Goal: Task Accomplishment & Management: Use online tool/utility

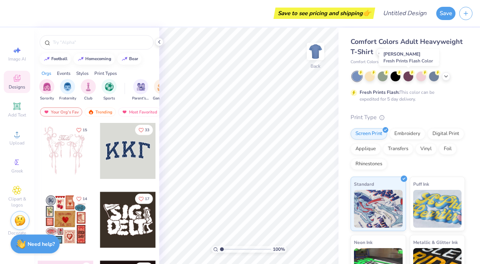
click at [409, 76] on div at bounding box center [409, 76] width 10 height 10
click at [425, 76] on div at bounding box center [422, 76] width 10 height 10
click at [446, 76] on polyline at bounding box center [446, 77] width 3 height 2
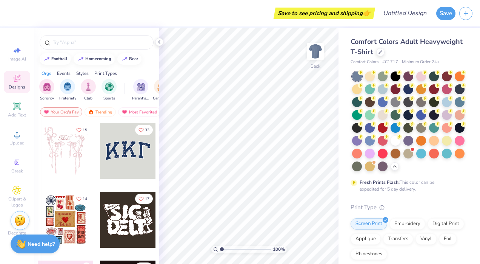
click at [391, 158] on div at bounding box center [396, 153] width 10 height 10
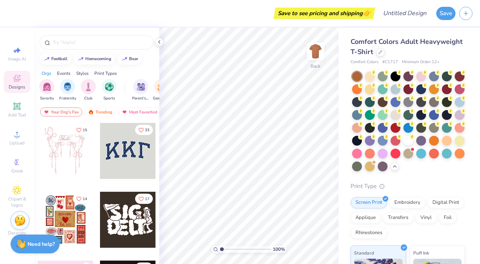
click at [409, 74] on div at bounding box center [409, 76] width 10 height 10
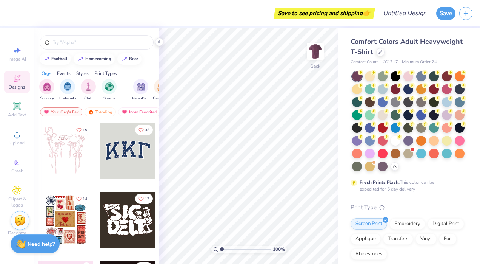
click at [446, 72] on div at bounding box center [447, 76] width 10 height 10
click at [431, 76] on div at bounding box center [434, 76] width 10 height 10
click at [422, 76] on div at bounding box center [422, 76] width 10 height 10
click at [405, 75] on div at bounding box center [409, 76] width 10 height 10
click at [102, 74] on div "Print Types" at bounding box center [105, 73] width 23 height 7
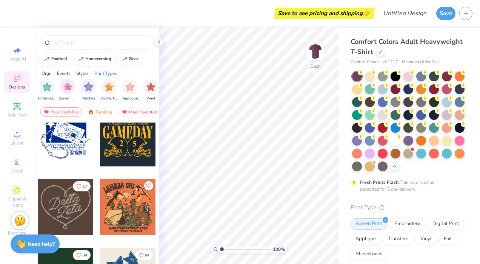
scroll to position [469, 0]
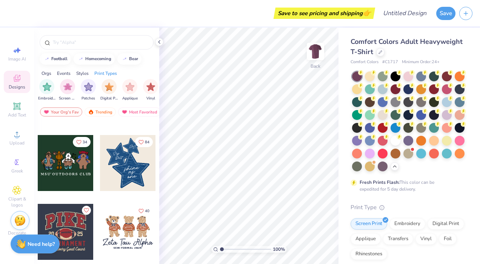
click at [18, 100] on div "Add Text" at bounding box center [17, 110] width 26 height 22
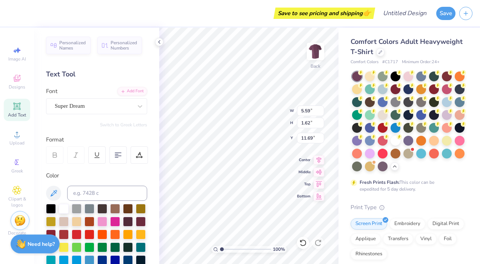
scroll to position [6, 2]
click at [124, 106] on div "Super Dream" at bounding box center [93, 106] width 79 height 12
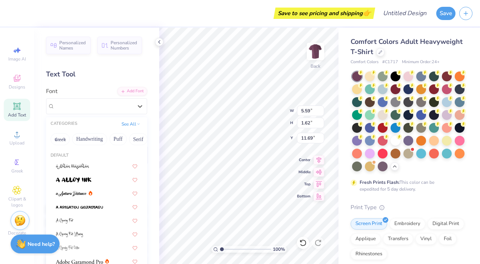
click at [96, 141] on button "Handwriting" at bounding box center [89, 139] width 35 height 12
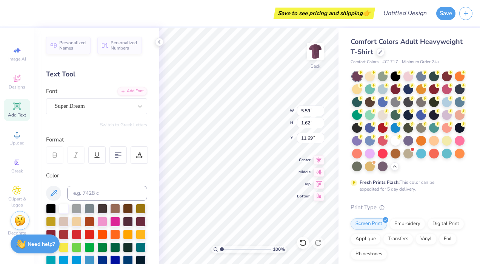
scroll to position [6, 2]
type textarea "Tod"
click at [116, 159] on div at bounding box center [118, 154] width 17 height 17
click at [124, 156] on div at bounding box center [118, 154] width 17 height 17
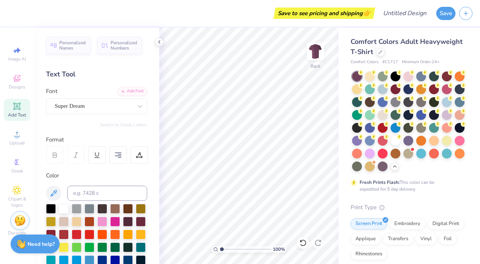
drag, startPoint x: 124, startPoint y: 156, endPoint x: 119, endPoint y: 156, distance: 4.6
click at [119, 156] on 380 at bounding box center [118, 156] width 6 height 0
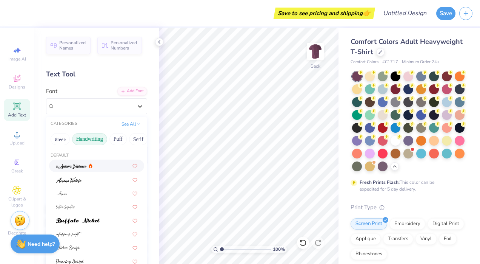
click at [99, 108] on div "Super Dream" at bounding box center [93, 106] width 79 height 12
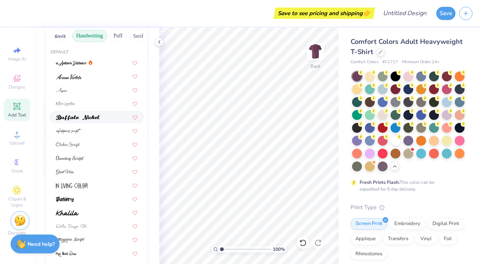
scroll to position [101, 0]
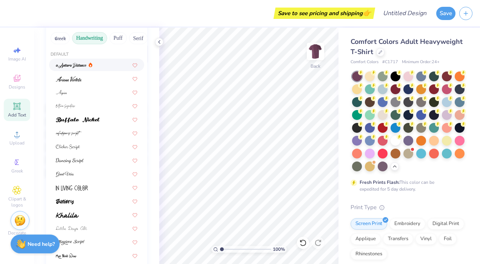
click at [116, 39] on button "Puff" at bounding box center [118, 38] width 17 height 12
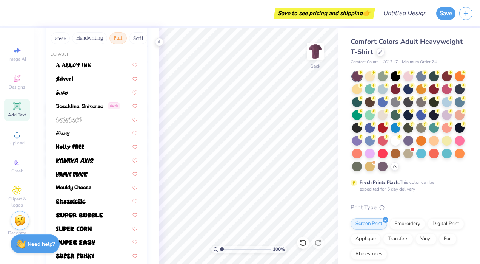
click at [132, 35] on button "Serif" at bounding box center [138, 38] width 19 height 12
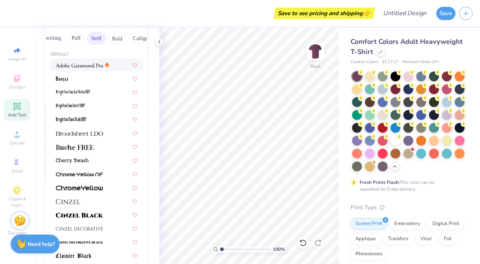
scroll to position [0, 42]
click at [117, 39] on button "Bold" at bounding box center [117, 38] width 19 height 12
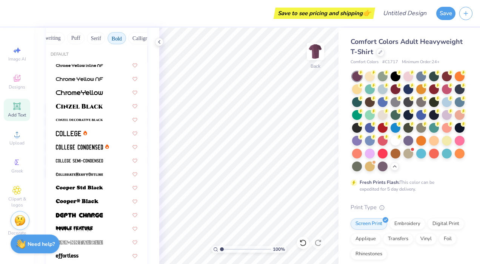
click at [130, 39] on button "Calligraphy" at bounding box center [144, 38] width 33 height 12
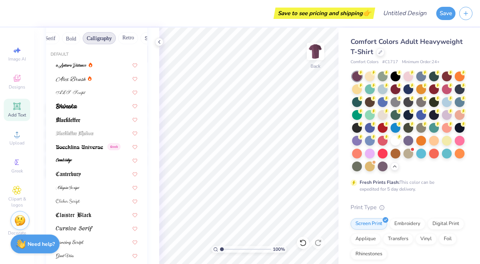
scroll to position [0, 94]
click at [126, 38] on button "Retro" at bounding box center [122, 38] width 20 height 12
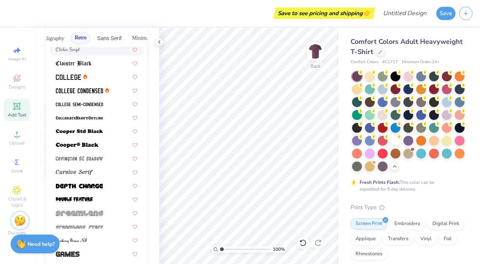
scroll to position [0, 137]
click at [103, 36] on button "Sans Serif" at bounding box center [107, 38] width 33 height 12
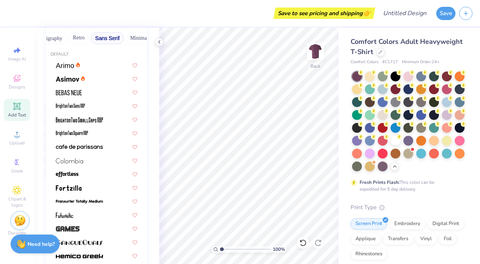
click at [131, 37] on button "Minimal" at bounding box center [139, 38] width 26 height 12
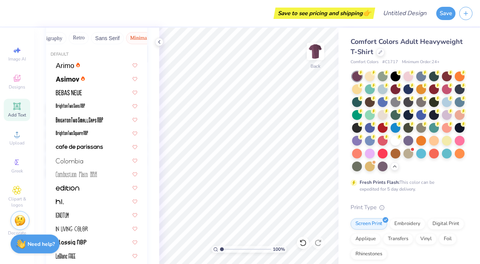
scroll to position [0, 225]
click at [98, 40] on button "Techno" at bounding box center [106, 38] width 24 height 12
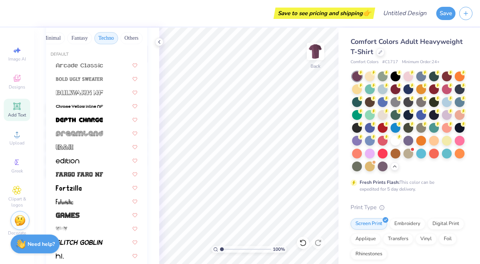
click at [70, 36] on button "Fantasy" at bounding box center [79, 38] width 25 height 12
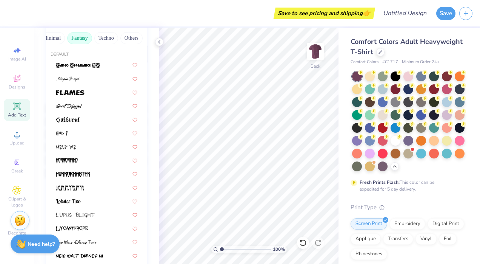
click at [125, 39] on button "Others" at bounding box center [131, 38] width 22 height 12
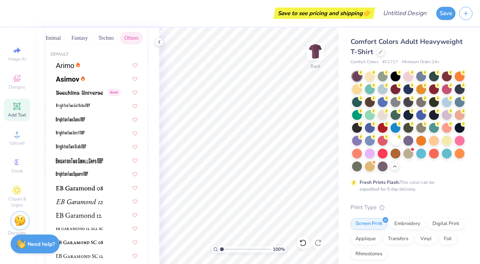
click at [73, 39] on button "Fantasy" at bounding box center [79, 38] width 25 height 12
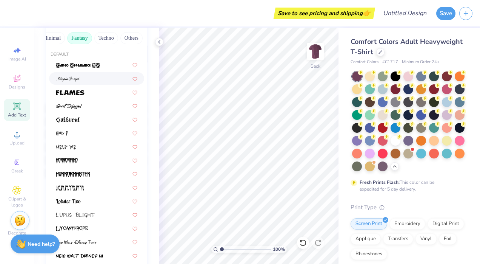
click at [54, 40] on button "Minimal" at bounding box center [52, 38] width 26 height 12
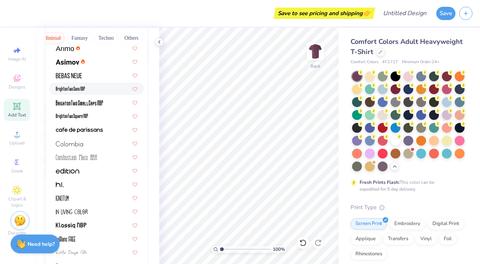
scroll to position [15, 0]
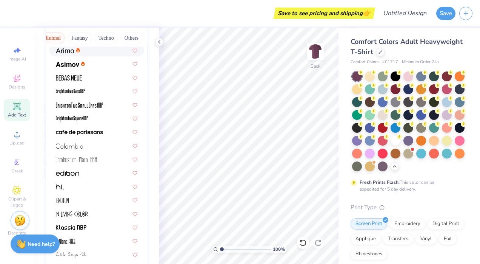
click at [76, 34] on button "Fantasy" at bounding box center [79, 38] width 25 height 12
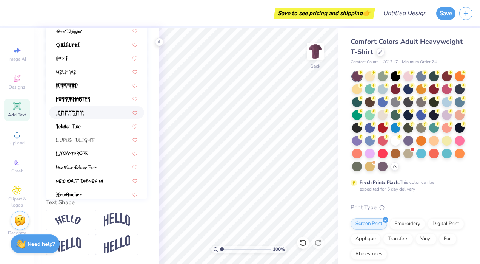
scroll to position [0, 0]
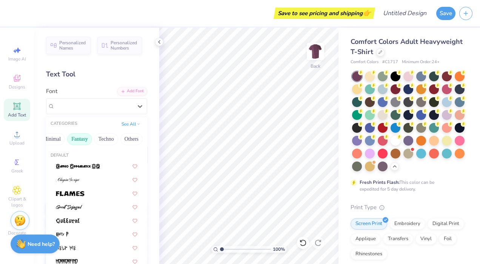
click at [98, 144] on button "Techno" at bounding box center [106, 139] width 24 height 12
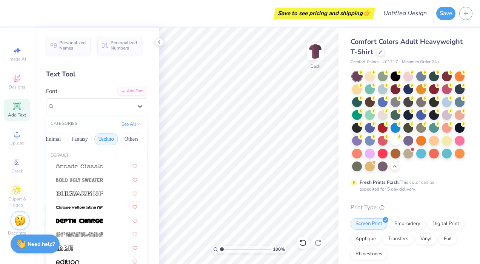
click at [51, 138] on button "Minimal" at bounding box center [52, 139] width 26 height 12
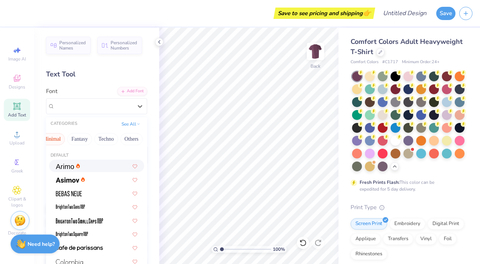
click at [71, 140] on button "Fantasy" at bounding box center [79, 139] width 25 height 12
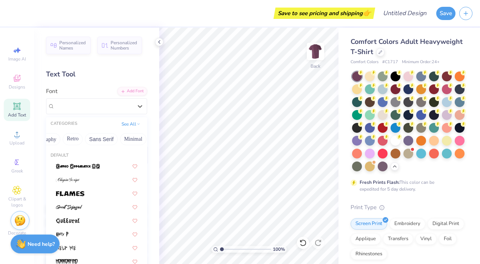
scroll to position [0, 113]
click at [71, 140] on button "Calligraphy" at bounding box center [74, 139] width 33 height 12
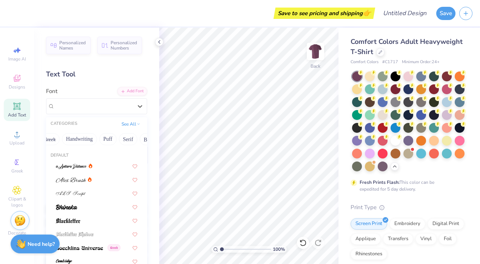
scroll to position [0, 0]
click at [85, 140] on button "Handwriting" at bounding box center [89, 139] width 35 height 12
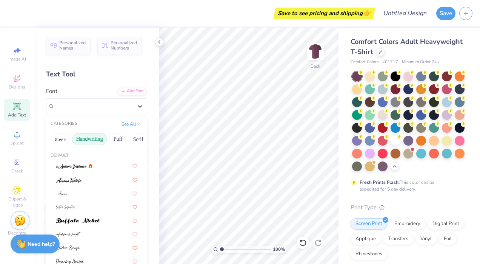
click at [118, 134] on button "Puff" at bounding box center [118, 139] width 17 height 12
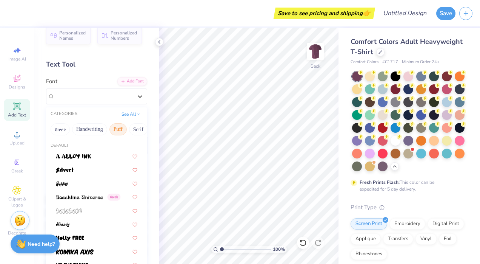
scroll to position [9, 0]
click at [135, 123] on button "Serif" at bounding box center [138, 129] width 19 height 12
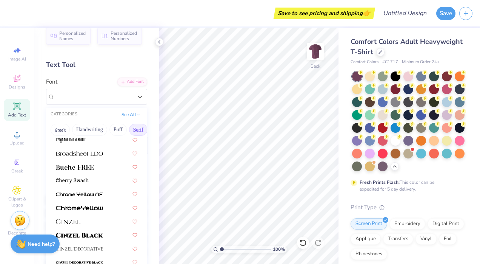
scroll to position [72, 0]
click at [88, 152] on img at bounding box center [79, 152] width 47 height 5
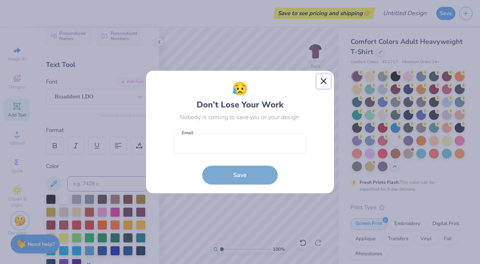
click at [325, 80] on button "Close" at bounding box center [324, 81] width 14 height 14
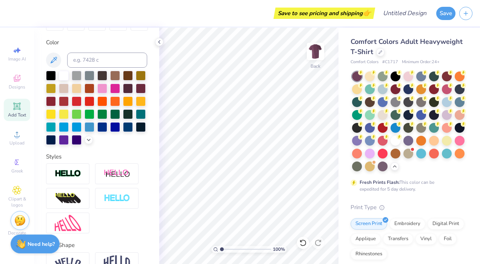
scroll to position [188, 0]
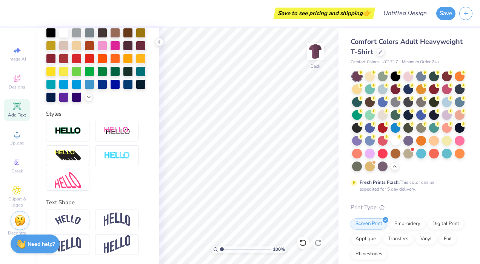
click at [22, 84] on span "Designs" at bounding box center [17, 87] width 17 height 6
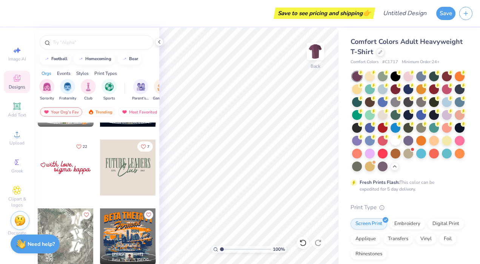
scroll to position [2254, 0]
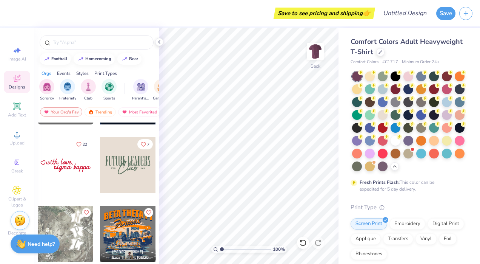
click at [126, 161] on div at bounding box center [128, 165] width 56 height 56
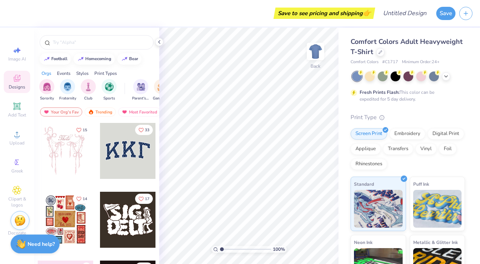
click at [406, 76] on div at bounding box center [409, 76] width 10 height 10
click at [20, 110] on icon at bounding box center [16, 106] width 9 height 9
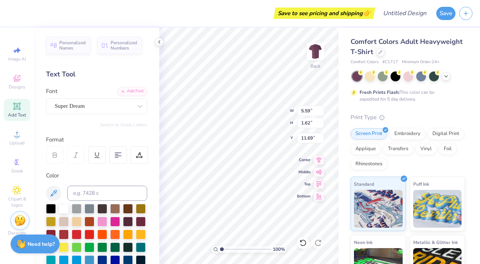
click at [133, 110] on div at bounding box center [140, 106] width 14 height 14
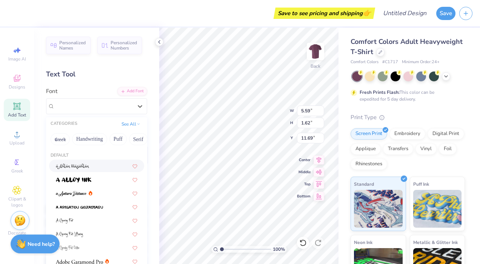
click at [98, 140] on button "Handwriting" at bounding box center [89, 139] width 35 height 12
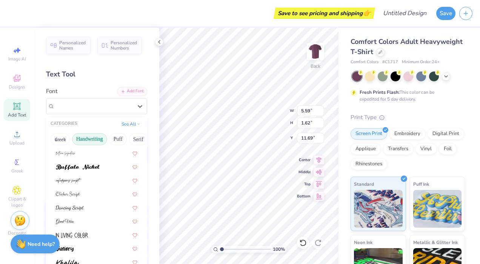
scroll to position [54, 0]
click at [317, 161] on icon at bounding box center [319, 159] width 11 height 9
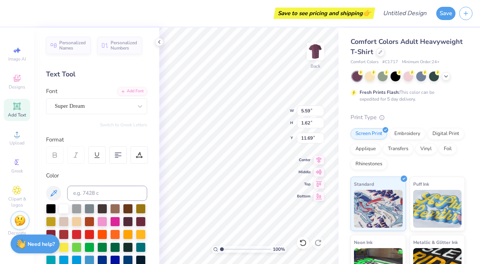
click at [318, 182] on icon at bounding box center [319, 183] width 11 height 9
click at [317, 167] on icon at bounding box center [319, 171] width 11 height 9
click at [318, 162] on icon at bounding box center [319, 159] width 11 height 9
click at [317, 186] on icon at bounding box center [319, 183] width 11 height 9
click at [317, 192] on icon at bounding box center [319, 195] width 11 height 9
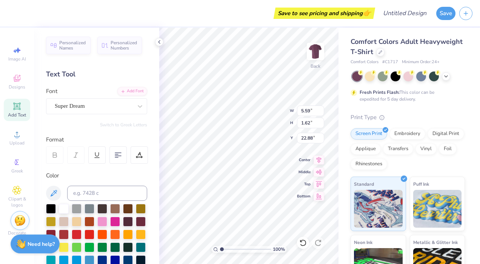
click at [317, 181] on icon at bounding box center [319, 184] width 6 height 6
click at [318, 179] on icon at bounding box center [319, 183] width 11 height 9
click at [318, 173] on icon at bounding box center [319, 171] width 11 height 9
type input "11.69"
click at [320, 163] on div "100 % Back W 5.59 5.59 " H 1.62 1.62 " Y 11.69 11.69 " Center Middle Top Bottom" at bounding box center [248, 146] width 179 height 236
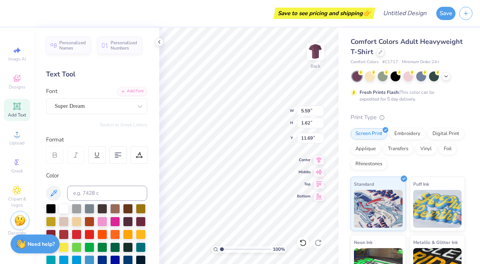
click at [316, 161] on icon at bounding box center [319, 159] width 11 height 9
click at [315, 174] on icon at bounding box center [319, 171] width 11 height 9
click at [317, 183] on icon at bounding box center [319, 184] width 6 height 6
click at [318, 184] on icon at bounding box center [319, 184] width 6 height 6
type input "0.50"
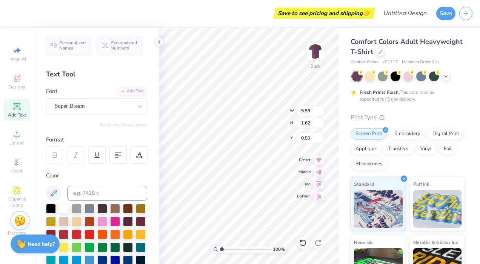
click at [320, 203] on div "100 % Back W 5.59 5.59 " H 1.62 1.62 " Y 0.50 0.50 " Center Middle Top Bottom" at bounding box center [248, 146] width 179 height 236
click at [320, 157] on icon at bounding box center [319, 159] width 11 height 9
click at [320, 164] on div "100 % Back W 5.59 H 1.62 Y 0.50 Center Middle Top Bottom" at bounding box center [248, 146] width 179 height 236
click at [320, 174] on icon at bounding box center [319, 171] width 11 height 9
type input "11.69"
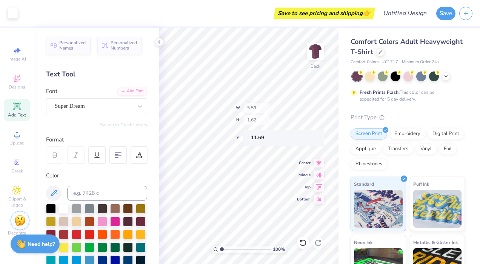
click at [319, 190] on div "100 % Back W 5.59 H 1.62 Y 11.69 Center Middle Top Bottom" at bounding box center [248, 146] width 179 height 236
type input "2.19"
click at [107, 116] on div "Personalized Names Personalized Numbers Text Tool Add Font Font Super Dream Swi…" at bounding box center [96, 146] width 125 height 236
click at [133, 208] on div at bounding box center [128, 209] width 10 height 10
click at [107, 109] on div "Super Dream" at bounding box center [93, 106] width 79 height 12
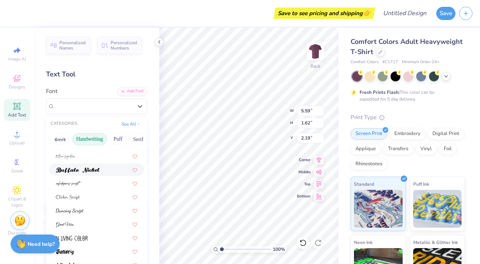
scroll to position [53, 0]
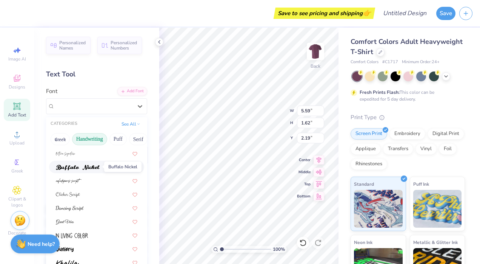
click at [94, 165] on img at bounding box center [78, 167] width 44 height 5
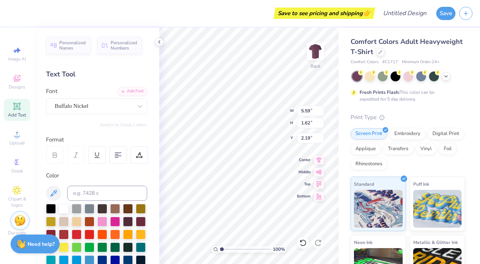
type input "5.83"
type input "1.65"
type input "2.18"
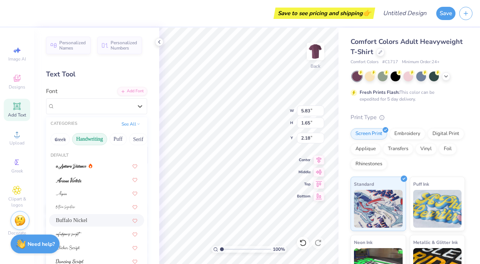
click at [96, 105] on div "Buffalo Nickel" at bounding box center [93, 106] width 79 height 12
click at [94, 201] on div at bounding box center [96, 206] width 95 height 12
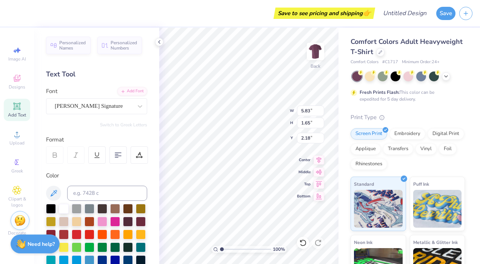
type input "9.74"
type input "4.75"
type input "0.63"
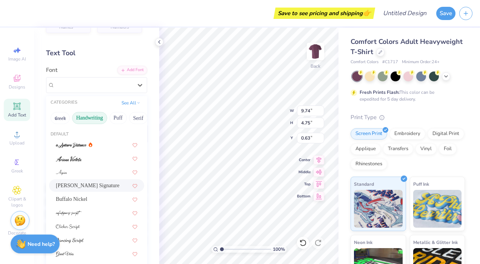
click at [93, 88] on div "Bettina Signature" at bounding box center [93, 85] width 79 height 12
click at [99, 231] on div at bounding box center [96, 226] width 95 height 12
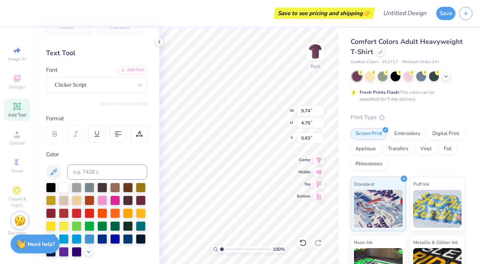
type input "6.36"
type input "2.62"
type input "1.69"
click at [94, 84] on div "Clicker Script" at bounding box center [93, 85] width 79 height 12
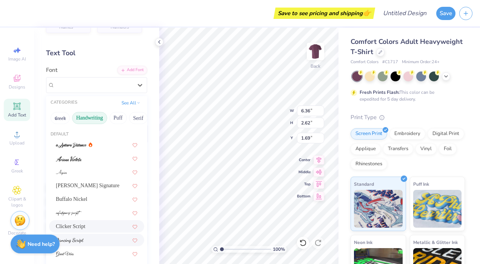
click at [91, 226] on div "Clicker Script" at bounding box center [97, 226] width 82 height 8
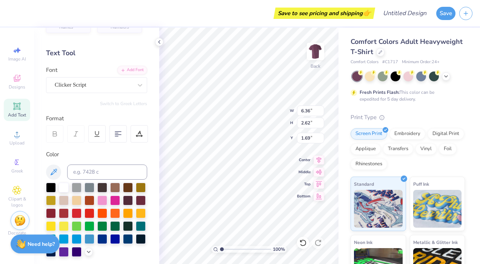
click at [136, 218] on div at bounding box center [141, 213] width 10 height 10
click at [92, 82] on div "Clicker Script" at bounding box center [93, 85] width 79 height 12
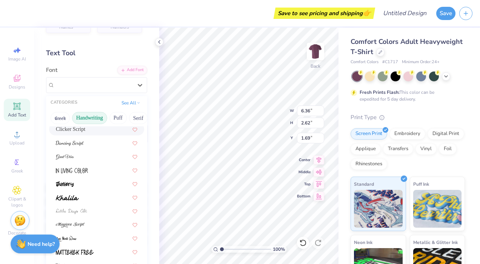
scroll to position [111, 0]
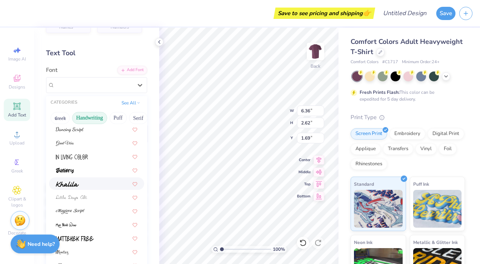
click at [100, 179] on div at bounding box center [97, 183] width 82 height 8
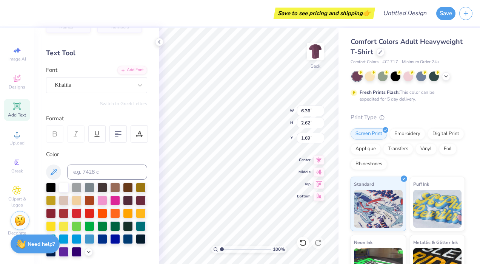
type input "5.07"
type input "1.61"
type input "2.19"
click at [56, 236] on div at bounding box center [51, 239] width 10 height 10
click at [69, 250] on div at bounding box center [64, 252] width 10 height 10
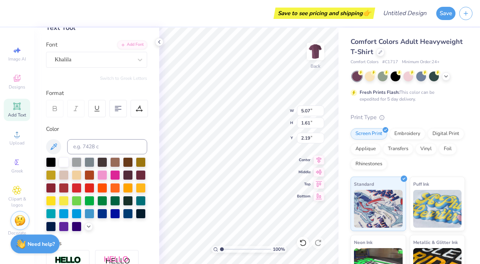
scroll to position [40, 0]
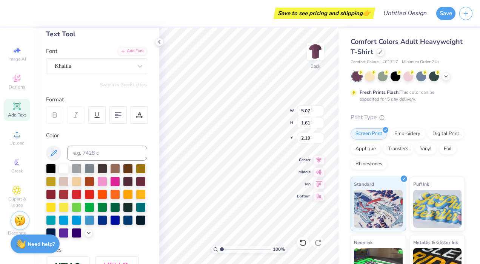
click at [128, 172] on div at bounding box center [128, 169] width 10 height 10
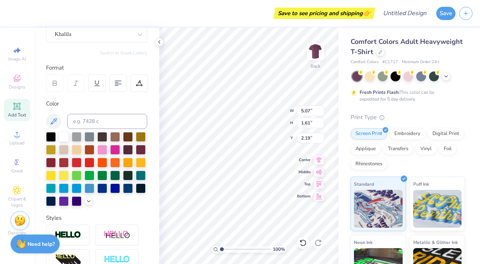
scroll to position [73, 0]
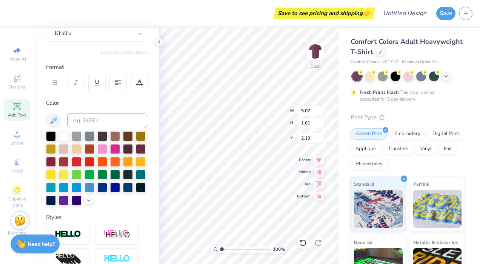
click at [103, 135] on div at bounding box center [102, 136] width 10 height 10
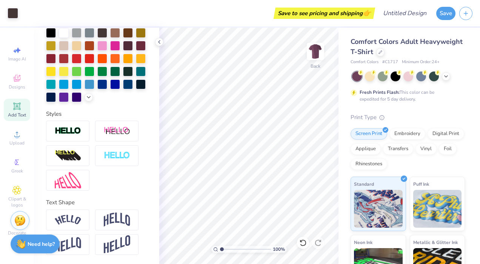
scroll to position [184, 0]
click at [75, 132] on img at bounding box center [68, 131] width 26 height 9
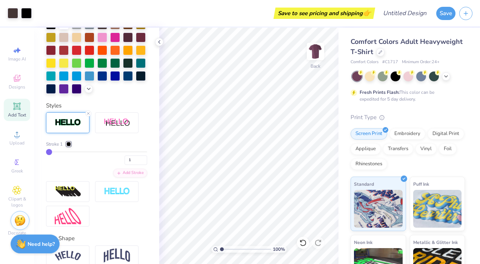
click at [88, 114] on line at bounding box center [88, 113] width 2 height 2
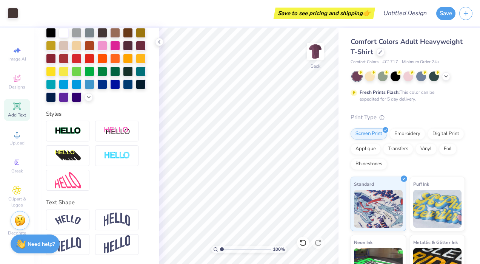
scroll to position [188, 0]
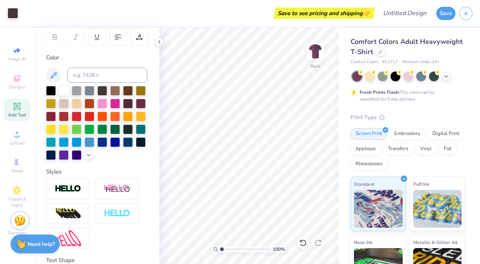
click at [56, 142] on div at bounding box center [51, 142] width 10 height 10
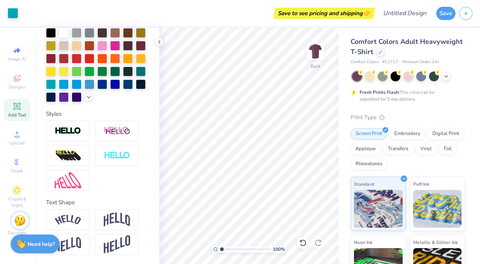
click at [74, 222] on img at bounding box center [68, 220] width 26 height 10
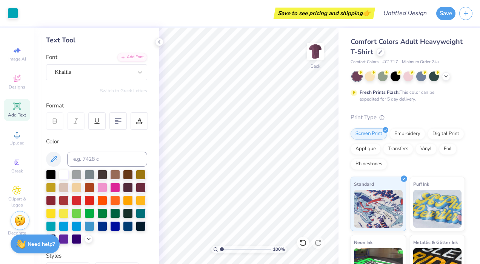
scroll to position [25, 0]
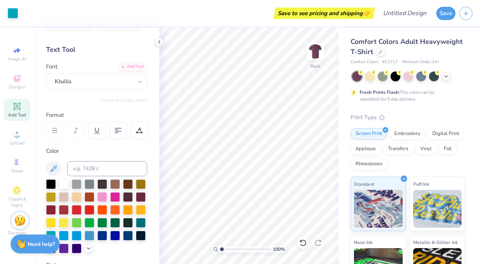
click at [87, 81] on div "Khalila" at bounding box center [93, 82] width 79 height 12
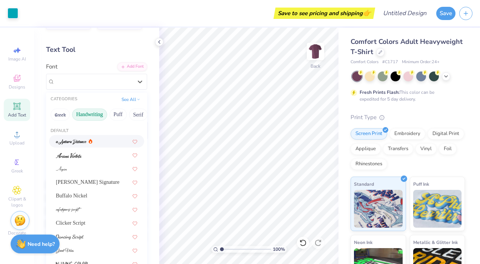
click at [57, 111] on button "Greek" at bounding box center [60, 114] width 19 height 12
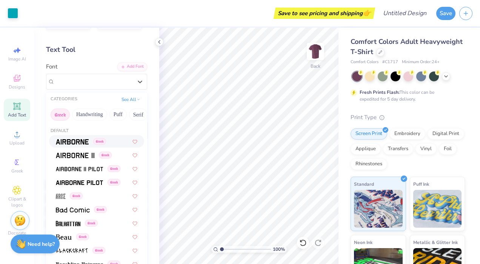
click at [83, 140] on img at bounding box center [72, 141] width 33 height 5
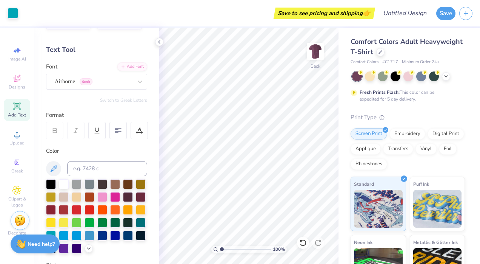
click at [71, 79] on div "Airborne Greek" at bounding box center [93, 82] width 79 height 12
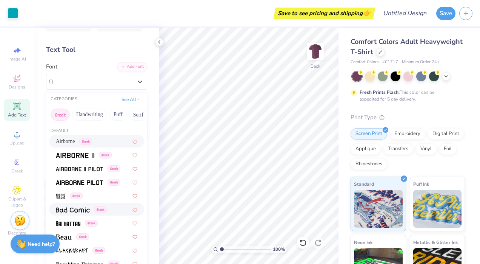
click at [76, 211] on span at bounding box center [73, 209] width 34 height 8
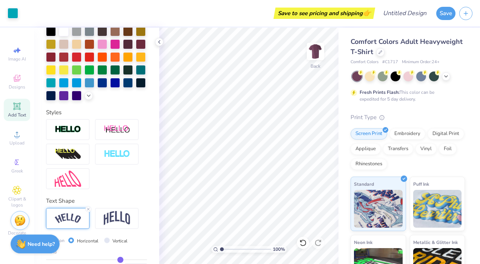
scroll to position [189, 0]
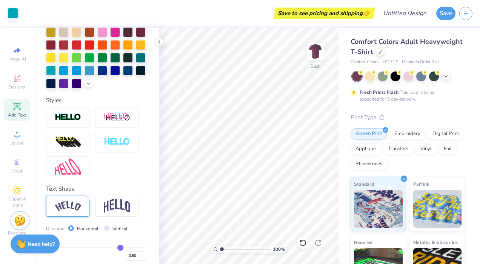
click at [89, 198] on line at bounding box center [88, 197] width 2 height 2
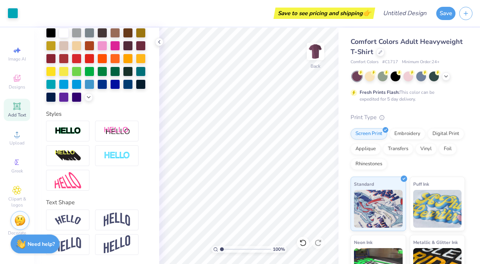
scroll to position [188, 0]
click at [117, 224] on img at bounding box center [117, 219] width 26 height 14
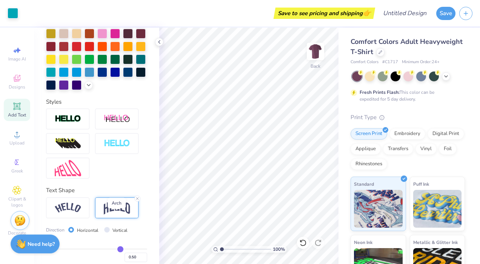
click at [117, 215] on img at bounding box center [117, 207] width 26 height 14
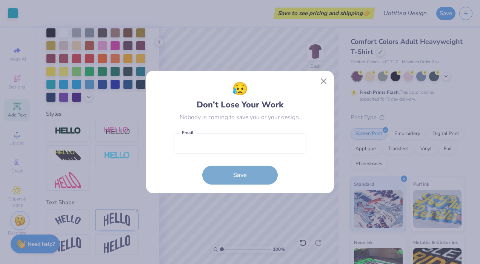
click at [137, 212] on div "😥 Don’t Lose Your Work Nobody is coming to save you or your design. Email is a …" at bounding box center [240, 132] width 480 height 264
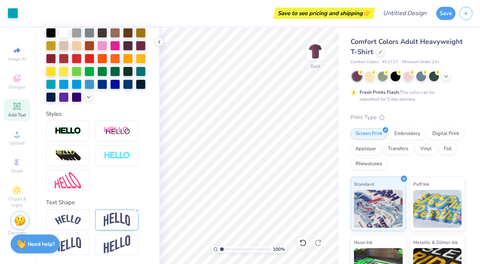
click at [134, 211] on div at bounding box center [116, 219] width 43 height 21
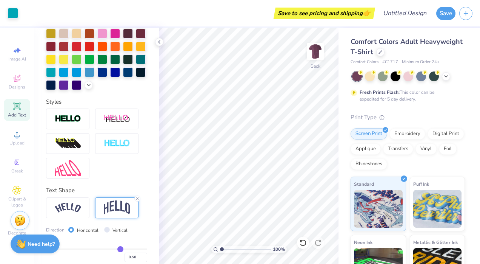
click at [139, 201] on icon at bounding box center [137, 198] width 5 height 5
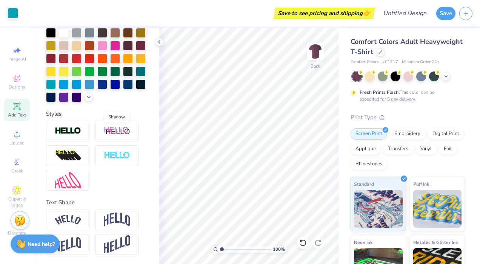
click at [108, 130] on img at bounding box center [117, 130] width 26 height 9
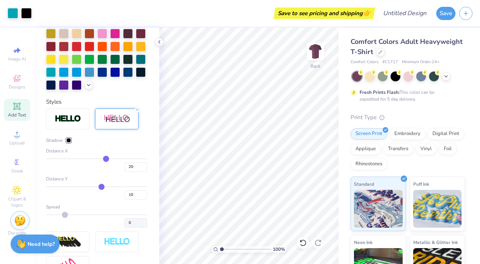
click at [137, 112] on icon at bounding box center [137, 109] width 5 height 5
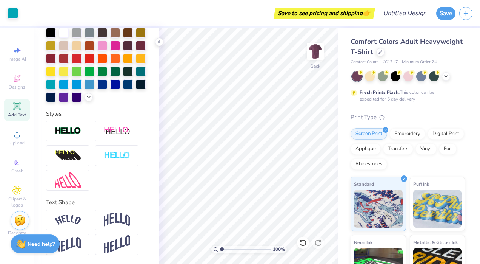
click at [70, 125] on div at bounding box center [67, 130] width 43 height 21
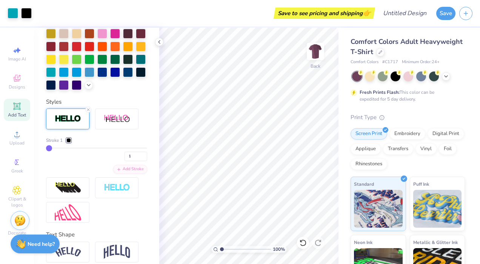
click at [90, 112] on icon at bounding box center [88, 109] width 5 height 5
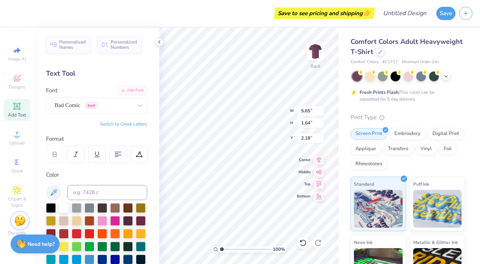
scroll to position [0, 0]
click at [120, 107] on div "Bad Comic Greek" at bounding box center [93, 106] width 79 height 12
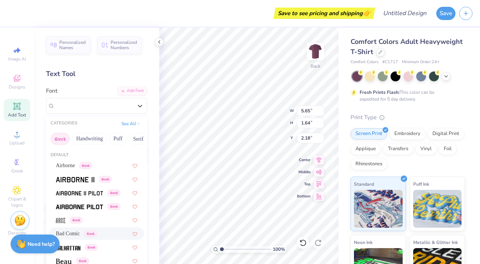
click at [120, 139] on button "Puff" at bounding box center [118, 139] width 17 height 12
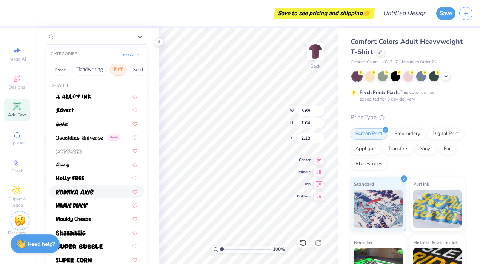
scroll to position [68, 0]
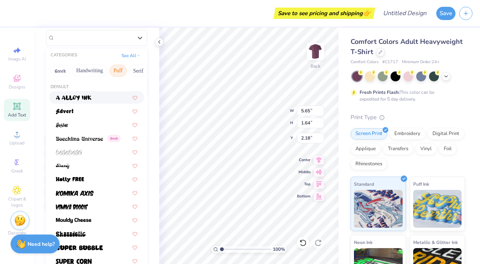
click at [139, 74] on button "Serif" at bounding box center [138, 71] width 19 height 12
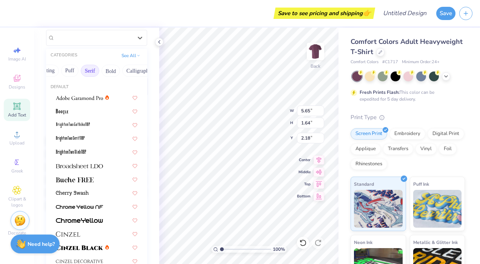
scroll to position [0, 51]
click at [108, 73] on button "Bold" at bounding box center [108, 71] width 19 height 12
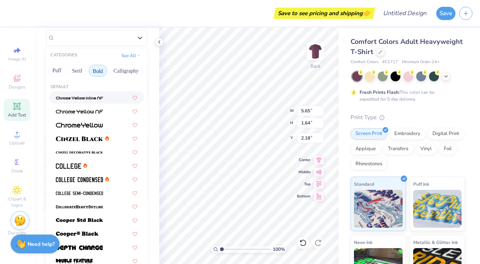
scroll to position [0, 66]
click at [90, 163] on div at bounding box center [97, 165] width 82 height 8
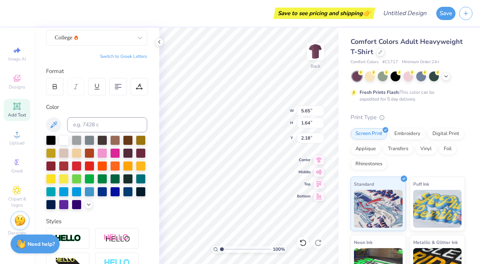
type textarea "T"
type textarea "Tooth be told... we,re the best"
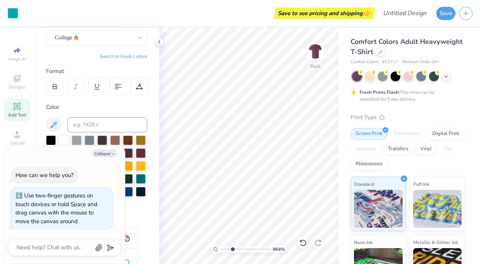
type input "1"
drag, startPoint x: 224, startPoint y: 247, endPoint x: 159, endPoint y: 234, distance: 66.3
click at [220, 245] on input "range" at bounding box center [245, 248] width 51 height 7
type textarea "x"
type input "8.36"
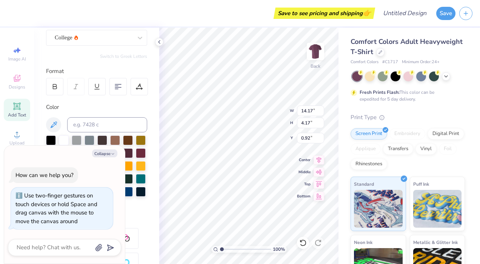
type input "2.46"
type input "2.63"
type textarea "x"
type input "7.78"
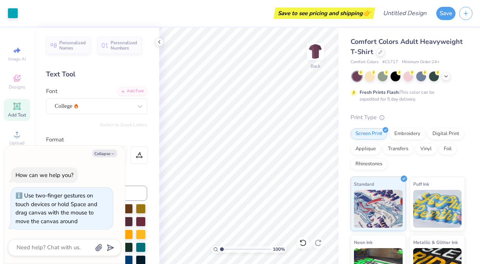
click at [341, 169] on div "Comfort Colors Adult Heavyweight T-Shirt Comfort Colors # C1717 Minimum Order: …" at bounding box center [410, 188] width 142 height 320
type textarea "x"
type input "6.68"
click at [21, 81] on icon at bounding box center [16, 78] width 9 height 9
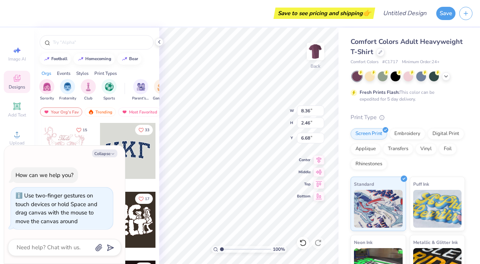
type textarea "x"
click at [76, 43] on input "text" at bounding box center [100, 43] width 97 height 8
type input "tooth"
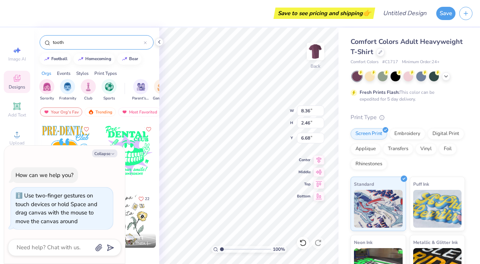
click at [111, 154] on icon "button" at bounding box center [113, 153] width 5 height 5
type textarea "x"
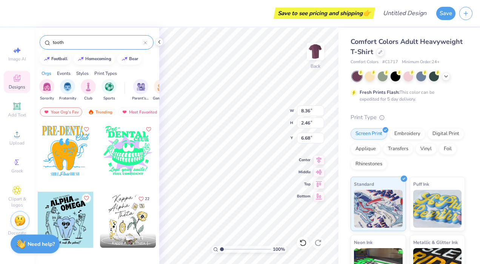
click at [65, 74] on div "Events" at bounding box center [64, 73] width 14 height 7
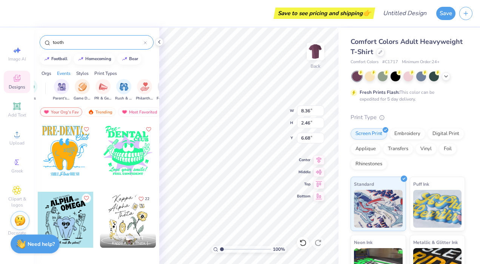
scroll to position [0, 94]
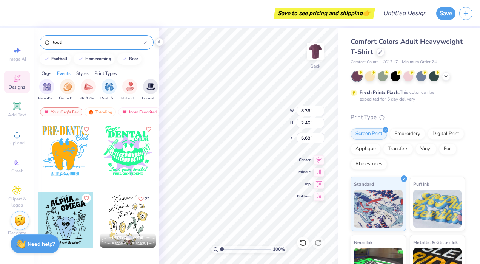
click at [87, 73] on div "Styles" at bounding box center [82, 73] width 12 height 7
click at [45, 86] on img "filter for Classic" at bounding box center [47, 86] width 9 height 9
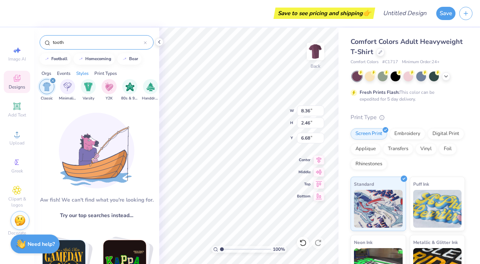
scroll to position [13, 0]
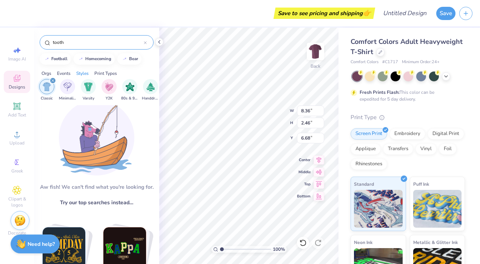
click at [52, 80] on icon "filter for Classic" at bounding box center [53, 80] width 2 height 2
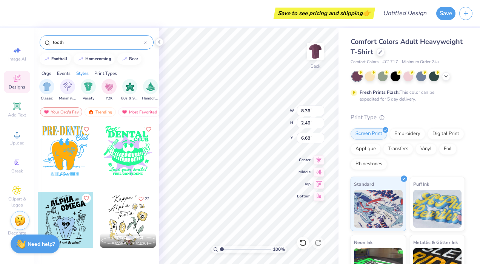
click at [96, 110] on div "Trending" at bounding box center [100, 111] width 31 height 9
click at [137, 113] on div "Most Favorited" at bounding box center [139, 111] width 43 height 9
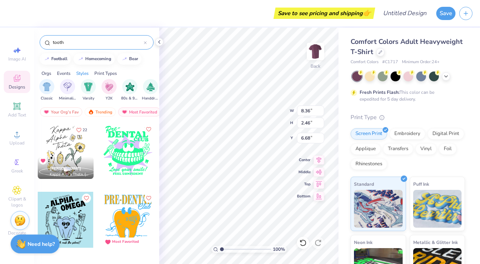
click at [89, 44] on input "tooth" at bounding box center [98, 43] width 92 height 8
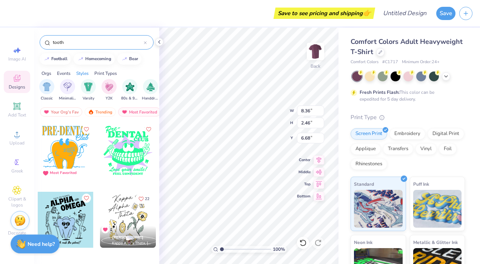
click at [46, 73] on div "Orgs" at bounding box center [47, 73] width 10 height 7
click at [95, 43] on input "tooth" at bounding box center [98, 43] width 92 height 8
type input "teeth"
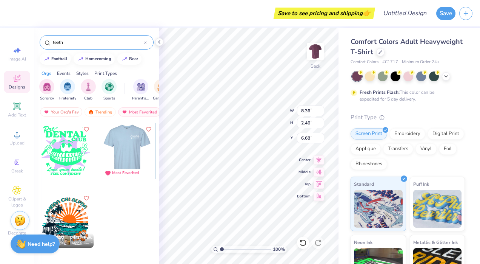
click at [125, 152] on div at bounding box center [128, 151] width 168 height 56
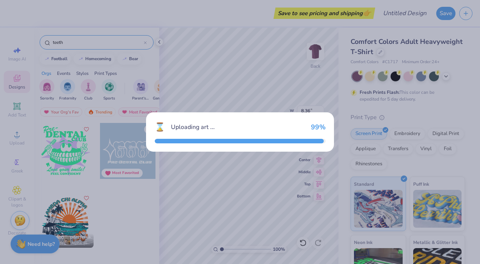
type input "5.00"
type input "2.54"
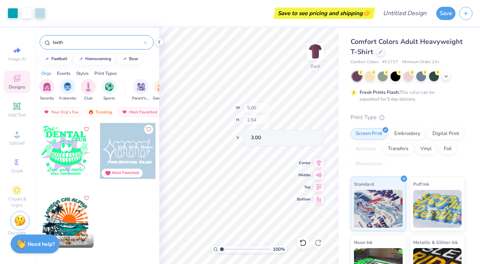
type input "13.80"
type input "1.17669795498449"
type input "5.87"
type input "1.17669795498449"
type input "5.61"
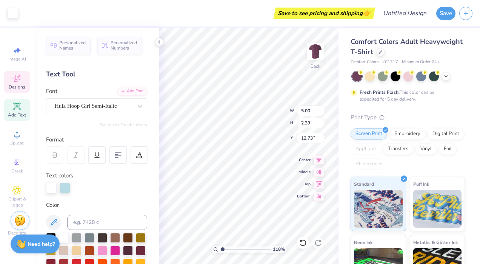
type input "1.17669795498449"
type input "7.44"
type input "3.56"
type input "11.56"
type input "1.17669795498449"
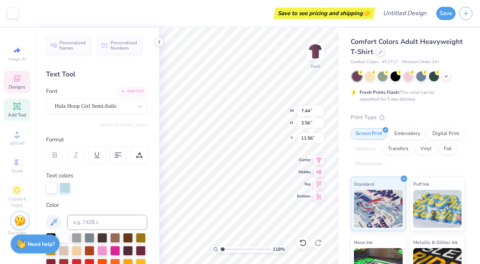
type input "8.36"
type input "2.46"
type input "5.61"
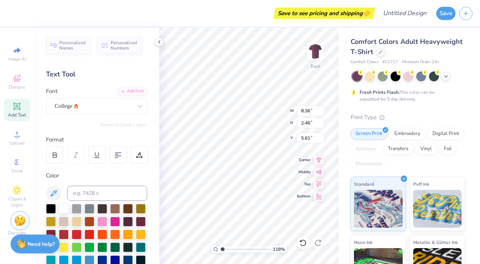
type input "1.17669795498449"
type input "6.82"
click at [111, 106] on div "College" at bounding box center [93, 106] width 79 height 12
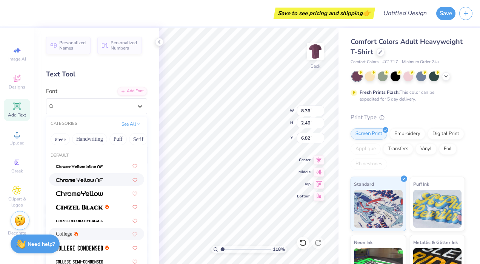
click at [94, 140] on button "Handwriting" at bounding box center [89, 139] width 35 height 12
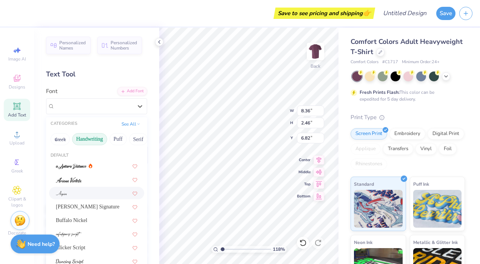
click at [91, 193] on div at bounding box center [97, 193] width 82 height 8
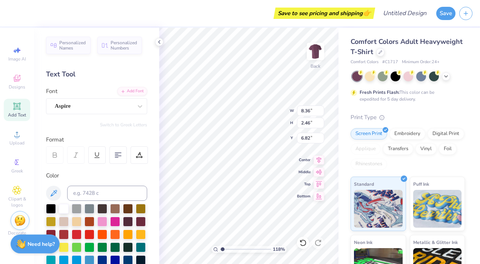
type input "1.17669795498449"
type input "4.43"
type input "2.51"
type input "6.80"
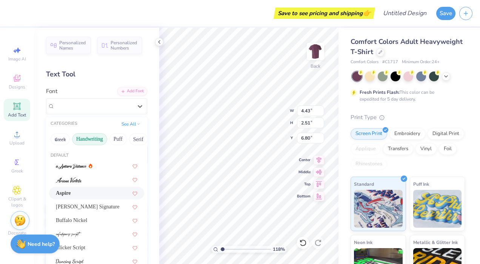
click at [91, 108] on div "Aspire" at bounding box center [93, 106] width 79 height 12
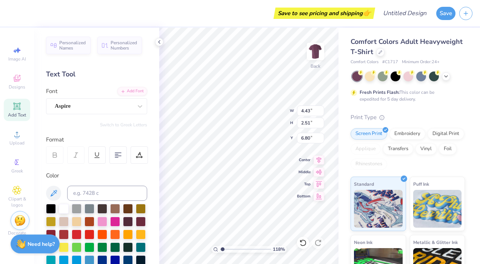
drag, startPoint x: 87, startPoint y: 163, endPoint x: 67, endPoint y: 116, distance: 51.8
click at [67, 116] on div "Personalized Names Personalized Numbers Text Tool Add Font Font Aspire Switch t…" at bounding box center [96, 146] width 125 height 236
click at [126, 90] on div "Add Font" at bounding box center [132, 91] width 30 height 9
click at [112, 105] on div "Aspire" at bounding box center [93, 106] width 79 height 12
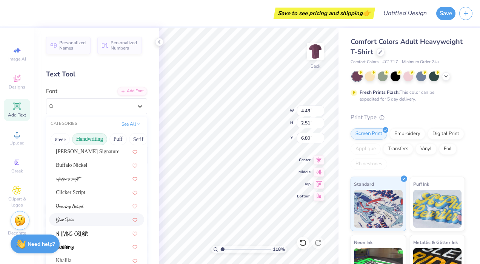
scroll to position [94, 0]
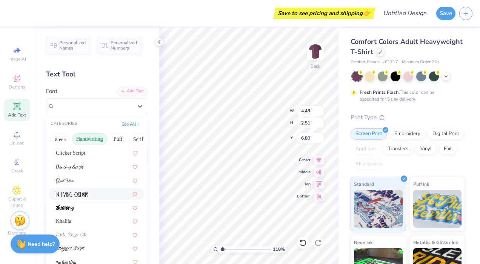
click at [100, 192] on div at bounding box center [97, 194] width 82 height 8
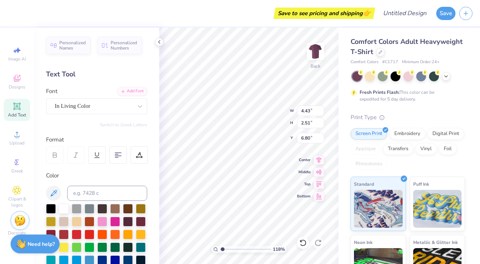
type input "1.17669795498449"
type input "5.44"
type input "2.36"
type input "6.87"
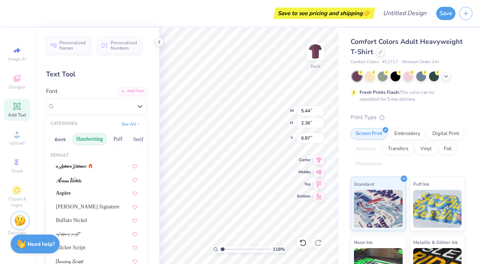
click at [114, 106] on div "In Living Color" at bounding box center [93, 106] width 79 height 12
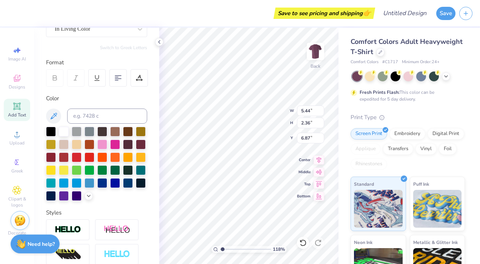
scroll to position [6, 1]
type input "1.17669795498449"
type textarea "Tooth be toldwere the best"
type input "1.17669795498449"
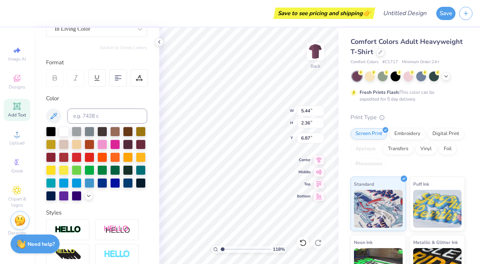
type textarea "Tooth be told were the best"
type input "1.17669795498449"
type textarea "Tooth be told were the best"
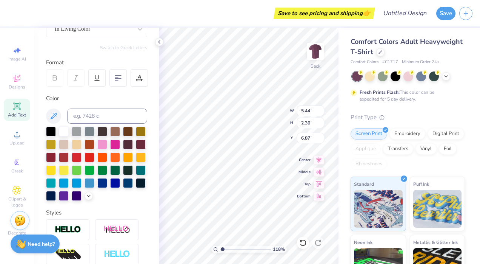
type input "1.17669795498449"
type textarea "Tooth be toldwere the best"
type input "1.17669795498449"
type textarea "Tooth be toldwere the best"
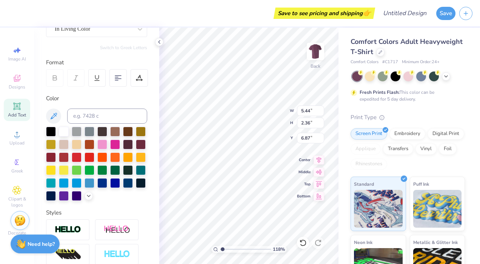
type input "1.17669795498449"
type textarea "Tooth be toldwere the best"
type input "1.17669795498449"
type textarea "Tooth be toldwere the best"
type input "1.17669795498449"
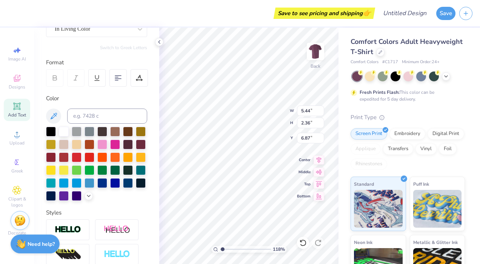
type textarea "Tooth be told"
type input "1.17669795498449"
type textarea "Tooth be told"
type input "1.17669795498449"
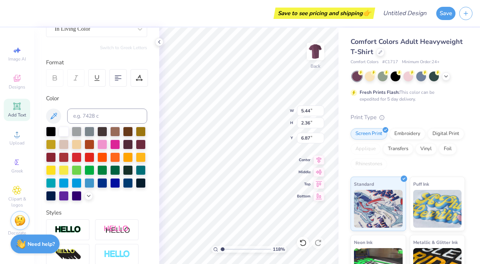
type textarea "Tooth be told"
type input "1.17669795498449"
type textarea "Tooth be told"
type input "1.17669795498449"
type textarea "Tooth be told"
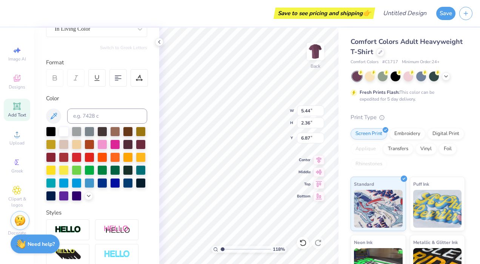
click at [253, 124] on div "118 % Back W 5.44 5.44 " H 2.36 2.36 " Y 6.87 6.87 " Center Middle Top Bottom" at bounding box center [248, 146] width 179 height 236
click at [253, 122] on div "118 % Back W 5.44 5.44 " H 0.89 0.89 " Y 7.61 7.61 " Center Middle Top Bottom" at bounding box center [248, 146] width 179 height 236
type input "1.17669795498449"
type textarea "Tooth be told"
type input "1.17669795498449"
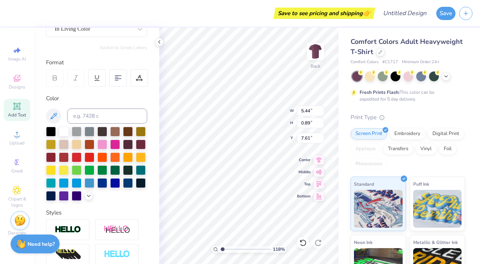
type textarea "Tooth be told"
type input "1.17669795498449"
type textarea "Tooth be told"
click at [255, 125] on div "118 % Back W 5.44 5.44 " H 0.89 0.89 " Y 7.61 7.61 " Center Middle Top Bottom" at bounding box center [248, 146] width 179 height 236
type input "1.17669795498449"
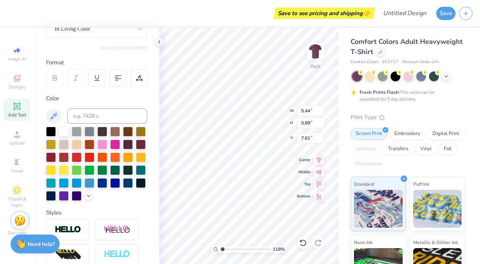
type textarea "Tooth be told"
type input "1.17669795498449"
type textarea "Tooth be told"
type input "1.17669795498449"
type textarea "Tooth be told"
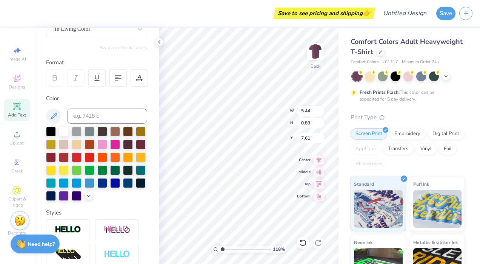
scroll to position [6, 1]
type input "1.17669795498449"
type textarea "Tooth be told W"
type input "1.17669795498449"
type textarea "Tooth be told We"
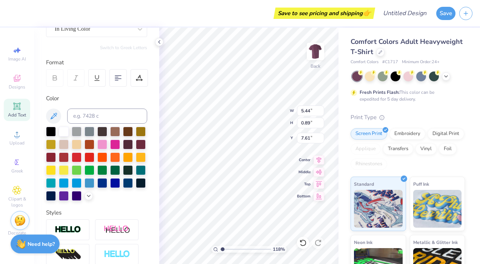
type input "1.17669795498449"
type textarea "Tooth be told We"
type input "1.17669795498449"
type textarea "Tooth be told Wer"
type input "1.17669795498449"
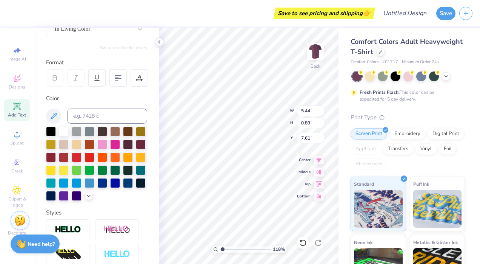
type textarea "Tooth be told Were"
type input "1.17669795498449"
type textarea "Tooth be told Were"
type input "1.17669795498449"
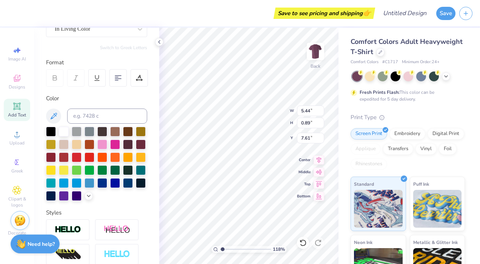
type textarea "Tooth be told Were"
type input "1.17669795498449"
type textarea "Tooth be told Wer"
type input "1.17669795498449"
type textarea "Tooth be told We"
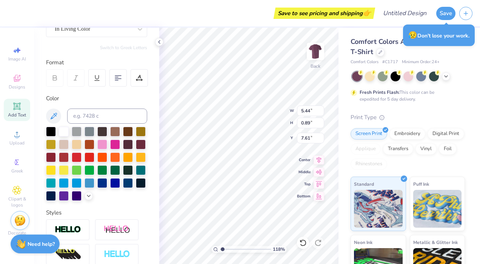
type input "1.17669795498449"
type textarea "Tooth be told We"
type input "1.17669795498449"
type textarea "Tooth be told W"
type input "1.17669795498449"
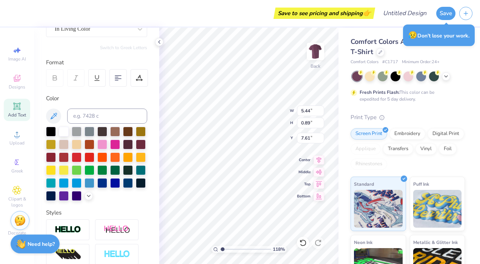
type textarea "Tooth be told We"
type input "1.17669795498449"
type textarea "Tooth be told Wer"
type input "1.17669795498449"
type textarea "Tooth be told Were"
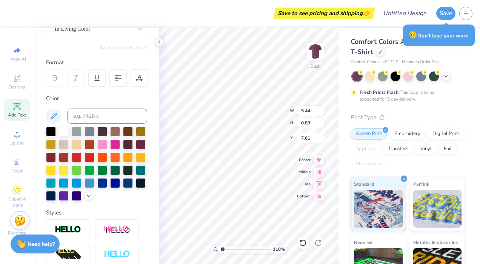
type input "1.17669795498449"
type textarea "Tooth be told Wer"
type input "1.17669795498449"
type textarea "Tooth be told We"
type input "1.17669795498449"
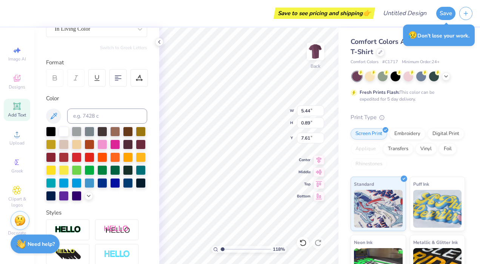
type textarea "Tooth be told We"
type input "1.17669795498449"
type textarea "Tooth be told We a"
type input "1.17669795498449"
type textarea "Tooth be told We ar"
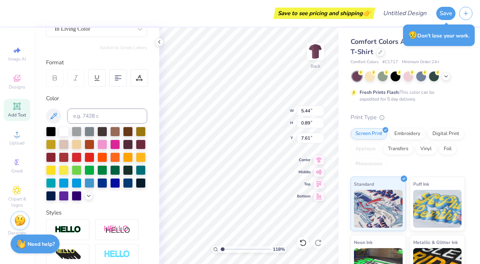
type input "1.17669795498449"
type textarea "Tooth be told We are"
type input "1.17669795498449"
type textarea "Tooth be told We are t"
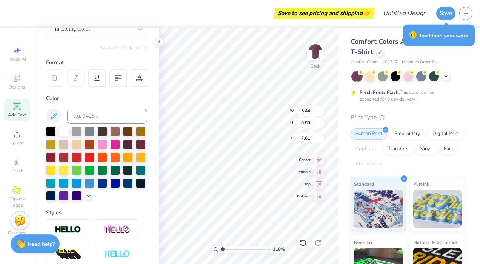
type input "1.17669795498449"
type textarea "Tooth be told We are tj"
type input "1.17669795498449"
type textarea "Tooth be told We are t"
type input "1.17669795498449"
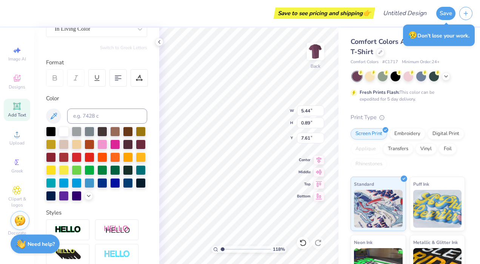
type textarea "Tooth be told We are th"
type input "1.17669795498449"
type textarea "Tooth be told We are the"
type input "1.17669795498449"
type textarea "Tooth be told We are the"
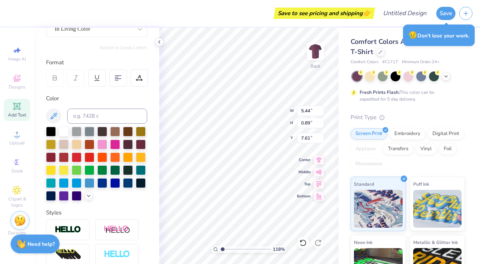
type input "1.17669795498449"
type textarea "Tooth be told We are the p"
type input "1.17669795498449"
type textarea "Tooth be told We are the po"
type input "1.17669795498449"
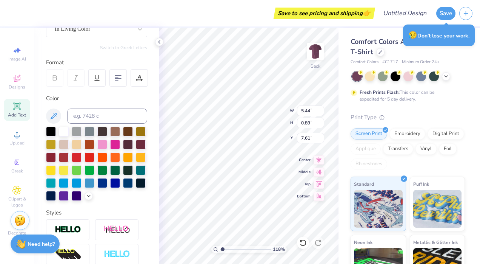
type textarea "Tooth be told We are the pos"
type input "1.17669795498449"
type textarea "Tooth be told We are the post"
click at [68, 123] on div at bounding box center [96, 115] width 101 height 15
click at [66, 131] on div at bounding box center [64, 132] width 10 height 10
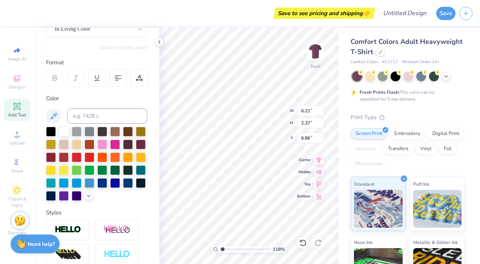
type input "1.17669795498449"
type input "7.25"
type input "1.17669795498449"
type input "6.21"
type input "2.37"
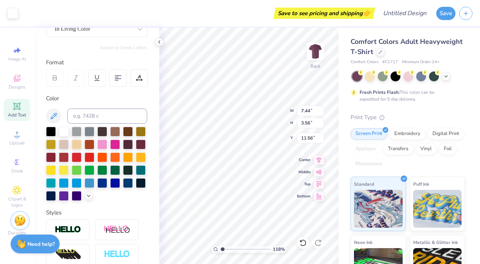
type input "7.25"
type input "1.17669795498449"
type input "7.28"
type input "1.17669795498449"
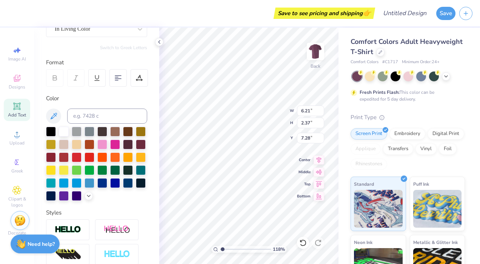
type textarea "Tooth be told We are the B"
type input "1.17669795498449"
type textarea "Tooth be told We are the Be"
type input "1.17669795498449"
type textarea "Tooth be told We are the Bes"
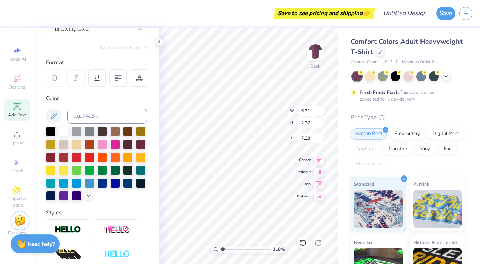
type input "1.17669795498449"
type textarea "Tooth be told We are the Best"
type input "1.17669795498449"
type input "5.10"
type input "1.17669795498449"
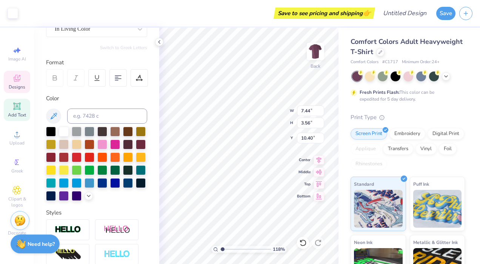
type input "7.89"
click at [56, 78] on icon at bounding box center [54, 77] width 7 height 7
type input "1.17669795498449"
type input "6.00"
type input "2.36"
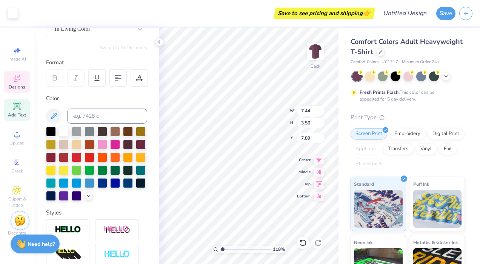
type input "5.10"
click at [56, 77] on icon at bounding box center [54, 77] width 7 height 7
click at [138, 109] on input at bounding box center [107, 115] width 80 height 15
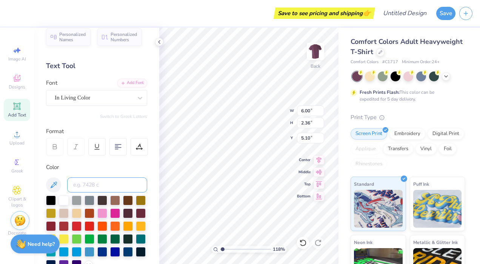
scroll to position [0, 0]
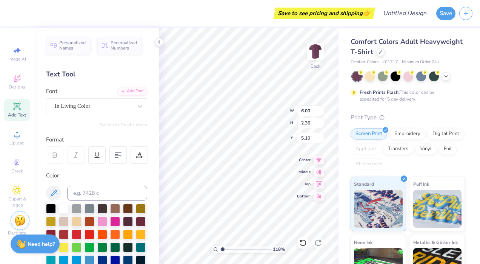
click at [23, 189] on div "Clipart & logos" at bounding box center [17, 196] width 26 height 28
click at [19, 193] on icon at bounding box center [17, 190] width 8 height 8
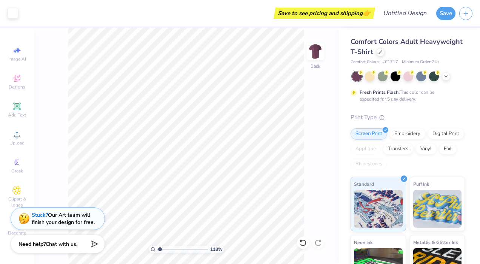
click at [17, 100] on div "Add Text" at bounding box center [17, 110] width 26 height 22
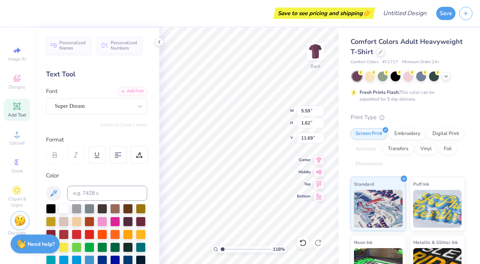
scroll to position [6, 2]
type input "1.17669795498449"
type textarea "S"
type input "1.17669795498449"
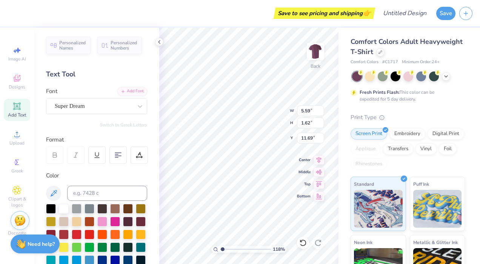
type textarea "Sv"
type input "1.17669795498449"
type textarea "Sva"
type input "1.17669795498449"
type textarea "Svan"
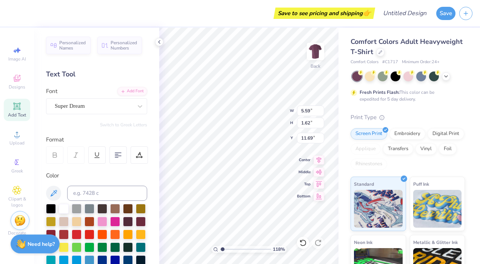
type input "1.17669795498449"
type textarea "Sva"
type input "1.17669795498449"
type textarea "Sv"
type input "1.17669795498449"
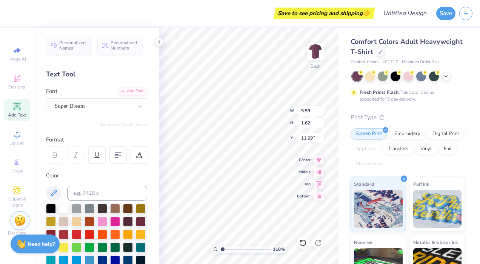
type textarea "S"
type input "1.17669795498449"
type textarea "Sav"
type input "1.17669795498449"
type textarea "Savan"
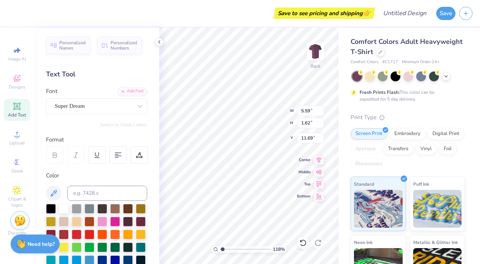
type input "1.17669795498449"
type textarea "Savann"
type input "1.17669795498449"
type textarea "Savanna"
type input "1.17669795498449"
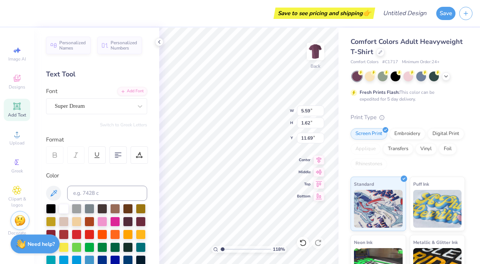
type textarea "Savanna"
click at [301, 189] on div "118 % Back W 10.01 10.01 " H 13.14 13.14 " Y 5.93 5.93 " Center Middle Top Bott…" at bounding box center [248, 146] width 179 height 236
click at [269, 111] on div "118 % Back W 5.64 5.64 " H 2.86 2.86 " Y 1.86 1.86 " Center Middle Top Bottom" at bounding box center [248, 146] width 179 height 236
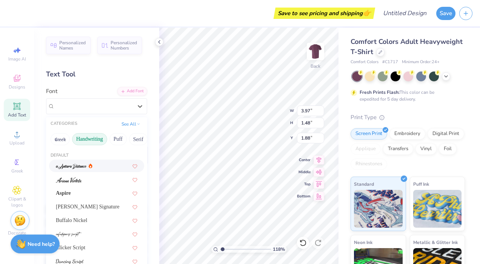
click at [88, 107] on div "Super Dream" at bounding box center [93, 106] width 79 height 12
click at [118, 138] on button "Puff" at bounding box center [118, 139] width 17 height 12
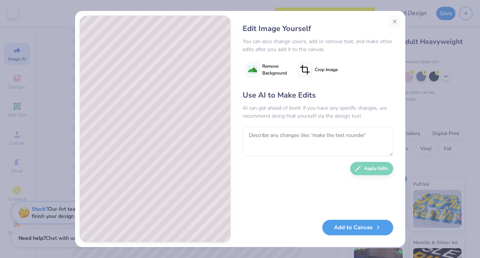
scroll to position [6, 0]
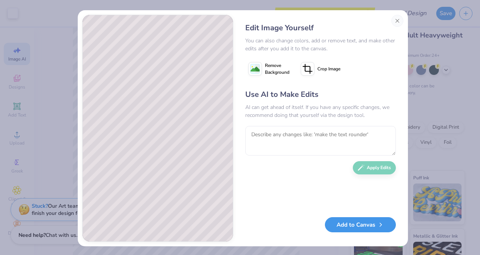
click at [373, 228] on button "Add to Canvas" at bounding box center [360, 224] width 71 height 15
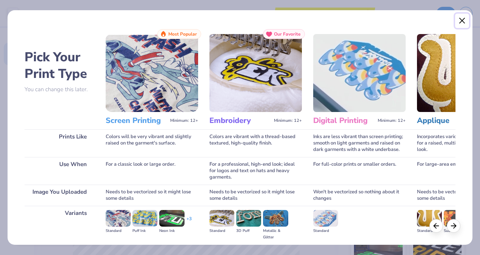
click at [465, 21] on button "Close" at bounding box center [462, 21] width 14 height 14
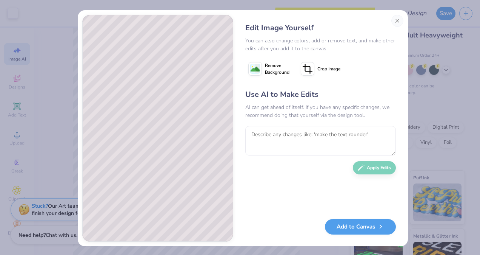
click at [250, 64] on rect at bounding box center [254, 68] width 9 height 9
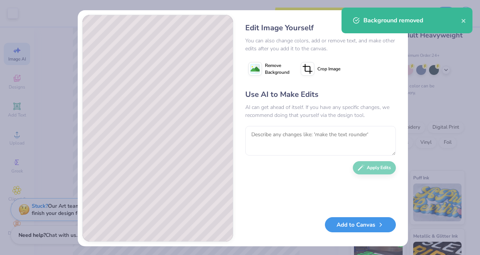
click at [371, 225] on button "Add to Canvas" at bounding box center [360, 224] width 71 height 15
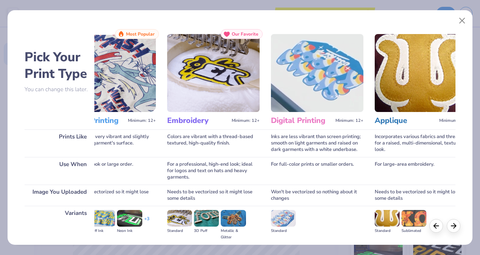
scroll to position [0, 0]
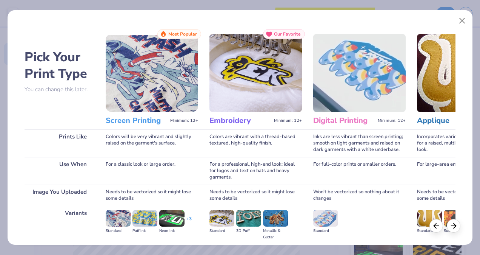
click at [138, 89] on img at bounding box center [152, 73] width 93 height 78
click at [133, 120] on h3 "Screen Printing" at bounding box center [137, 121] width 62 height 10
click at [186, 118] on span "Minimum: 12+" at bounding box center [184, 120] width 28 height 5
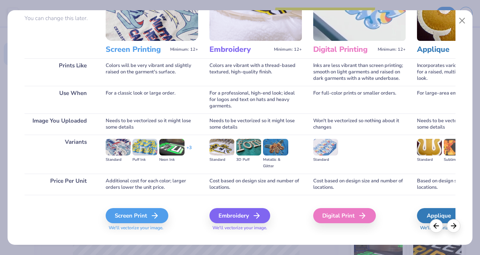
scroll to position [84, 0]
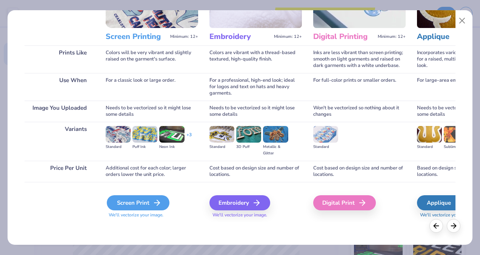
click at [136, 206] on div "Screen Print" at bounding box center [138, 202] width 63 height 15
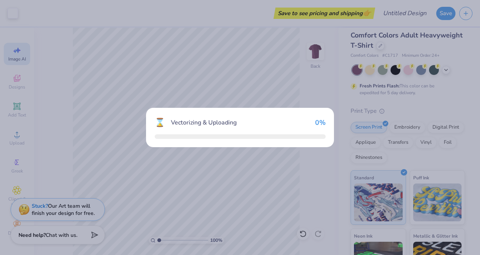
click at [140, 205] on div "⌛ Vectorizing & Uploading 0 %" at bounding box center [240, 127] width 480 height 255
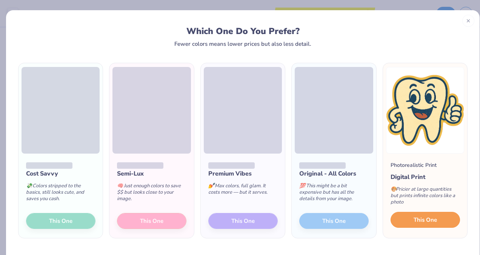
click at [421, 222] on span "This One" at bounding box center [425, 219] width 23 height 9
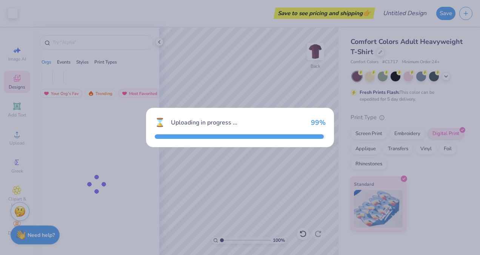
scroll to position [0, 0]
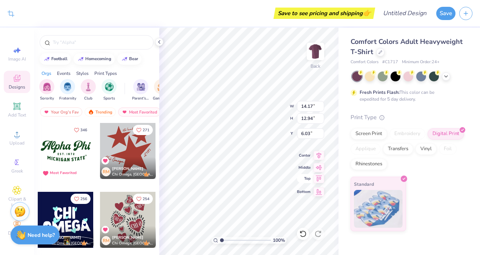
type input "7.49"
type input "6.83"
type input "11.53"
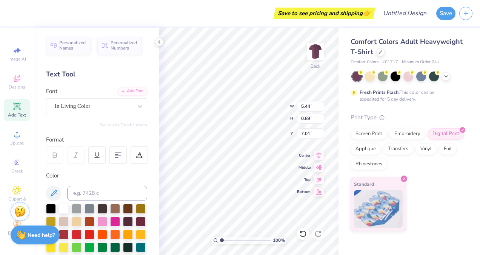
scroll to position [6, 3]
click at [22, 113] on span "Add Text" at bounding box center [17, 115] width 18 height 6
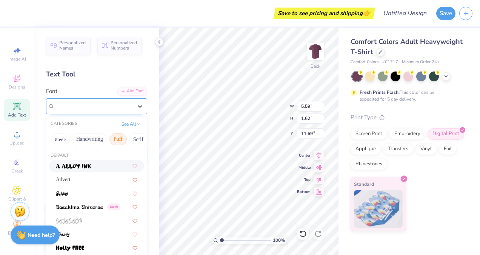
click at [75, 107] on div "Super Dream" at bounding box center [93, 106] width 79 height 12
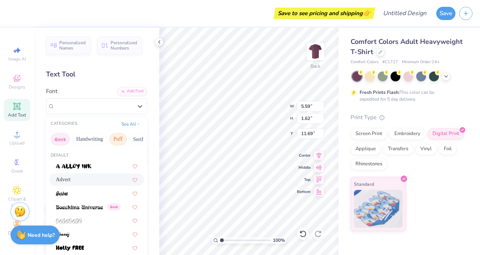
click at [58, 136] on button "Greek" at bounding box center [60, 139] width 19 height 12
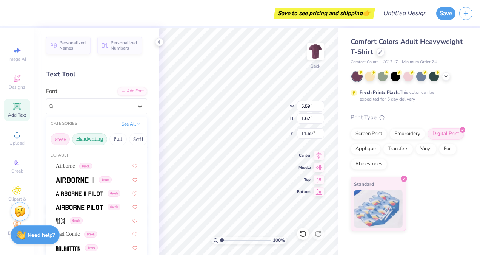
click at [94, 137] on button "Handwriting" at bounding box center [89, 139] width 35 height 12
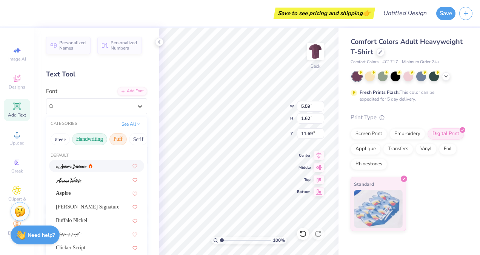
click at [119, 139] on button "Puff" at bounding box center [118, 139] width 17 height 12
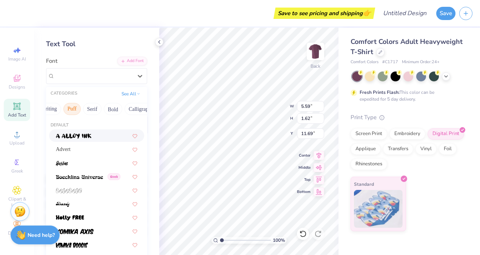
scroll to position [0, 0]
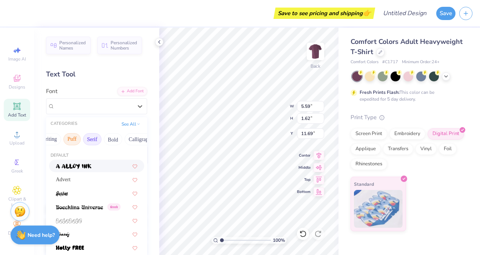
click at [96, 136] on button "Serif" at bounding box center [92, 139] width 19 height 12
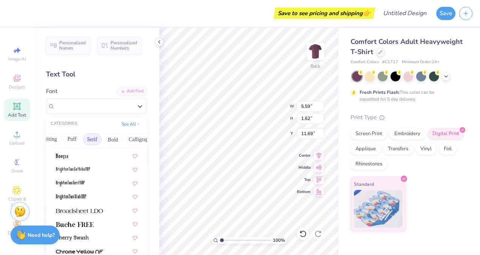
scroll to position [24, 0]
click at [119, 131] on div "Greek Handwriting Puff Serif Bold Calligraphy Retro Sans Serif Minimal Fantasy …" at bounding box center [96, 139] width 101 height 17
click at [116, 136] on button "Bold" at bounding box center [113, 139] width 19 height 12
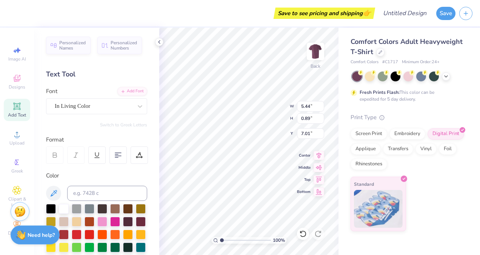
type input "5.44"
type input "0.89"
type input "7.01"
click at [102, 103] on div "In Living Color" at bounding box center [93, 106] width 79 height 12
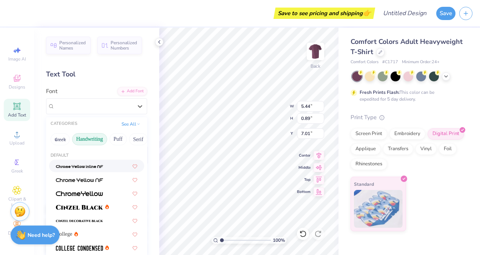
click at [95, 139] on button "Handwriting" at bounding box center [89, 139] width 35 height 12
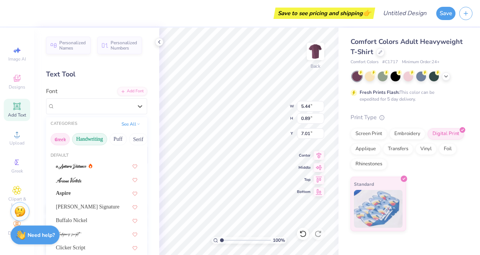
click at [57, 137] on button "Greek" at bounding box center [60, 139] width 19 height 12
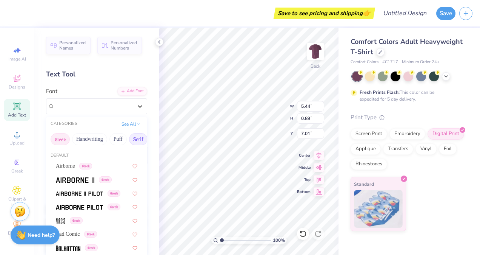
click at [130, 139] on button "Serif" at bounding box center [138, 139] width 19 height 12
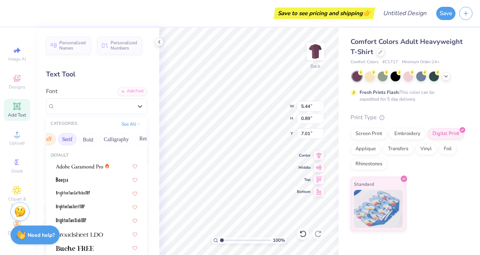
scroll to position [0, 75]
click at [113, 139] on button "Calligraphy" at bounding box center [112, 139] width 33 height 12
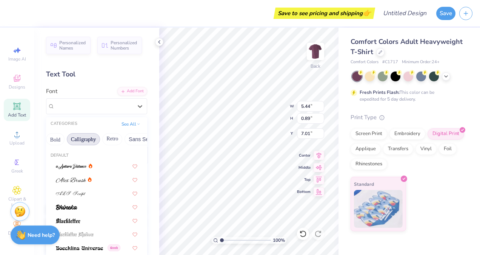
scroll to position [0, 106]
click at [136, 104] on icon at bounding box center [140, 106] width 8 height 8
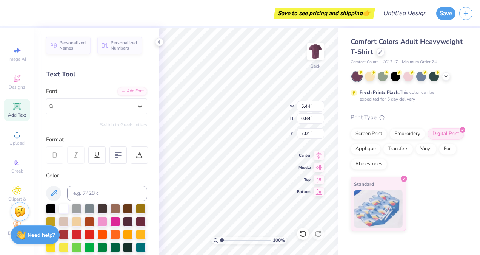
click at [142, 189] on div "Personalized Names Personalized Numbers Text Tool Add Font Font Select is focus…" at bounding box center [96, 141] width 125 height 227
type input "5.59"
type input "1.62"
type input "11.69"
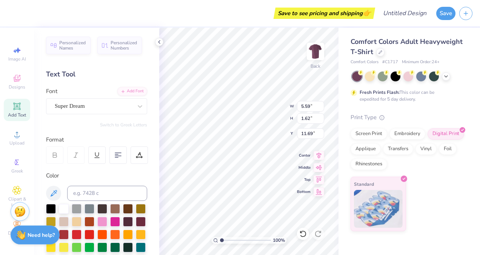
scroll to position [6, 2]
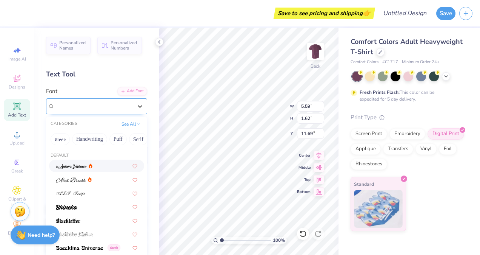
click at [98, 108] on div "Super Dream" at bounding box center [93, 106] width 79 height 12
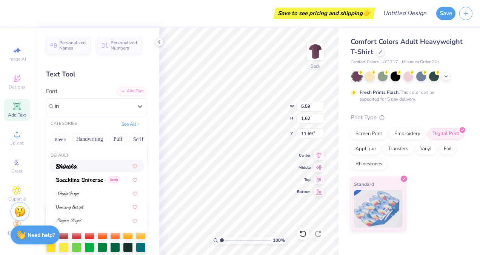
type input "i"
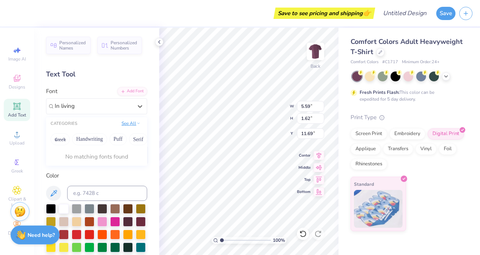
click at [125, 123] on button "See All" at bounding box center [130, 123] width 23 height 8
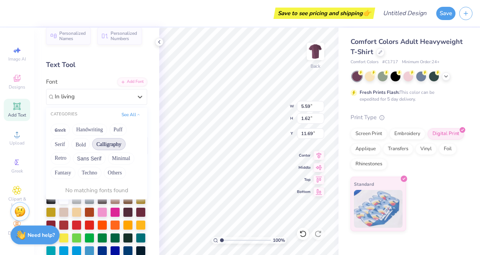
scroll to position [14, 0]
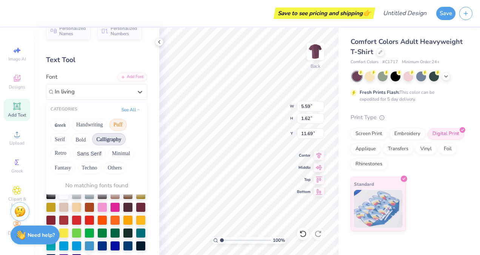
click at [113, 125] on button "Puff" at bounding box center [118, 125] width 17 height 12
click at [120, 126] on button "Puff" at bounding box center [118, 125] width 17 height 12
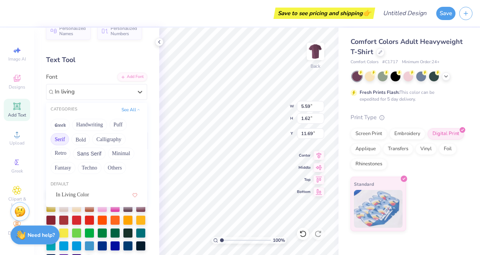
click at [59, 140] on button "Serif" at bounding box center [60, 139] width 19 height 12
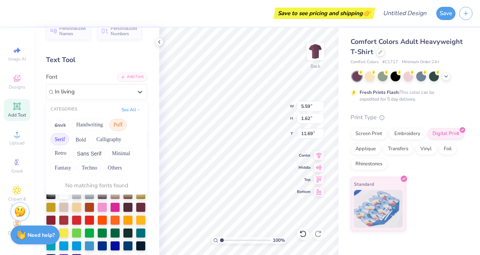
click at [123, 120] on button "Puff" at bounding box center [118, 125] width 17 height 12
click at [68, 137] on button "Serif" at bounding box center [60, 139] width 19 height 12
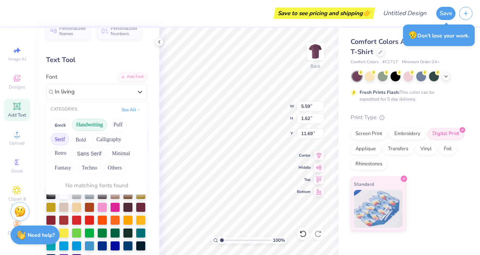
click at [91, 125] on button "Handwriting" at bounding box center [89, 125] width 35 height 12
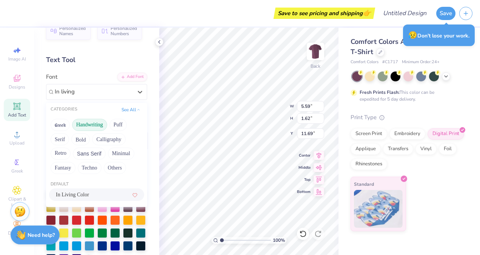
click at [82, 197] on div "In Living Color" at bounding box center [97, 194] width 82 height 8
type input "In living"
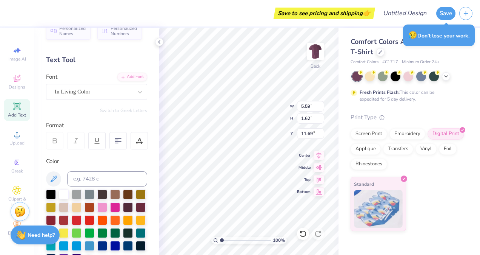
scroll to position [6, 1]
type textarea "I"
type textarea "We are the best"
type input "11.19"
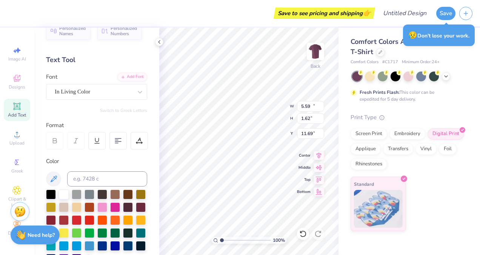
type input "1.67"
type input "11.66"
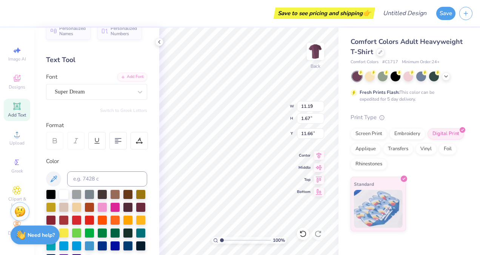
type input "5.59"
type input "1.62"
type input "11.69"
type input "11.19"
type input "1.67"
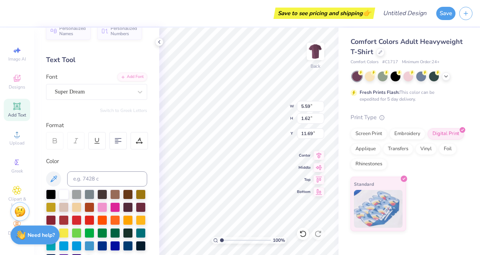
type input "11.66"
click at [85, 92] on div "In Living Color" at bounding box center [93, 92] width 79 height 12
type input "15.61"
type input "5.44"
type input "0.89"
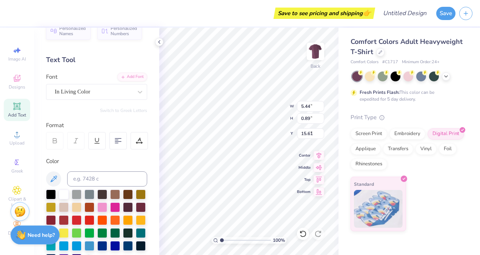
type input "7.01"
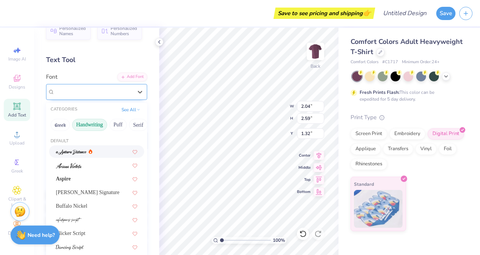
click at [92, 88] on div "Advert" at bounding box center [93, 92] width 79 height 12
click at [62, 125] on button "Greek" at bounding box center [60, 125] width 19 height 12
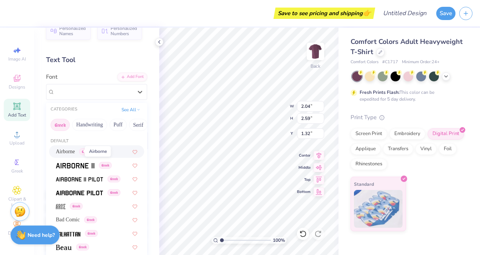
click at [64, 149] on span "Airborne" at bounding box center [65, 151] width 19 height 8
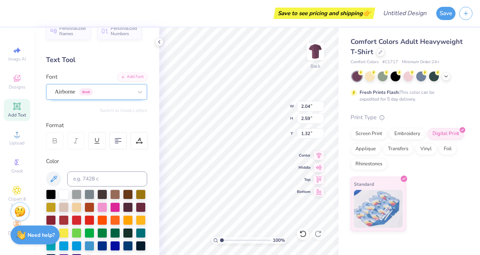
click at [92, 97] on div "Airborne Greek" at bounding box center [93, 92] width 79 height 12
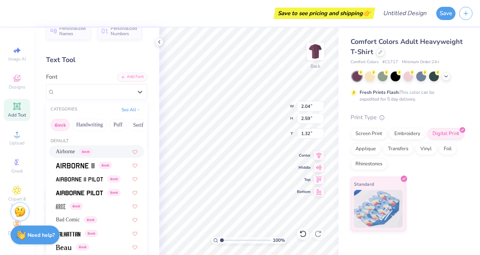
scroll to position [14, 0]
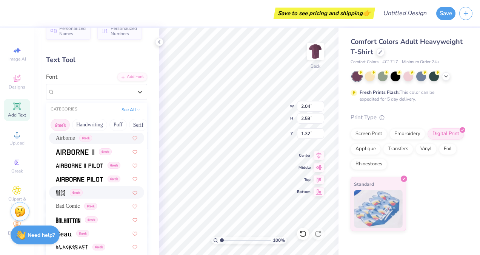
click at [93, 188] on div "Greek" at bounding box center [97, 192] width 82 height 8
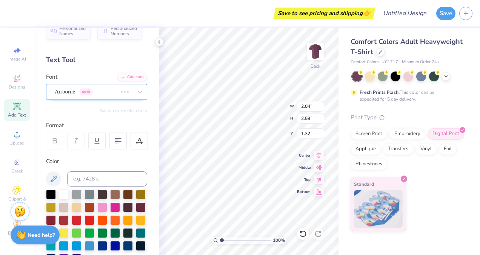
click at [121, 91] on div at bounding box center [125, 92] width 14 height 8
type textarea "[GEOGRAPHIC_DATA] dental hygeine"
click at [273, 108] on div "100 % Back W 2.32 2.32 " H 2.03 2.03 " Y 1.60 1.60 " Center Middle Top Bottom" at bounding box center [248, 141] width 179 height 227
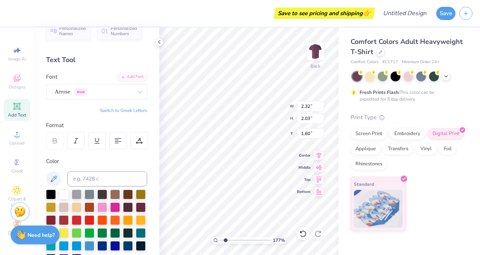
type input "1.77075601455948"
type textarea "[GEOGRAPHIC_DATA] ental hygeine"
type input "1.77075601455948"
type textarea "[GEOGRAPHIC_DATA] ental hygeine"
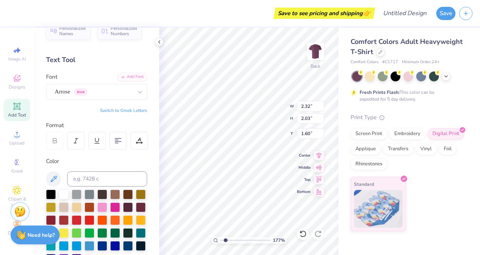
type input "1.77075601455948"
type textarea "[GEOGRAPHIC_DATA] Dental hygeine"
type input "1.77075601455948"
type input "1.49"
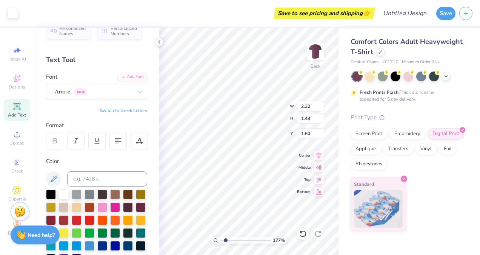
type input "1.87"
type input "1.77075601455948"
type input "2.03"
type input "1.60"
type input "1.64211954486692"
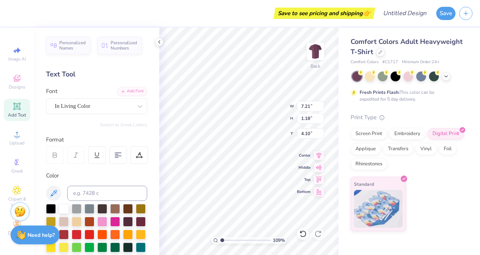
scroll to position [14, 0]
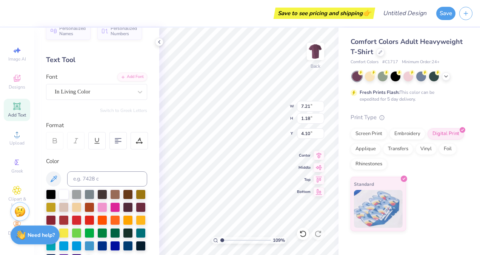
type input "1.09032420055882"
type input "3.67"
click at [187, 17] on div "Save to see pricing and shipping 👉" at bounding box center [192, 13] width 362 height 26
click at [318, 67] on div at bounding box center [315, 51] width 35 height 35
type input "1.09032420055882"
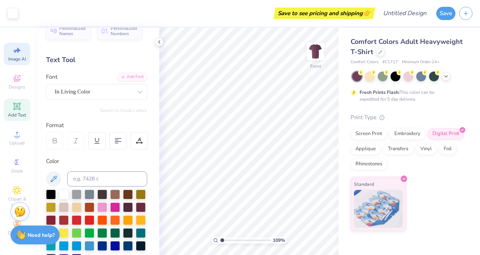
click at [17, 54] on icon at bounding box center [16, 50] width 9 height 9
select select "4"
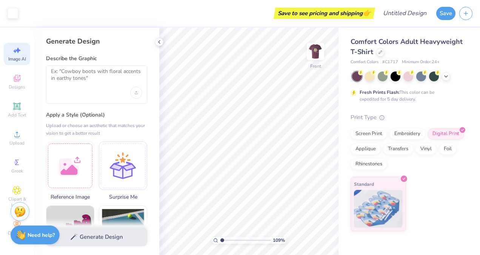
type input "1.09032420055882"
click at [72, 82] on textarea at bounding box center [96, 77] width 91 height 19
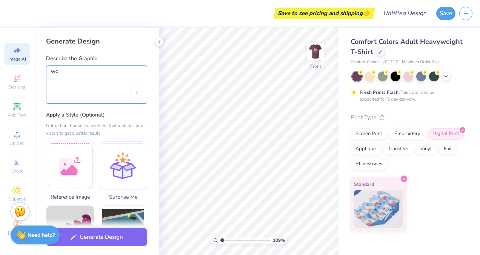
type textarea "w"
type textarea "m"
click at [57, 73] on textarea "25 names (use placement names) in the shape of a tooth" at bounding box center [96, 77] width 91 height 19
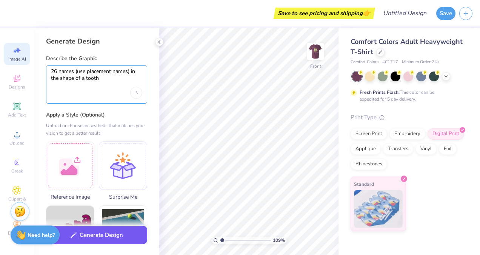
type textarea "26 names (use placement names) in the shape of a tooth"
click at [122, 237] on button "Generate Design" at bounding box center [96, 234] width 101 height 19
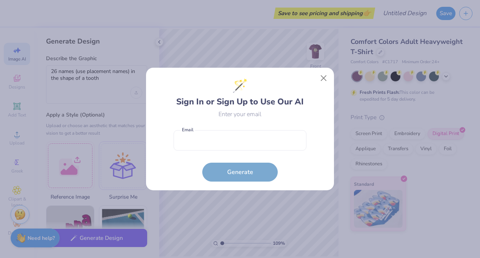
type input "1"
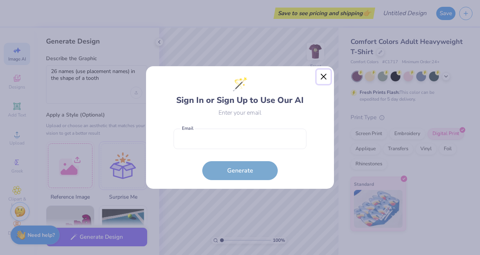
click at [318, 69] on button "Close" at bounding box center [324, 76] width 14 height 14
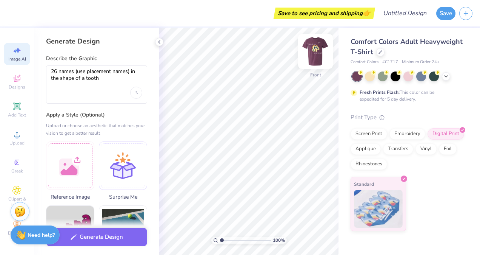
click at [316, 47] on img at bounding box center [316, 51] width 30 height 30
click at [315, 60] on img at bounding box center [316, 51] width 30 height 30
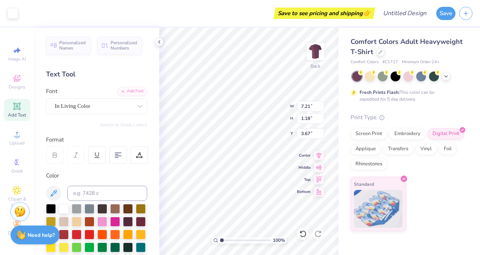
type input "7.21"
type input "1.18"
type input "3.67"
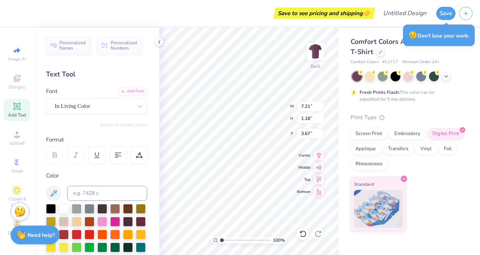
scroll to position [6, 2]
type textarea "T"
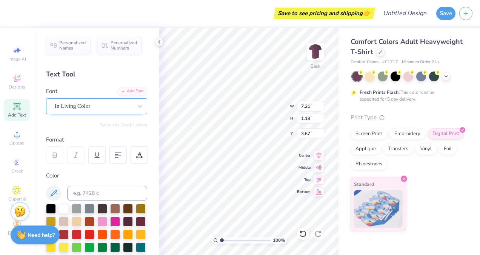
click at [116, 104] on div "In Living Color" at bounding box center [93, 106] width 79 height 12
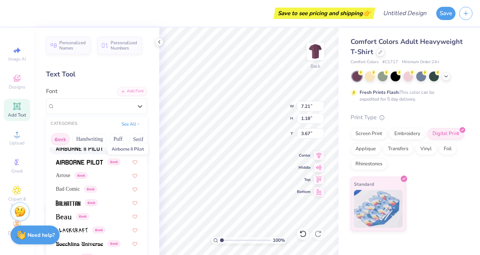
scroll to position [45, 0]
click at [62, 170] on div "Arrose Greek" at bounding box center [96, 174] width 95 height 12
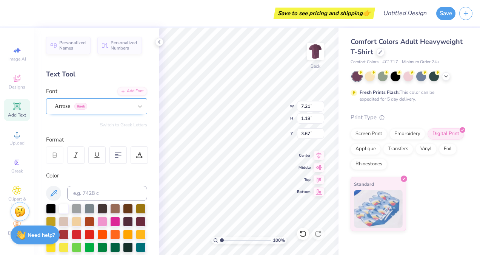
click at [125, 108] on div "Arrose Greek" at bounding box center [93, 106] width 79 height 12
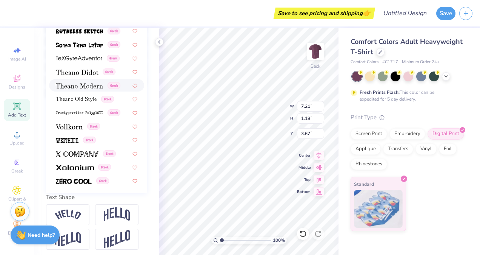
scroll to position [197, 0]
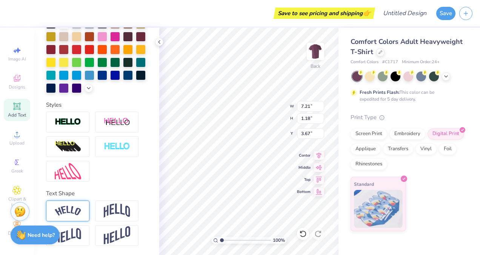
click at [86, 211] on div at bounding box center [67, 210] width 43 height 21
click at [110, 210] on img at bounding box center [117, 210] width 26 height 14
type textarea "[GEOGRAPHIC_DATA] ntal hygeine"
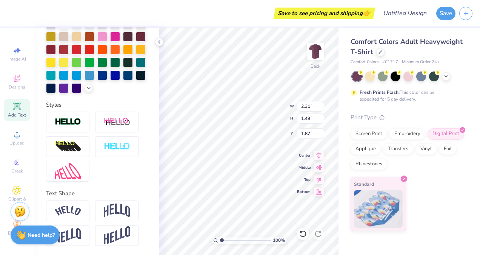
scroll to position [7, 2]
type input "2.18"
click at [320, 164] on icon at bounding box center [319, 166] width 6 height 5
click at [317, 184] on div "100 % Back W 7.49 7.49 " H 6.83 6.83 " Y 5.28 5.28 " Center Middle Top Bottom" at bounding box center [248, 141] width 179 height 227
type input "2.03"
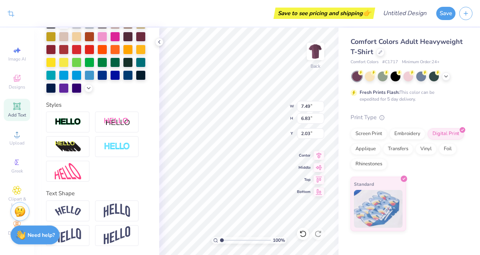
type input "4.68"
type input "4.27"
type input "2.34"
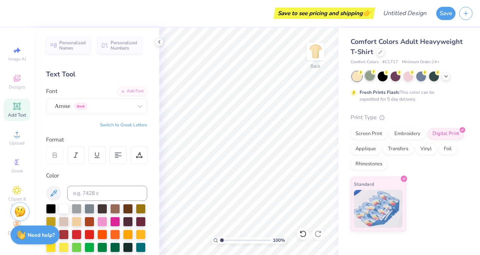
scroll to position [197, 0]
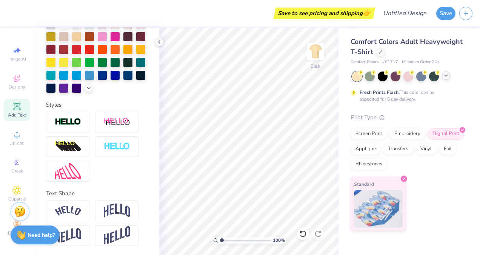
click at [445, 74] on icon at bounding box center [446, 76] width 6 height 6
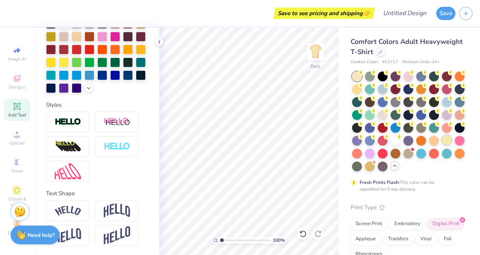
click at [442, 145] on div at bounding box center [447, 140] width 10 height 10
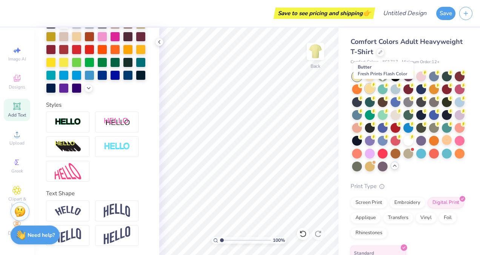
click at [375, 91] on div at bounding box center [370, 88] width 10 height 10
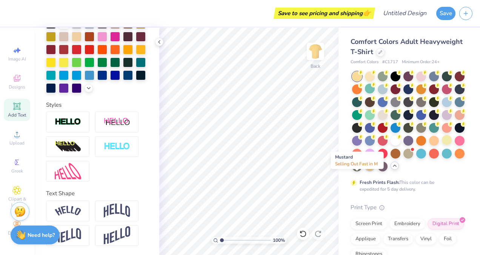
click at [365, 170] on div at bounding box center [370, 166] width 10 height 10
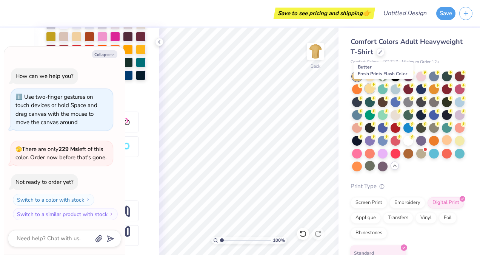
click at [375, 86] on div at bounding box center [370, 88] width 10 height 10
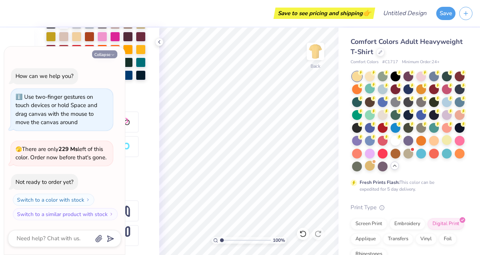
click at [113, 55] on icon "button" at bounding box center [113, 54] width 5 height 5
type textarea "x"
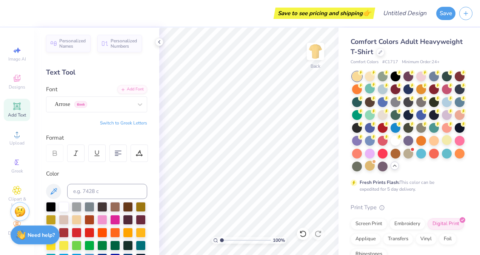
scroll to position [0, 0]
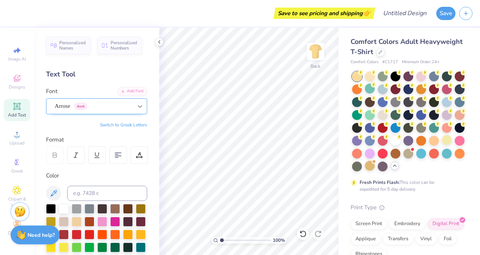
click at [133, 101] on div at bounding box center [140, 106] width 14 height 14
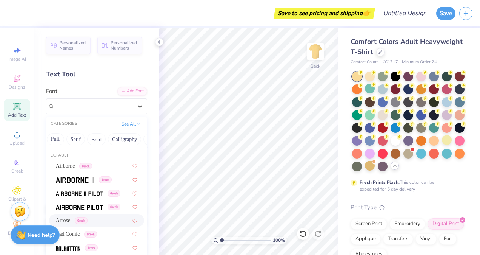
scroll to position [0, 97]
click at [113, 138] on button "Retro" at bounding box center [119, 139] width 20 height 12
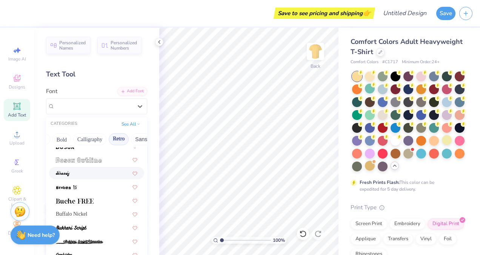
scroll to position [145, 0]
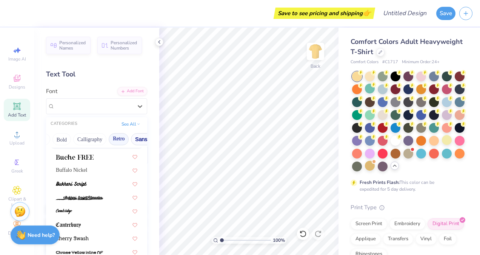
click at [140, 140] on button "Sans Serif" at bounding box center [147, 139] width 33 height 12
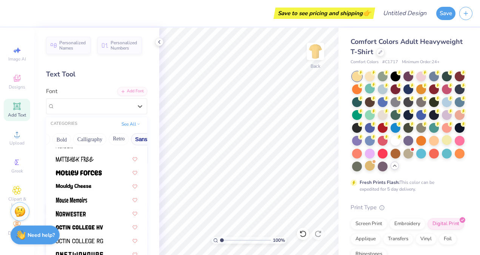
scroll to position [634, 0]
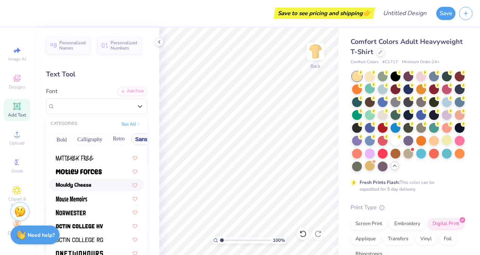
click at [91, 187] on img at bounding box center [74, 184] width 36 height 5
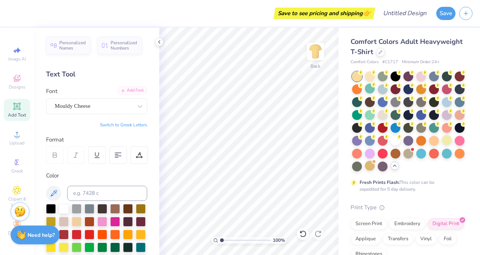
click at [135, 92] on div "Add Font" at bounding box center [132, 90] width 30 height 9
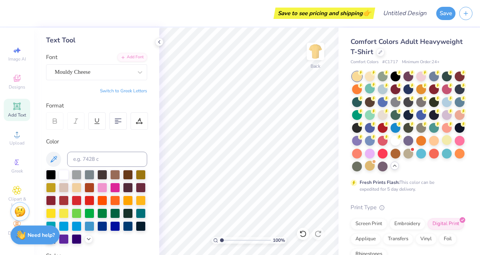
scroll to position [34, 0]
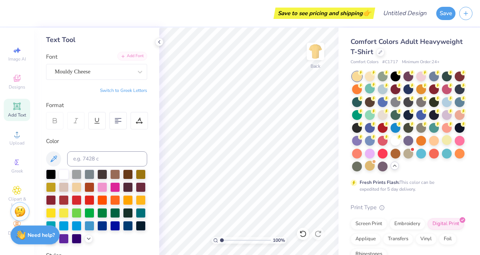
click at [125, 58] on div "Add Font" at bounding box center [132, 56] width 30 height 9
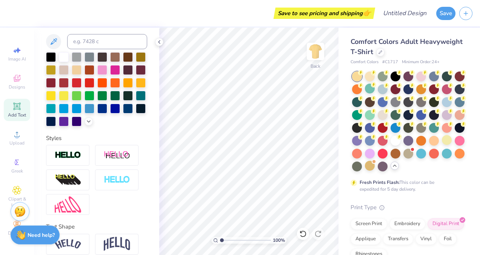
scroll to position [0, 0]
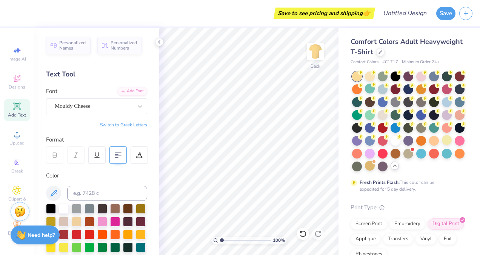
click at [116, 153] on 376 at bounding box center [118, 153] width 6 height 0
click at [15, 109] on icon at bounding box center [16, 105] width 7 height 7
click at [120, 148] on div at bounding box center [118, 154] width 17 height 17
click at [133, 156] on div at bounding box center [139, 154] width 17 height 17
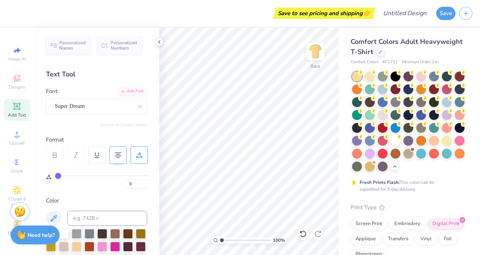
click at [124, 155] on div at bounding box center [118, 154] width 17 height 17
click at [125, 173] on div "0" at bounding box center [101, 179] width 93 height 17
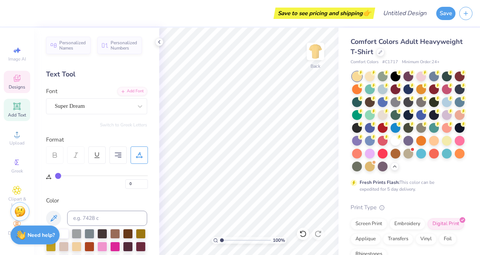
click at [14, 74] on icon at bounding box center [16, 78] width 9 height 9
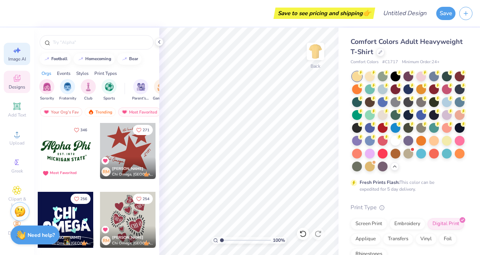
click at [24, 54] on div "Image AI" at bounding box center [17, 54] width 26 height 22
select select "4"
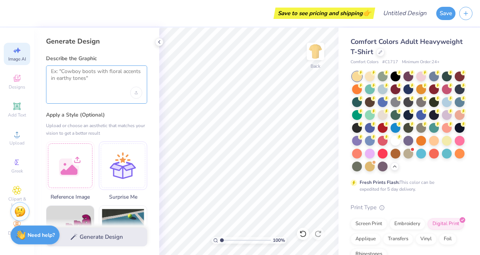
click at [77, 85] on textarea at bounding box center [96, 77] width 91 height 19
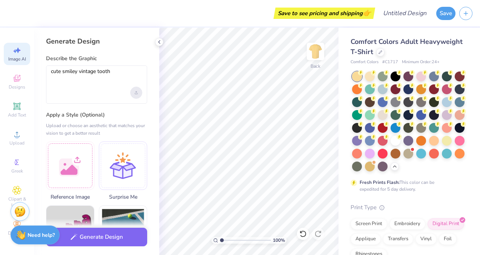
click at [137, 92] on icon "Upload image" at bounding box center [136, 92] width 3 height 3
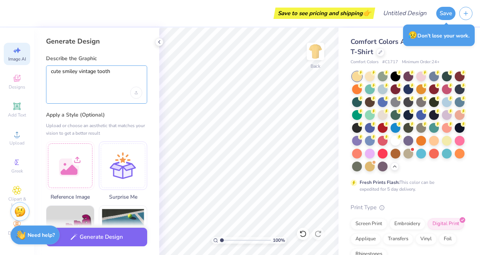
click at [115, 78] on textarea "cute smiley vintage tooth" at bounding box center [96, 77] width 91 height 19
type textarea "cute smiley vintage tooth"
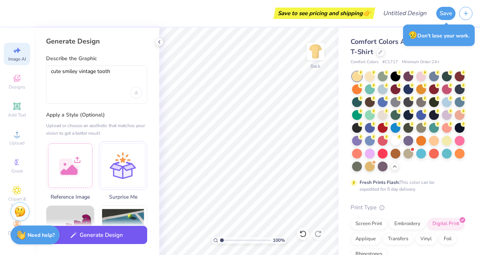
click at [76, 230] on button "Generate Design" at bounding box center [96, 234] width 101 height 19
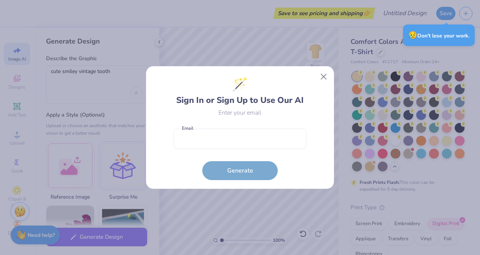
click at [244, 173] on form "Email is a required field Email Generate" at bounding box center [240, 153] width 133 height 56
click at [249, 167] on form "Email is a required field Email Generate" at bounding box center [240, 153] width 133 height 56
click at [252, 149] on form "Email is a required field Email Generate" at bounding box center [240, 153] width 133 height 56
click at [253, 140] on input "email" at bounding box center [240, 138] width 133 height 21
type input "ashton61303@icloud.com"
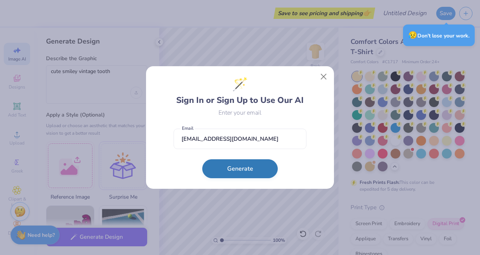
click at [230, 174] on button "Generate" at bounding box center [240, 168] width 76 height 19
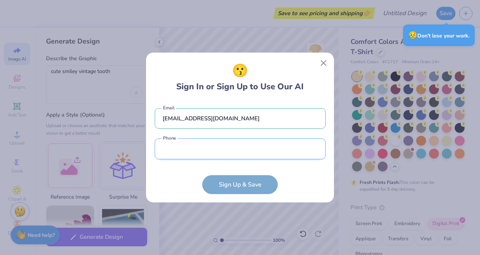
click at [247, 153] on input "tel" at bounding box center [240, 148] width 171 height 21
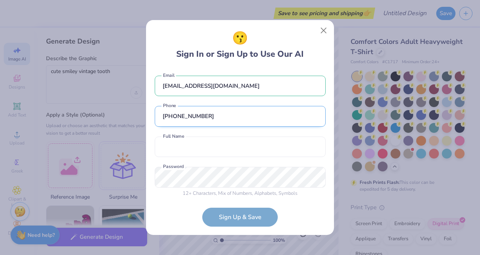
scroll to position [5, 0]
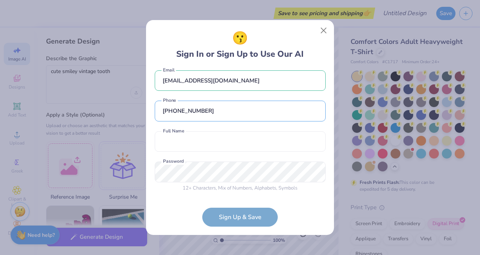
type input "(912) 401-1416"
click at [255, 153] on div "ashton61303@icloud.com Email (912) 401-1416 Phone Full Name is a required field…" at bounding box center [240, 131] width 171 height 127
click at [255, 150] on input "text" at bounding box center [240, 141] width 171 height 21
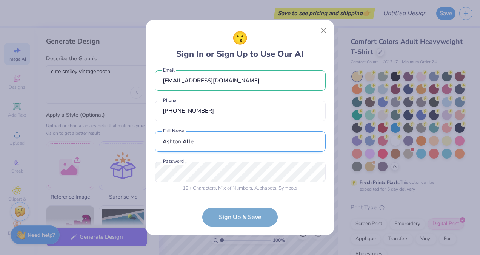
type input "Ashton Allen"
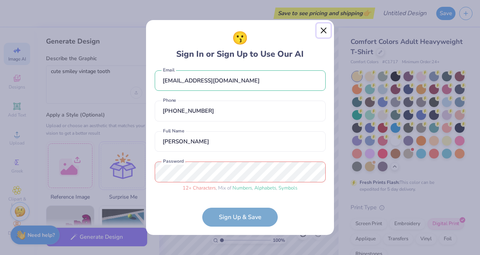
click at [320, 30] on button "Close" at bounding box center [324, 30] width 14 height 14
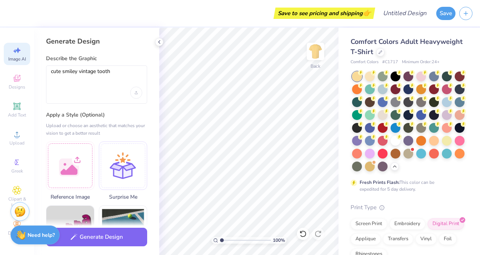
scroll to position [104, 0]
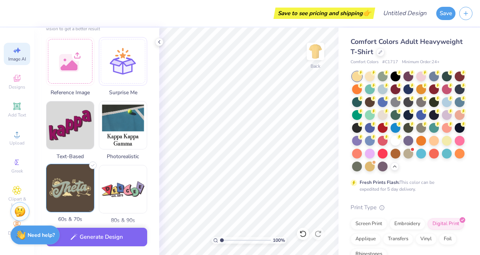
click at [68, 190] on img at bounding box center [70, 188] width 48 height 48
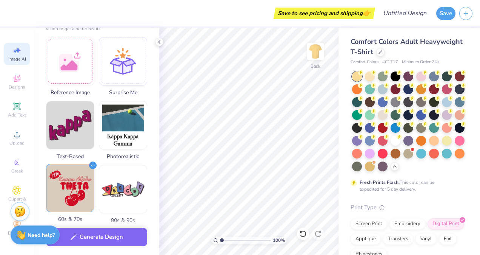
click at [76, 181] on img at bounding box center [70, 188] width 48 height 48
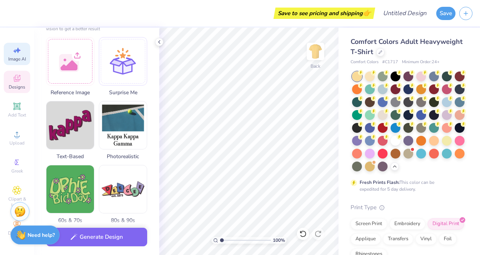
click at [14, 82] on icon at bounding box center [16, 78] width 9 height 9
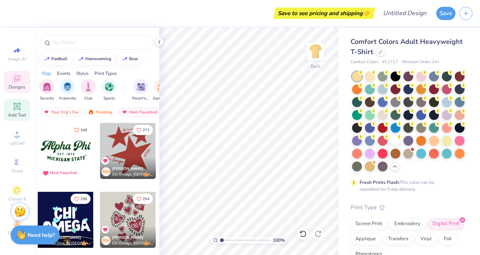
click at [17, 99] on div "Add Text" at bounding box center [17, 110] width 26 height 22
click at [15, 113] on span "Add Text" at bounding box center [17, 115] width 18 height 6
click at [10, 104] on div "Add Text" at bounding box center [17, 110] width 26 height 22
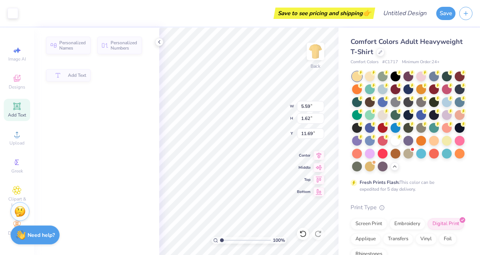
click at [22, 107] on div "Add Text" at bounding box center [17, 110] width 26 height 22
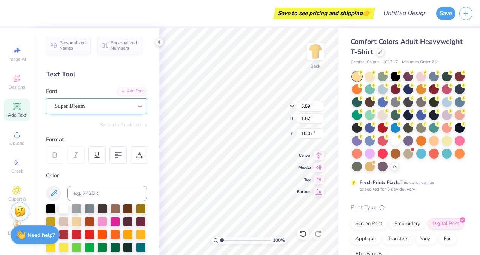
click at [136, 107] on icon at bounding box center [140, 106] width 8 height 8
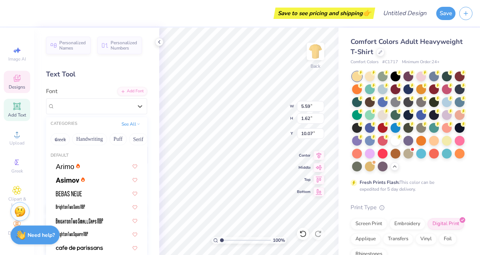
click at [21, 87] on span "Designs" at bounding box center [17, 87] width 17 height 6
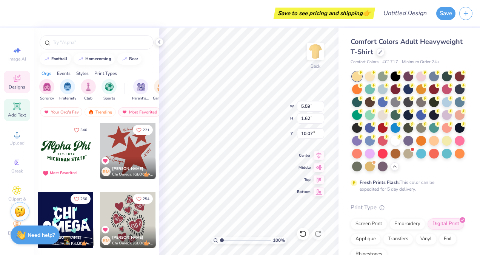
click at [21, 103] on icon at bounding box center [16, 106] width 9 height 9
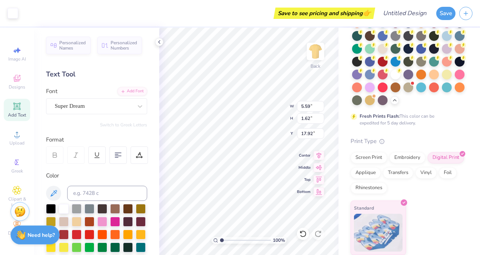
type input "11.69"
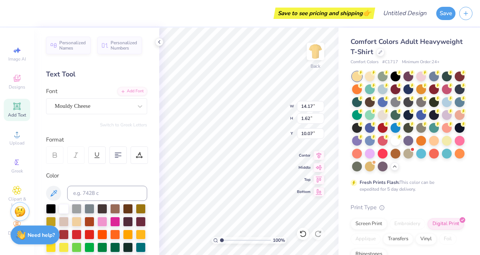
scroll to position [79, 0]
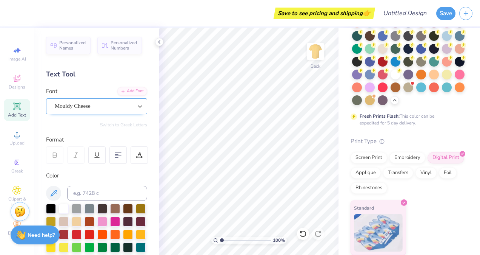
click at [136, 103] on icon at bounding box center [140, 106] width 8 height 8
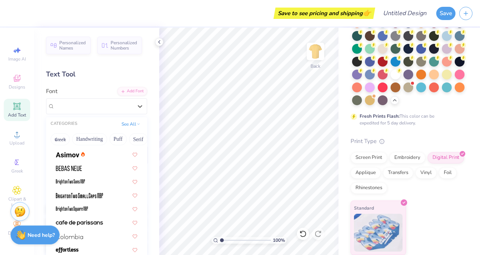
scroll to position [26, 0]
click at [134, 57] on div "Personalized Names Personalized Numbers Text Tool Add Font Font option [PERSON_…" at bounding box center [96, 141] width 125 height 227
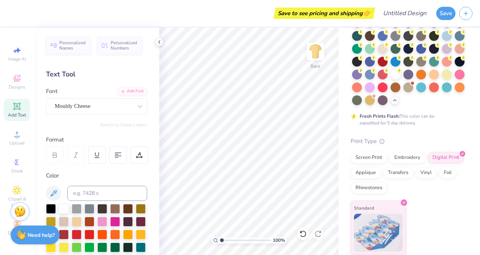
click at [17, 108] on icon at bounding box center [17, 106] width 6 height 6
click at [124, 102] on div "Mouldy Cheese" at bounding box center [93, 106] width 79 height 12
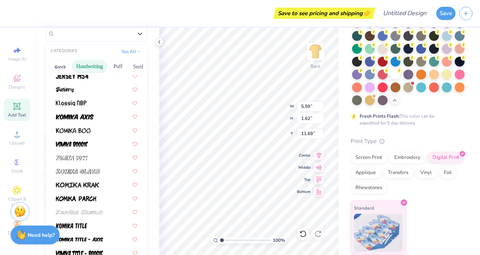
scroll to position [271, 0]
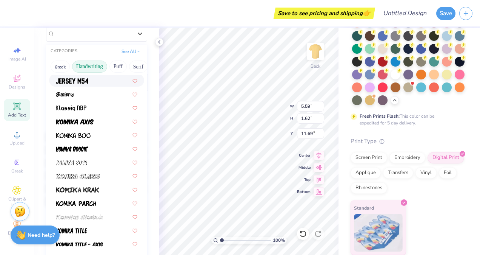
click at [100, 62] on button "Handwriting" at bounding box center [89, 66] width 35 height 12
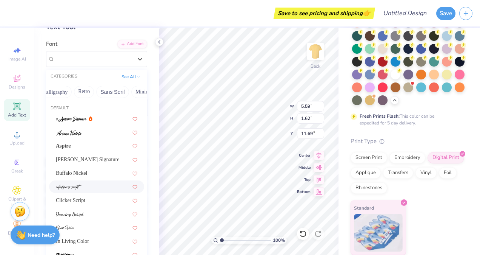
scroll to position [0, 136]
click at [83, 89] on button "Retro" at bounding box center [80, 92] width 20 height 12
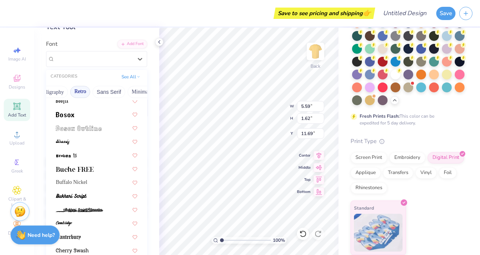
scroll to position [86, 0]
click at [117, 91] on button "Sans Serif" at bounding box center [109, 92] width 33 height 12
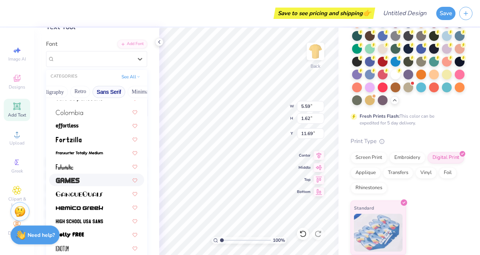
scroll to position [104, 0]
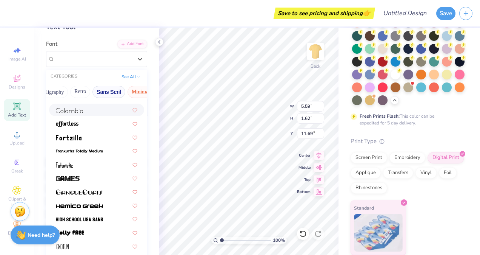
click at [134, 89] on button "Minimal" at bounding box center [141, 92] width 26 height 12
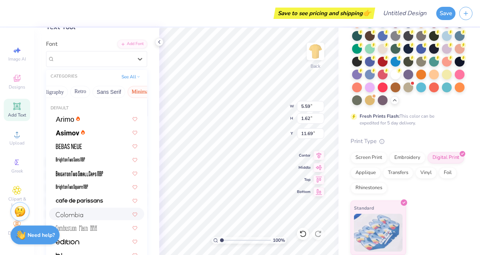
scroll to position [0, 227]
click at [101, 91] on button "Techno" at bounding box center [106, 92] width 24 height 12
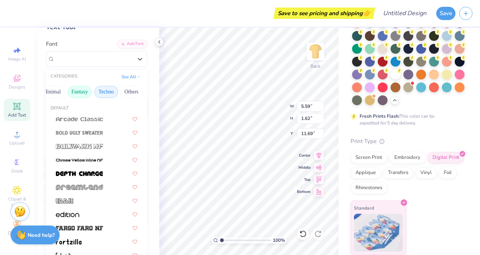
click at [79, 91] on button "Fantasy" at bounding box center [79, 92] width 25 height 12
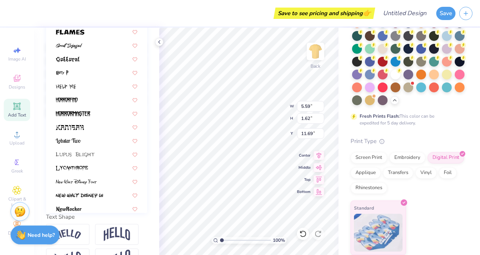
scroll to position [0, 0]
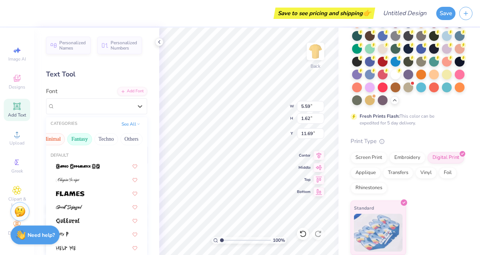
click at [57, 137] on button "Minimal" at bounding box center [52, 139] width 26 height 12
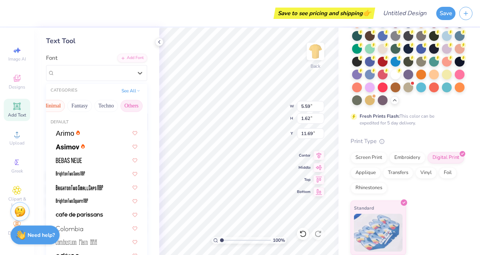
scroll to position [32, 0]
click at [120, 104] on button "Others" at bounding box center [131, 106] width 22 height 12
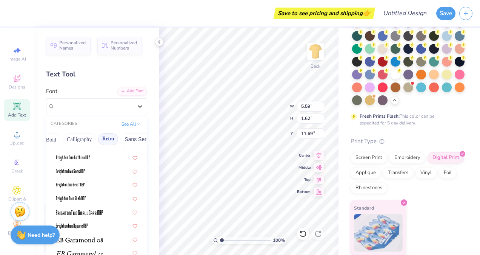
scroll to position [0, 107]
click at [75, 136] on button "Calligraphy" at bounding box center [79, 139] width 33 height 12
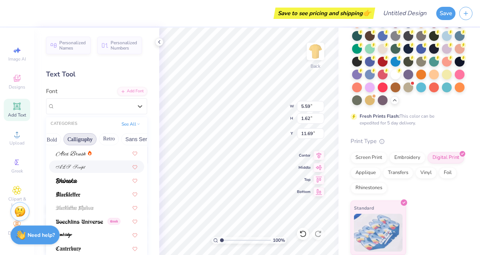
scroll to position [44, 0]
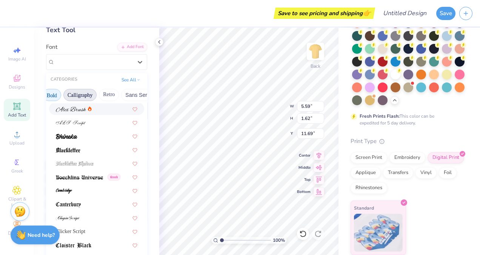
click at [57, 93] on button "Bold" at bounding box center [52, 95] width 19 height 12
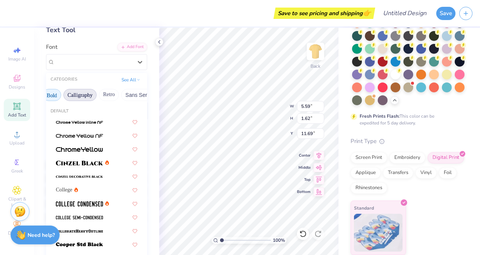
click at [73, 94] on button "Calligraphy" at bounding box center [79, 95] width 33 height 12
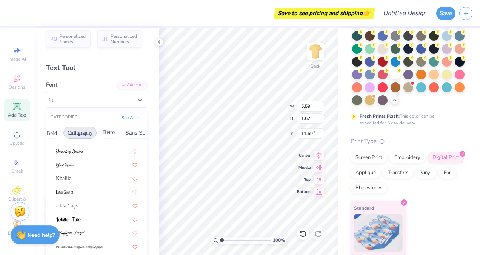
scroll to position [0, 0]
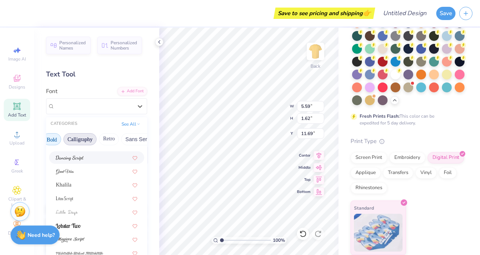
click at [57, 140] on button "Bold" at bounding box center [52, 139] width 19 height 12
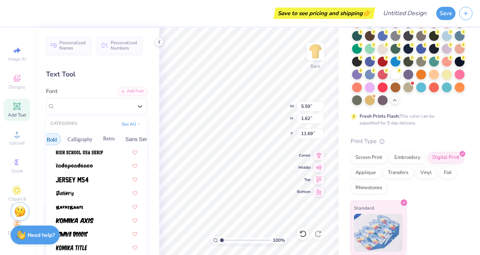
scroll to position [409, 0]
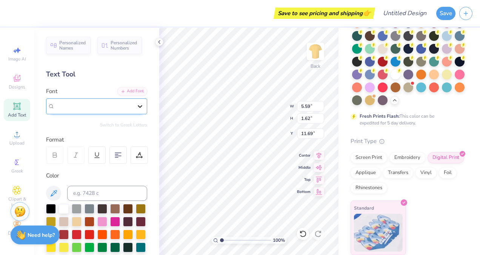
click at [136, 102] on icon at bounding box center [140, 106] width 8 height 8
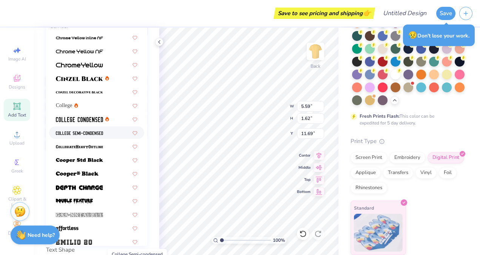
scroll to position [0, 0]
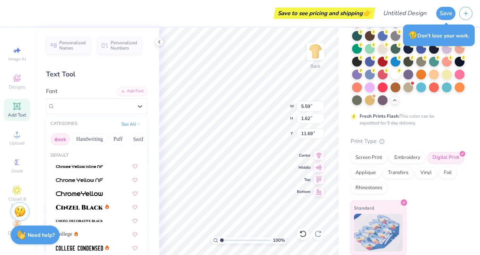
click at [66, 139] on button "Greek" at bounding box center [60, 139] width 19 height 12
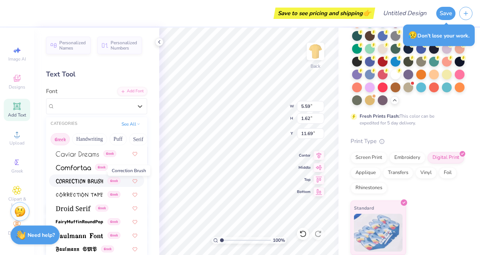
scroll to position [206, 0]
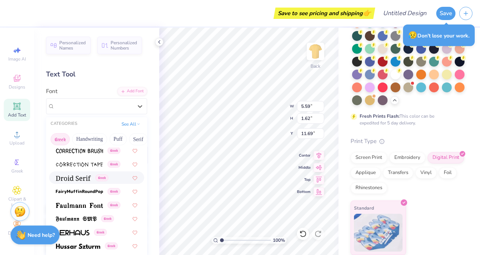
click at [79, 173] on span at bounding box center [73, 177] width 35 height 8
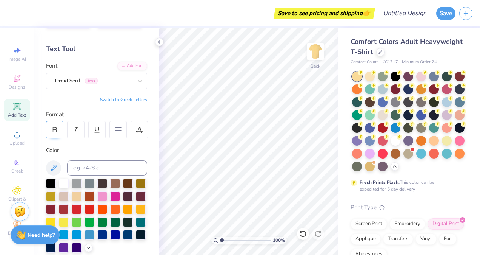
scroll to position [79, 0]
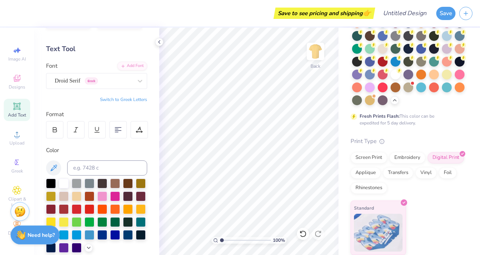
click at [18, 109] on icon at bounding box center [16, 105] width 7 height 7
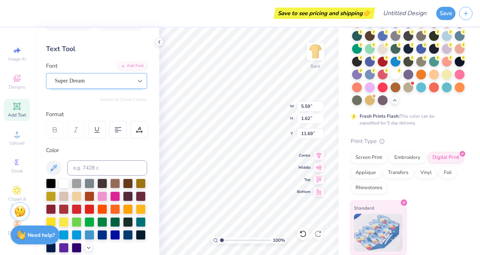
click at [133, 78] on div at bounding box center [140, 81] width 14 height 14
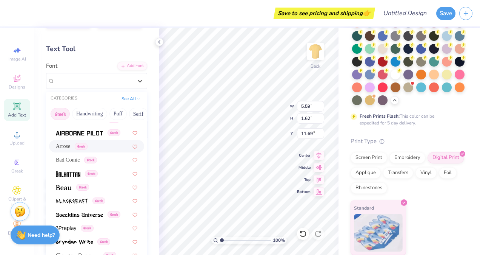
scroll to position [49, 0]
click at [62, 187] on img at bounding box center [64, 186] width 16 height 5
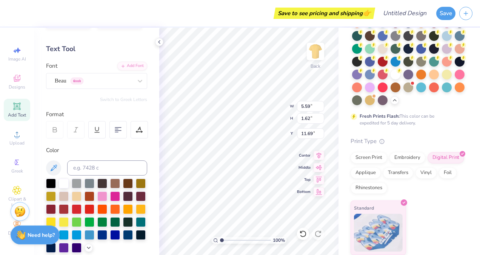
type input "5.19"
type input "1.60"
type input "11.70"
type textarea "TEXT"
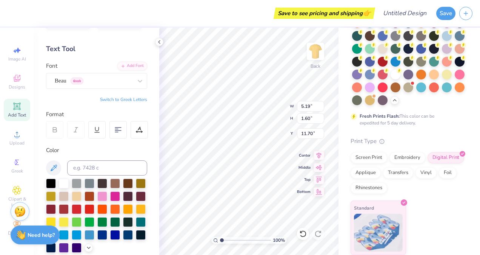
type textarea "T"
click at [136, 82] on icon at bounding box center [140, 81] width 8 height 8
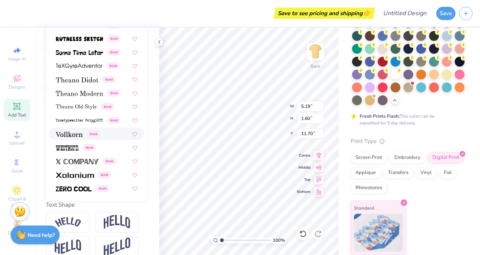
scroll to position [175, 0]
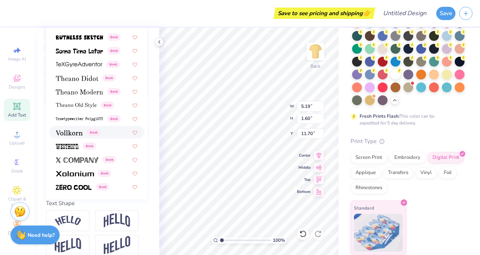
click at [75, 130] on img at bounding box center [69, 132] width 27 height 5
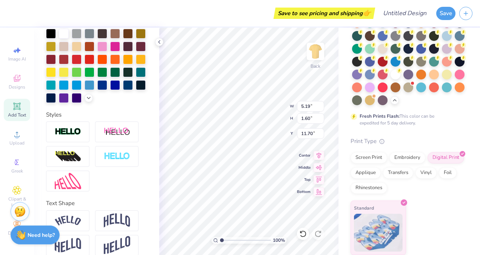
type textarea "T"
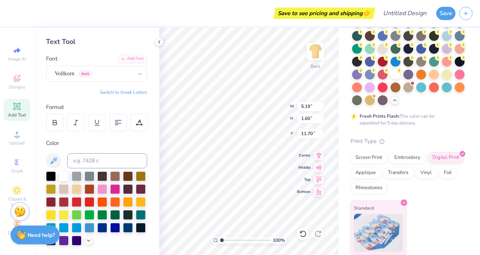
scroll to position [0, 0]
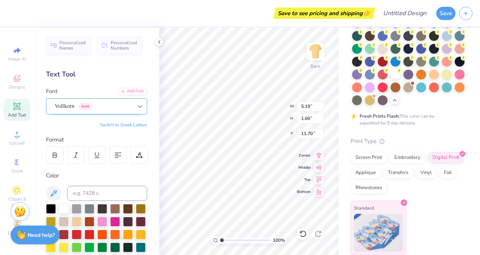
click at [136, 105] on icon at bounding box center [140, 106] width 8 height 8
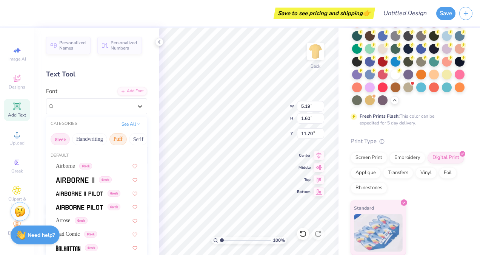
click at [118, 138] on button "Puff" at bounding box center [118, 139] width 17 height 12
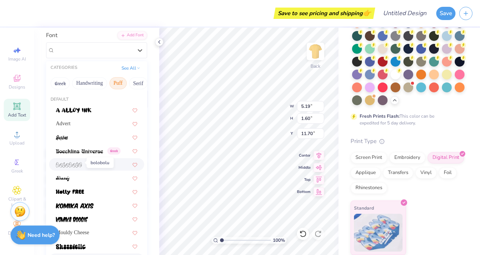
scroll to position [56, 0]
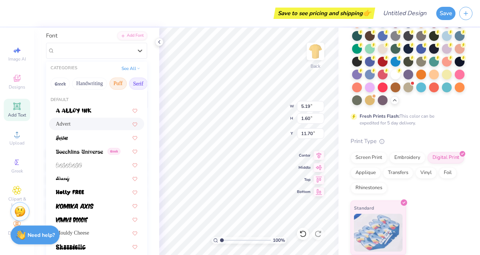
click at [134, 82] on button "Serif" at bounding box center [138, 83] width 19 height 12
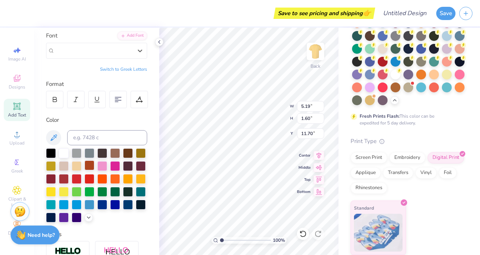
scroll to position [197, 0]
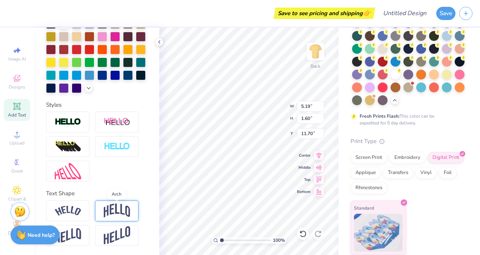
click at [111, 213] on img at bounding box center [117, 210] width 26 height 14
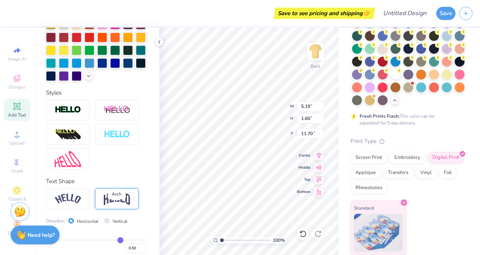
click at [111, 205] on img at bounding box center [117, 198] width 26 height 14
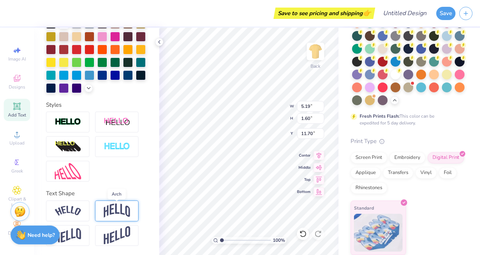
click at [111, 213] on img at bounding box center [117, 210] width 26 height 14
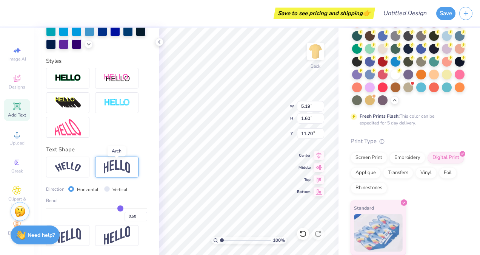
scroll to position [241, 0]
click at [113, 165] on img at bounding box center [117, 166] width 26 height 14
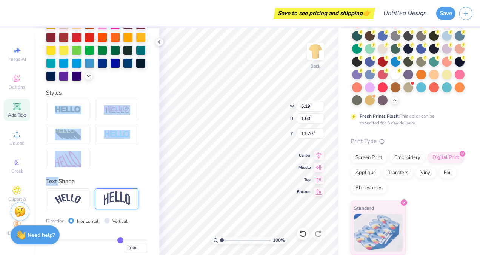
click at [113, 165] on div at bounding box center [96, 134] width 101 height 70
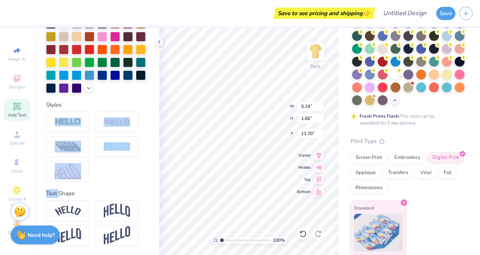
click at [113, 165] on div at bounding box center [96, 146] width 101 height 70
click at [110, 168] on div at bounding box center [96, 146] width 101 height 70
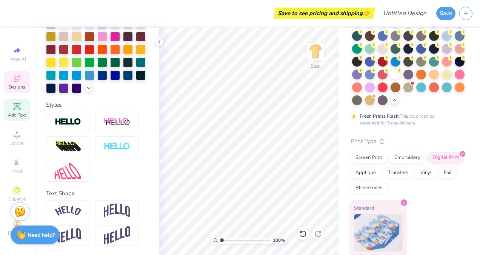
click at [16, 85] on span "Designs" at bounding box center [17, 87] width 17 height 6
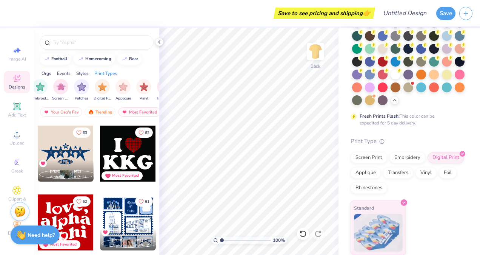
scroll to position [2129, 0]
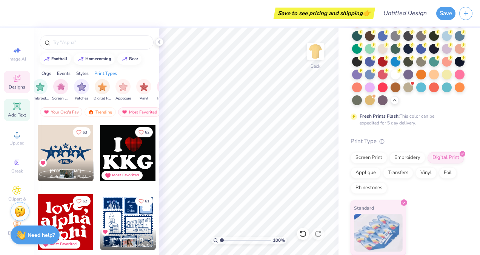
click at [22, 108] on div "Add Text" at bounding box center [17, 110] width 26 height 22
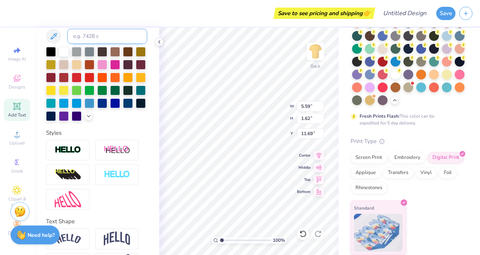
scroll to position [155, 0]
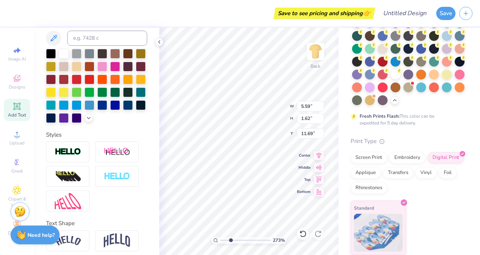
type input "1"
drag, startPoint x: 221, startPoint y: 239, endPoint x: 200, endPoint y: 239, distance: 20.8
click at [220, 239] on input "range" at bounding box center [245, 239] width 51 height 7
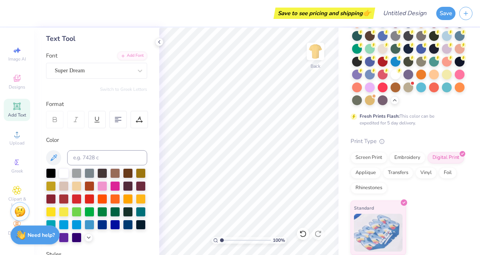
scroll to position [35, 0]
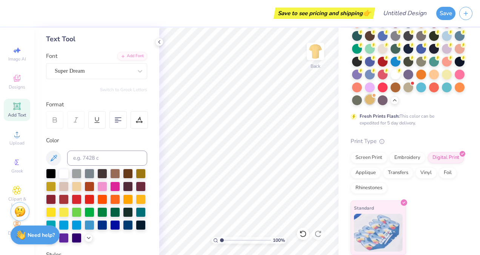
click at [365, 98] on div at bounding box center [370, 99] width 10 height 10
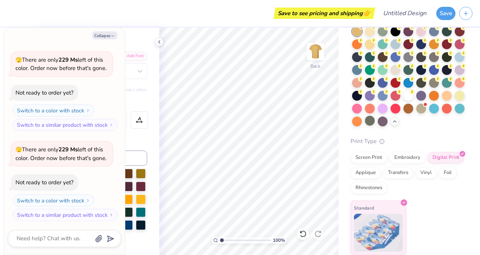
scroll to position [57, 0]
click at [455, 92] on div at bounding box center [460, 95] width 10 height 10
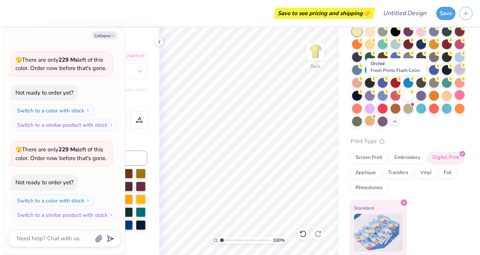
scroll to position [39, 0]
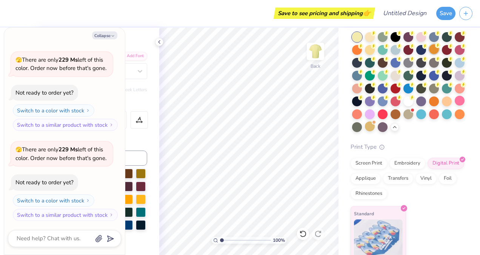
click at [439, 51] on div at bounding box center [434, 49] width 10 height 10
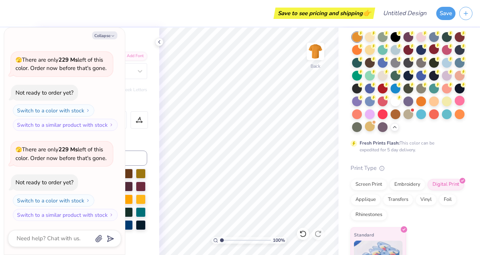
scroll to position [32, 0]
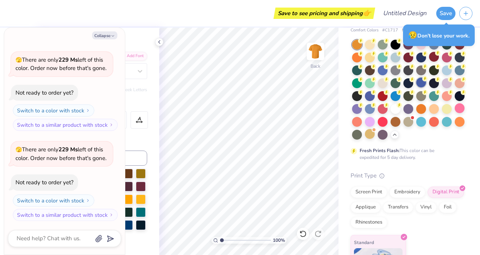
click at [417, 87] on div at bounding box center [422, 82] width 10 height 10
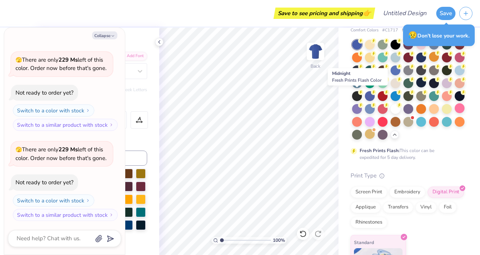
click at [417, 87] on div at bounding box center [422, 82] width 10 height 10
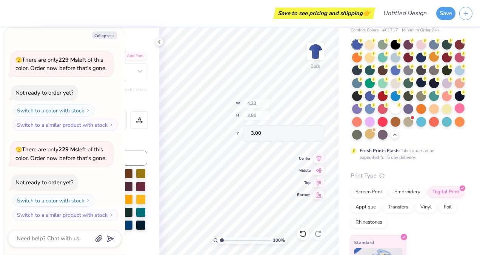
type textarea "x"
type input "4.81"
type input "4.39"
click at [265, 102] on div "100 % Back W 4.81 H 4.39 Y 4.22 Center Middle Top Bottom" at bounding box center [248, 141] width 179 height 227
type textarea "x"
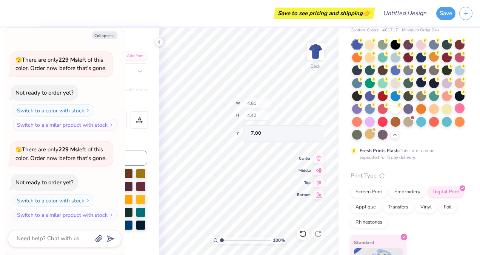
type input "4.42"
type input "7.00"
type textarea "x"
type input "6.06"
click at [442, 113] on div at bounding box center [447, 108] width 10 height 10
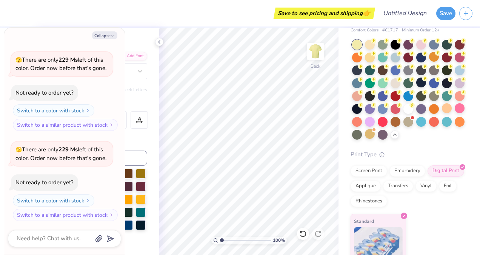
type textarea "x"
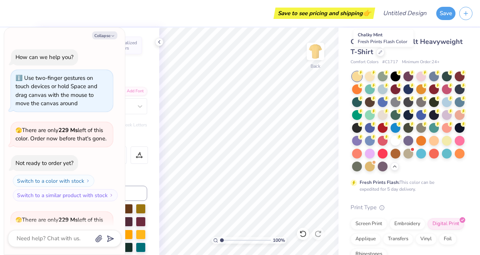
scroll to position [70, 0]
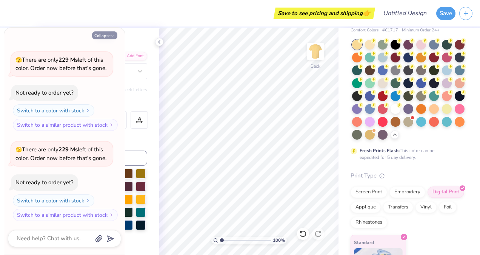
click at [113, 37] on icon "button" at bounding box center [113, 36] width 5 height 5
type textarea "x"
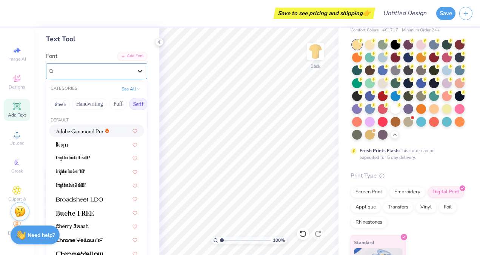
click at [136, 73] on icon at bounding box center [140, 71] width 8 height 8
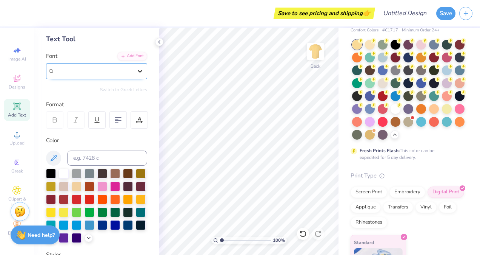
click at [136, 73] on icon at bounding box center [140, 71] width 8 height 8
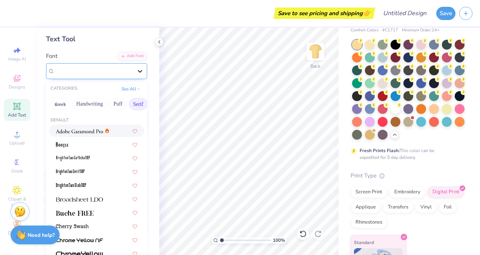
click at [133, 64] on div at bounding box center [140, 71] width 14 height 14
click at [92, 103] on button "Handwriting" at bounding box center [89, 104] width 35 height 12
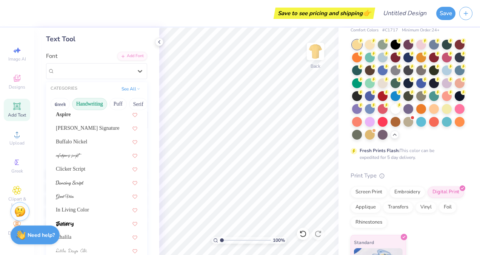
scroll to position [41, 0]
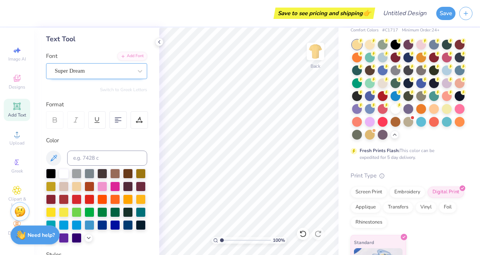
click at [125, 69] on div "Super Dream" at bounding box center [93, 71] width 79 height 12
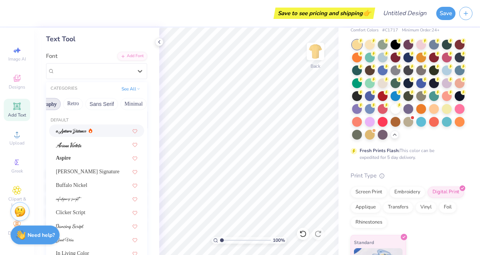
scroll to position [0, 144]
click at [79, 101] on button "Retro" at bounding box center [72, 104] width 20 height 12
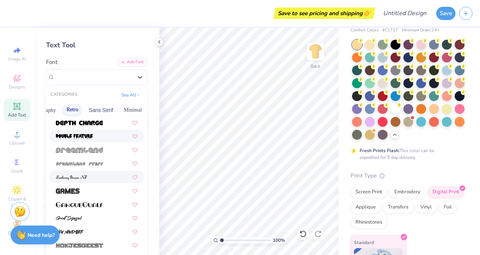
scroll to position [423, 0]
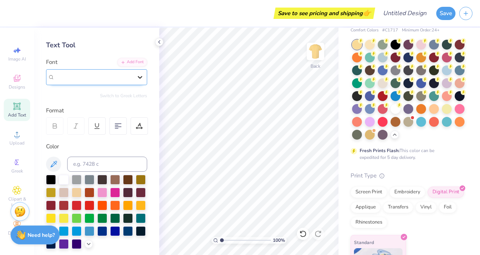
click at [135, 82] on div at bounding box center [140, 77] width 14 height 14
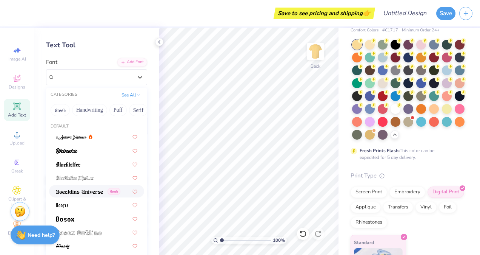
scroll to position [37, 0]
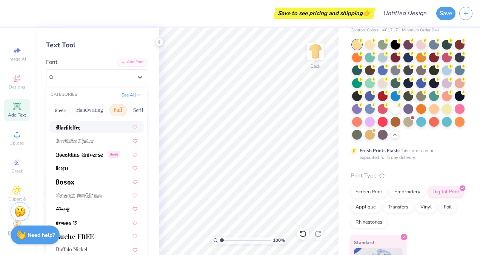
click at [118, 112] on button "Puff" at bounding box center [118, 110] width 17 height 12
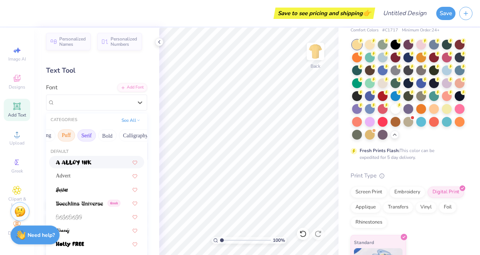
scroll to position [0, 52]
click at [111, 131] on button "Bold" at bounding box center [107, 135] width 19 height 12
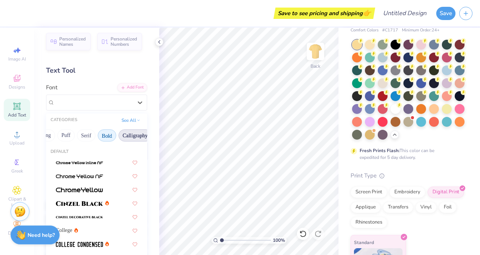
click at [128, 133] on button "Calligraphy" at bounding box center [135, 135] width 33 height 12
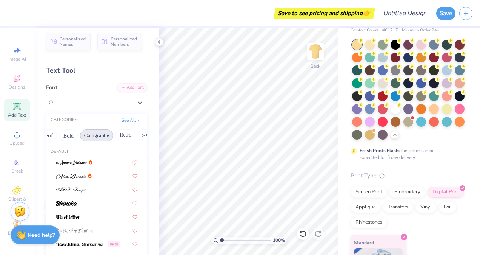
scroll to position [0, 113]
click at [123, 132] on button "Sans Serif" at bounding box center [132, 135] width 33 height 12
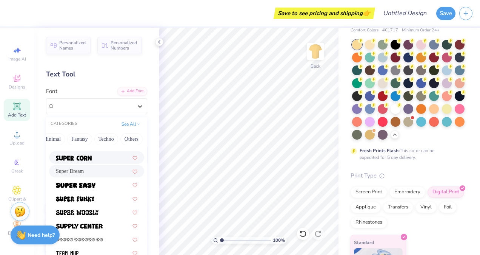
scroll to position [898, 0]
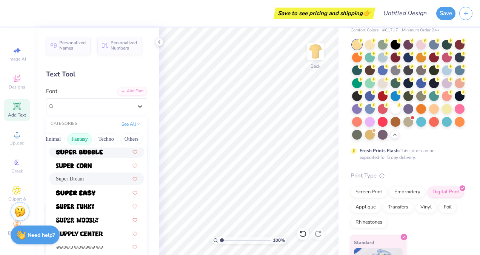
click at [73, 139] on button "Fantasy" at bounding box center [79, 139] width 25 height 12
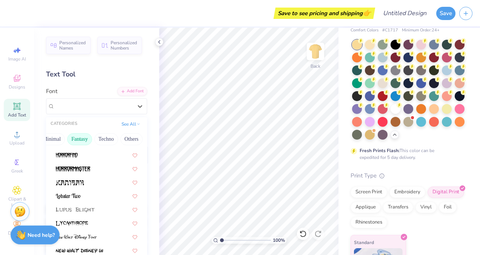
scroll to position [108, 0]
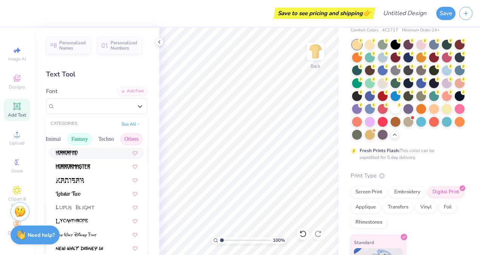
click at [125, 144] on button "Others" at bounding box center [131, 139] width 22 height 12
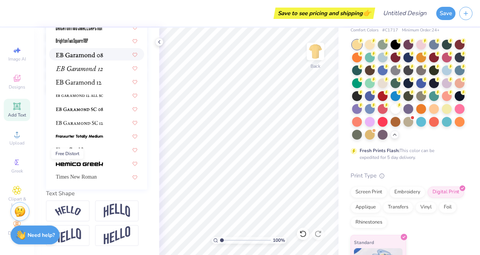
scroll to position [0, 0]
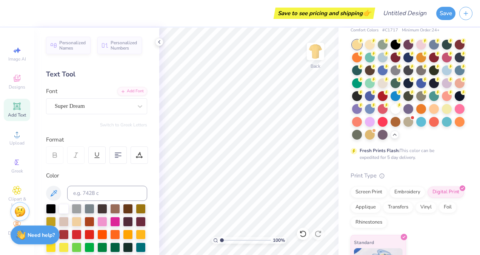
click at [73, 137] on div "Format" at bounding box center [97, 139] width 102 height 9
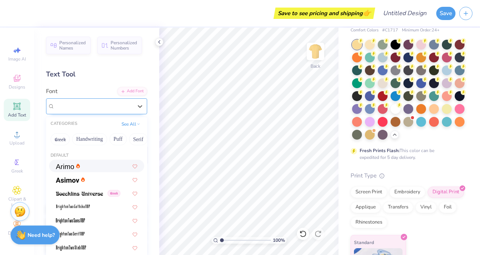
click at [125, 111] on div "Super Dream" at bounding box center [93, 106] width 79 height 12
click at [63, 138] on button "Greek" at bounding box center [60, 139] width 19 height 12
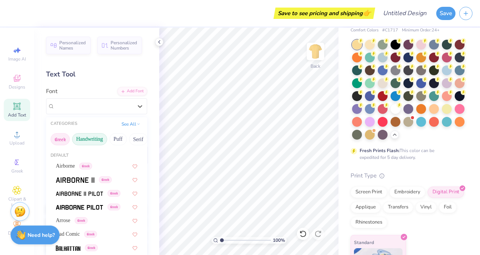
click at [86, 139] on button "Handwriting" at bounding box center [89, 139] width 35 height 12
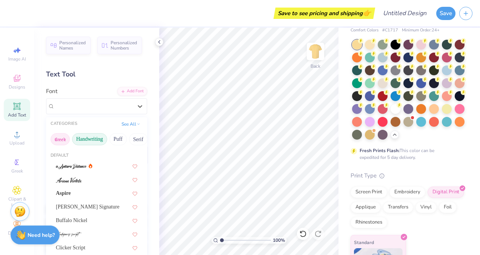
click at [64, 140] on button "Greek" at bounding box center [60, 139] width 19 height 12
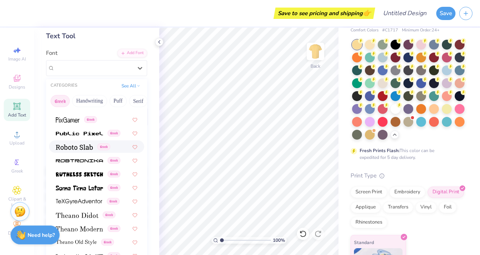
scroll to position [45, 0]
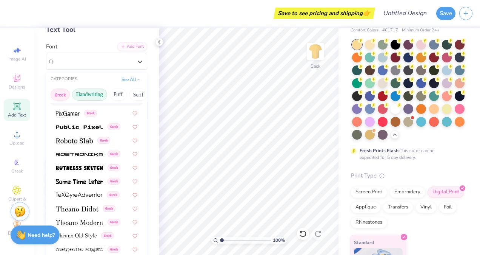
click at [97, 96] on button "Handwriting" at bounding box center [89, 94] width 35 height 12
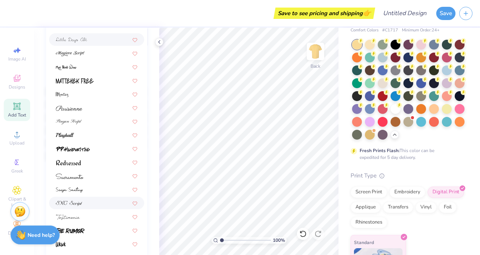
scroll to position [122, 0]
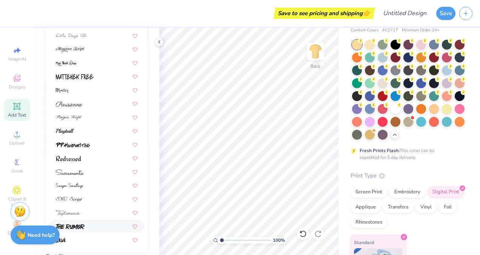
click at [69, 225] on img at bounding box center [70, 226] width 29 height 5
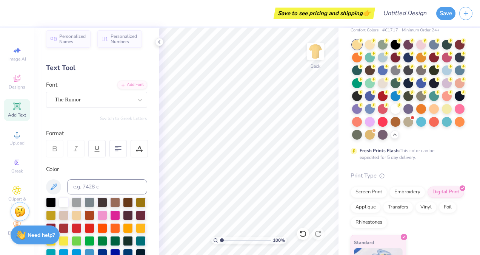
scroll to position [4, 0]
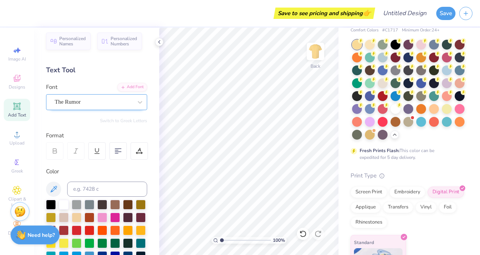
click at [105, 107] on div "The Rumor" at bounding box center [93, 102] width 79 height 12
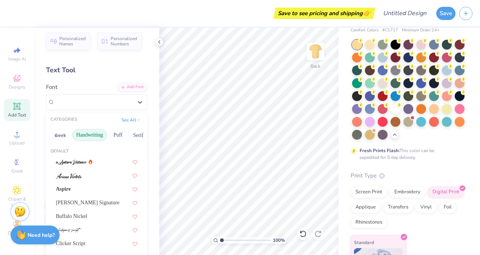
click at [129, 134] on div "Greek Handwriting Puff Serif Bold Calligraphy Retro Sans Serif Minimal Fantasy …" at bounding box center [96, 135] width 101 height 17
click at [127, 134] on button "Puff" at bounding box center [118, 135] width 17 height 12
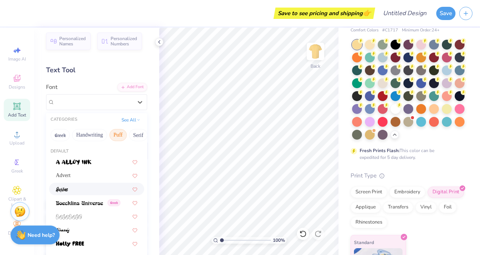
scroll to position [76, 0]
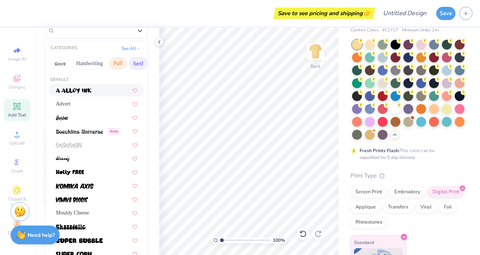
click at [133, 66] on button "Serif" at bounding box center [138, 63] width 19 height 12
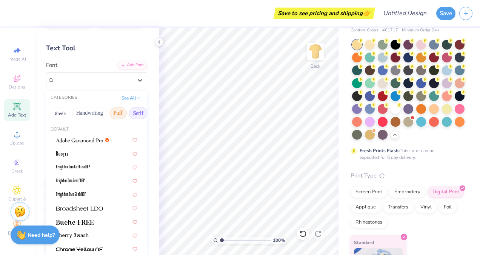
scroll to position [17, 0]
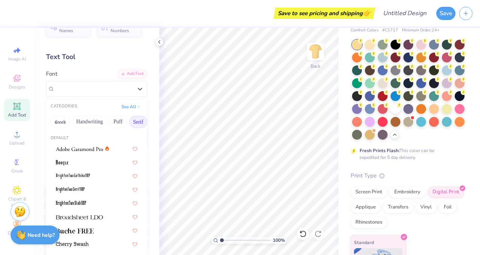
click at [137, 123] on button "Serif" at bounding box center [138, 122] width 19 height 12
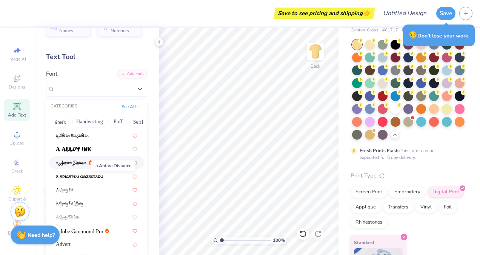
scroll to position [41, 0]
click at [117, 120] on button "Puff" at bounding box center [118, 122] width 17 height 12
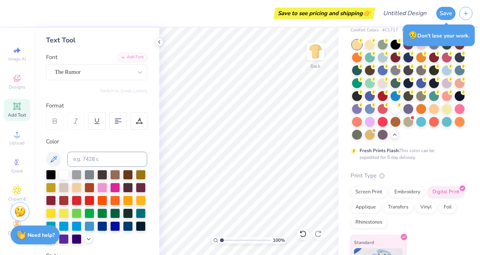
scroll to position [34, 0]
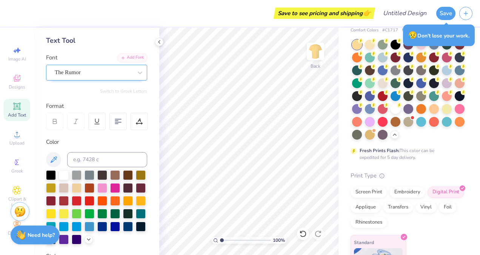
drag, startPoint x: 88, startPoint y: 132, endPoint x: 77, endPoint y: 76, distance: 57.1
click at [77, 76] on div at bounding box center [94, 72] width 78 height 10
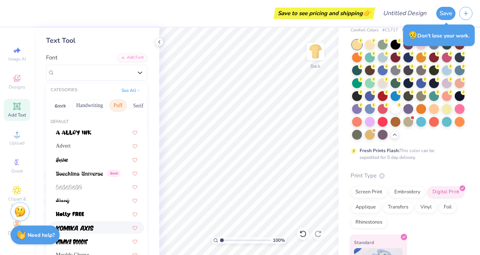
scroll to position [197, 0]
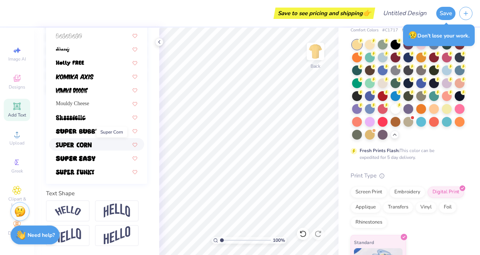
click at [85, 142] on img at bounding box center [74, 144] width 36 height 5
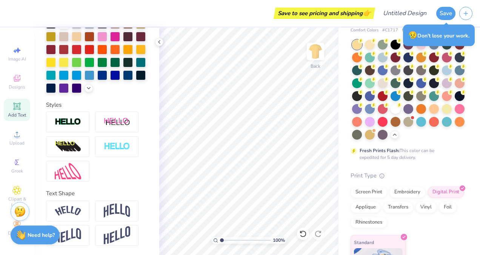
scroll to position [15, 0]
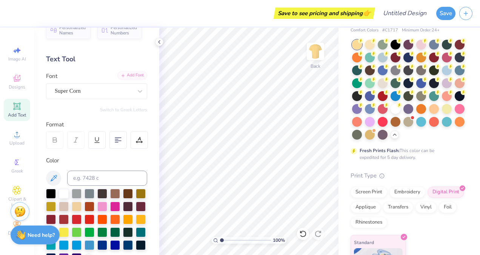
click at [137, 75] on div "Add Font" at bounding box center [132, 75] width 30 height 9
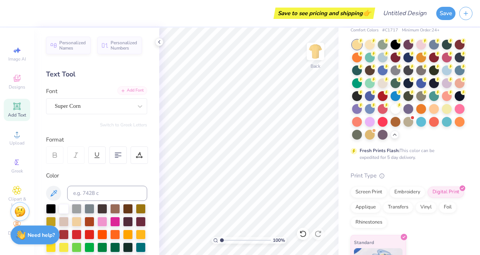
click at [130, 94] on div "Add Font" at bounding box center [132, 90] width 30 height 9
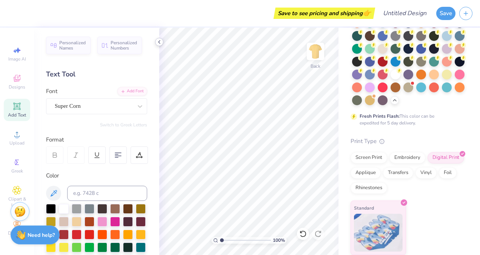
click at [159, 40] on icon at bounding box center [159, 42] width 6 height 6
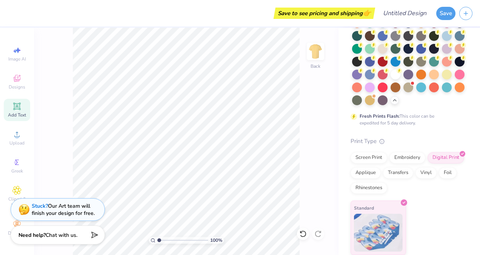
click at [19, 111] on div "Add Text" at bounding box center [17, 110] width 26 height 22
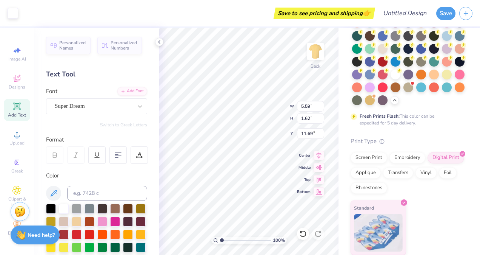
click at [21, 106] on icon at bounding box center [16, 106] width 9 height 9
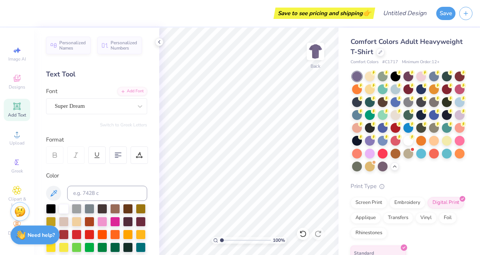
scroll to position [57, 0]
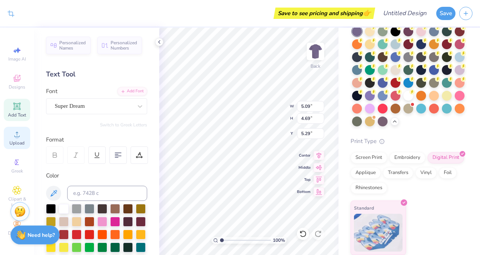
type input "4.95"
click at [17, 194] on icon at bounding box center [17, 190] width 8 height 8
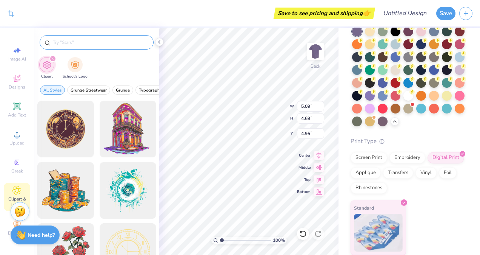
click at [78, 42] on input "text" at bounding box center [100, 43] width 97 height 8
type input "vintage tooth"
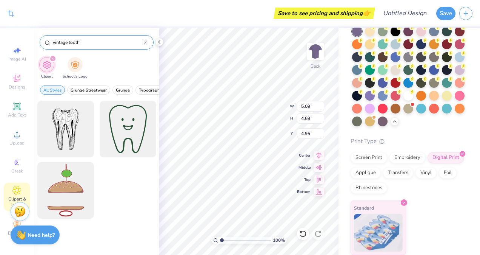
click at [103, 38] on div "vintage tooth" at bounding box center [97, 42] width 114 height 14
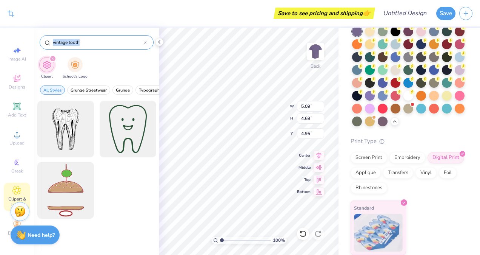
click at [103, 38] on div "vintage tooth" at bounding box center [97, 42] width 114 height 14
drag, startPoint x: 103, startPoint y: 38, endPoint x: 142, endPoint y: 43, distance: 40.0
click at [142, 43] on input "vintage tooth" at bounding box center [98, 43] width 92 height 8
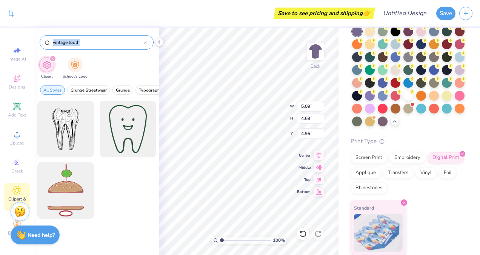
click at [144, 43] on icon at bounding box center [145, 42] width 3 height 3
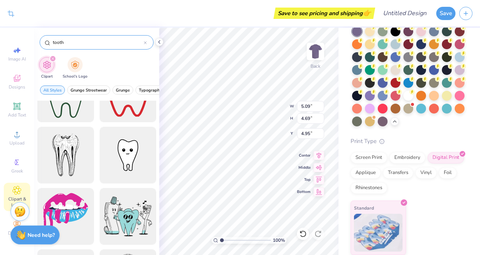
scroll to position [96, 0]
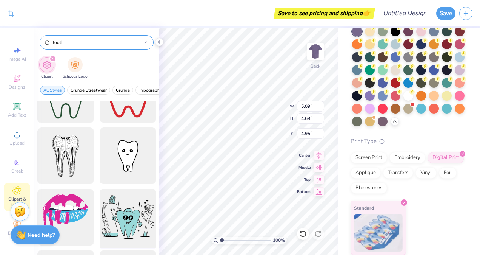
type input "tooth"
click at [130, 222] on div at bounding box center [128, 217] width 62 height 62
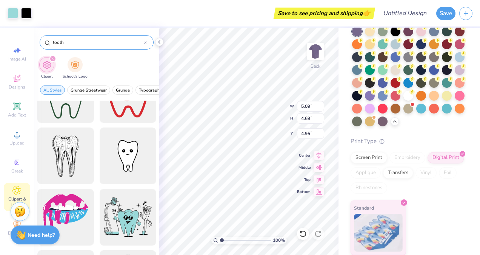
type input "14.17"
type input "11.68"
type input "3.00"
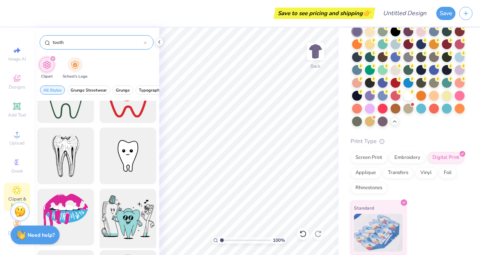
click at [146, 217] on div at bounding box center [128, 217] width 62 height 62
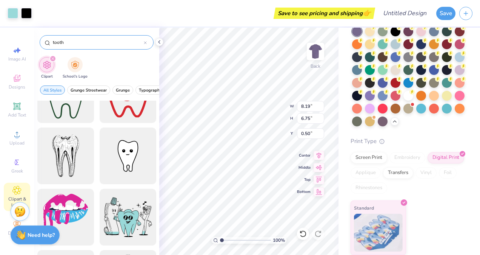
type input "8.19"
type input "6.75"
type input "3.00"
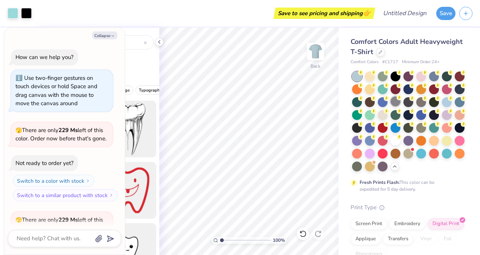
scroll to position [168, 0]
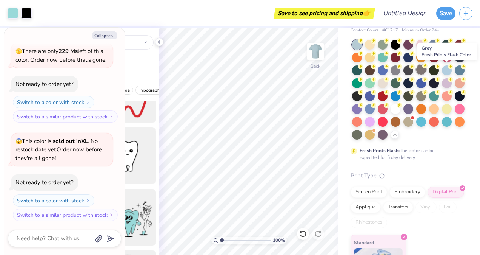
click at [426, 69] on div at bounding box center [422, 70] width 10 height 10
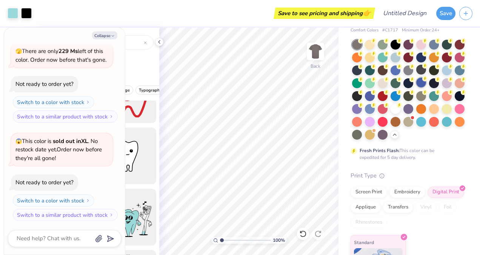
click at [417, 87] on div at bounding box center [422, 82] width 10 height 10
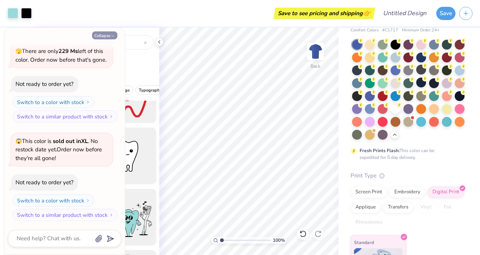
click at [112, 39] on button "Collapse" at bounding box center [104, 35] width 25 height 8
type textarea "x"
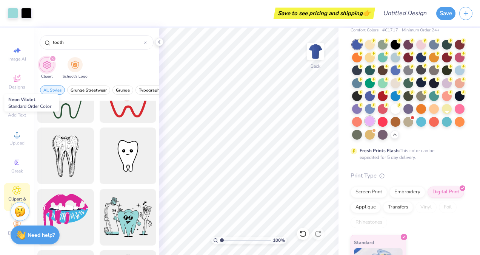
click at [375, 123] on div at bounding box center [370, 121] width 10 height 10
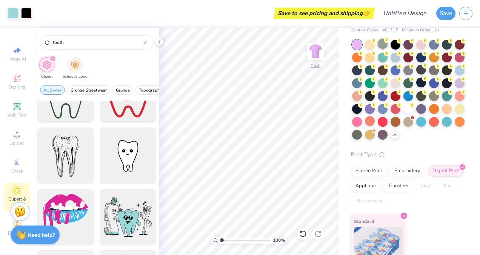
scroll to position [17, 0]
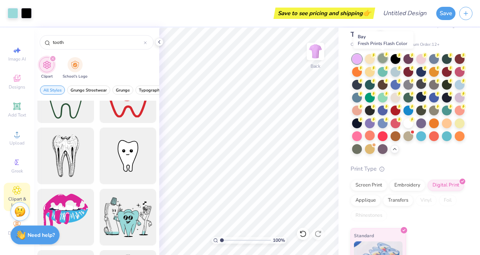
click at [380, 60] on div at bounding box center [383, 58] width 10 height 10
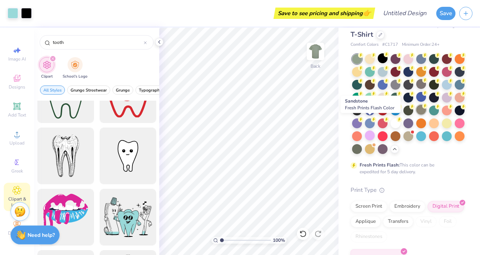
click at [417, 114] on div at bounding box center [422, 110] width 10 height 10
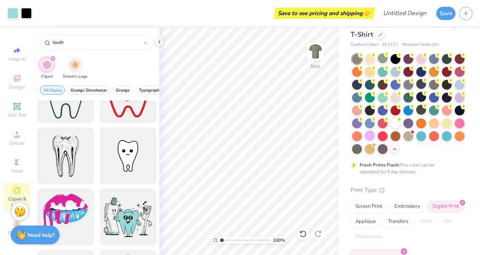
scroll to position [0, 0]
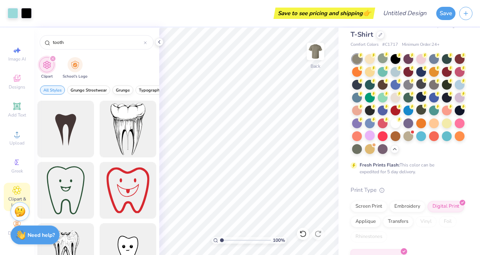
click at [123, 91] on span "Grunge" at bounding box center [123, 90] width 14 height 6
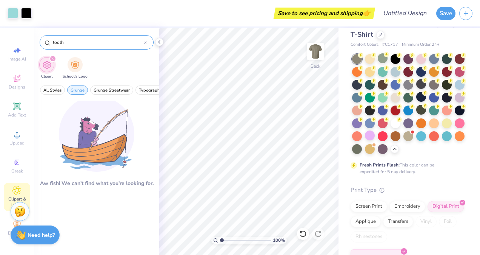
click at [124, 43] on input "tooth" at bounding box center [98, 43] width 92 height 8
type input "teeth"
click at [60, 89] on span "All Styles" at bounding box center [52, 90] width 18 height 6
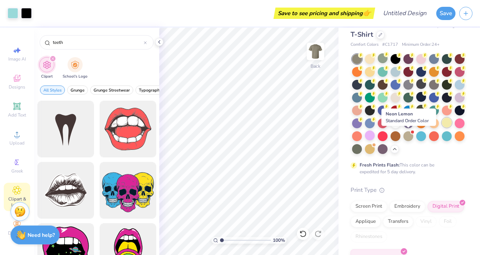
click at [442, 127] on div at bounding box center [447, 122] width 10 height 10
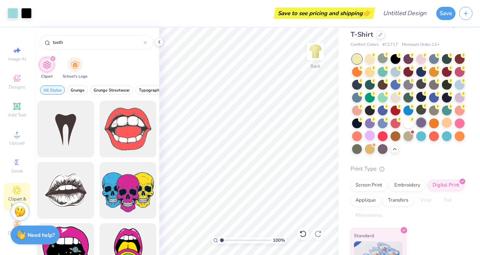
click at [417, 127] on div at bounding box center [422, 122] width 10 height 10
click at [409, 55] on div at bounding box center [409, 58] width 10 height 10
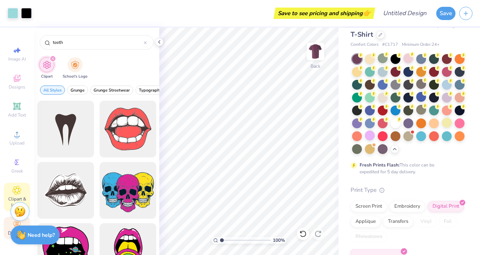
click at [9, 222] on div "Decorate" at bounding box center [17, 227] width 26 height 22
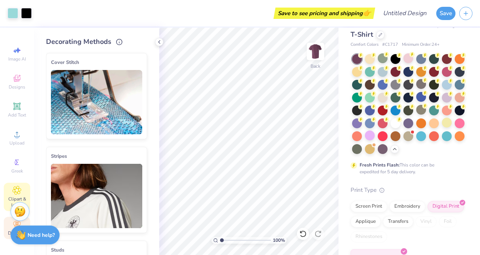
click at [19, 192] on icon at bounding box center [16, 189] width 9 height 9
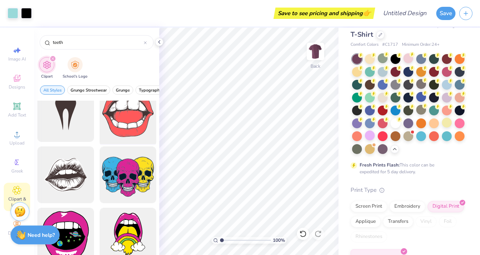
scroll to position [16, 0]
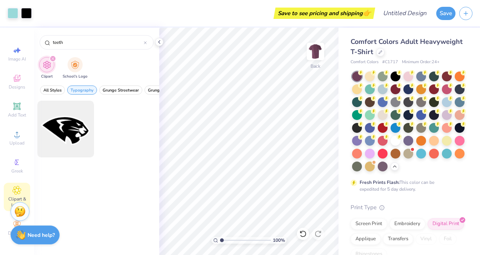
scroll to position [17, 0]
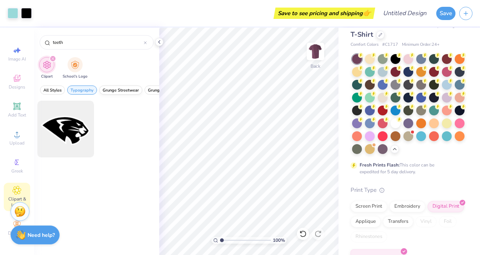
click at [128, 87] on span "Grunge Streetwear" at bounding box center [121, 90] width 36 height 6
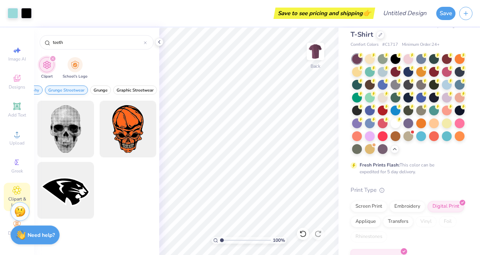
scroll to position [0, 55]
click at [139, 85] on button "Graphic Streetwear" at bounding box center [135, 89] width 44 height 9
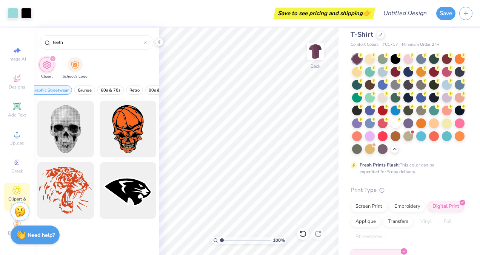
scroll to position [0, 117]
click at [110, 88] on span "60s & 70s" at bounding box center [110, 90] width 20 height 6
click at [122, 86] on div "All Styles Typography Grunge Streetwear Graphic Streetwear 60s & 70s Grunge Ret…" at bounding box center [96, 91] width 125 height 17
click at [126, 87] on button "Retro" at bounding box center [134, 89] width 17 height 9
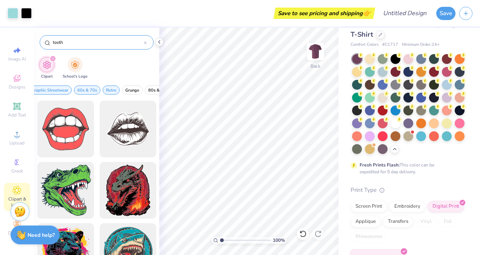
click at [145, 40] on div at bounding box center [145, 42] width 3 height 7
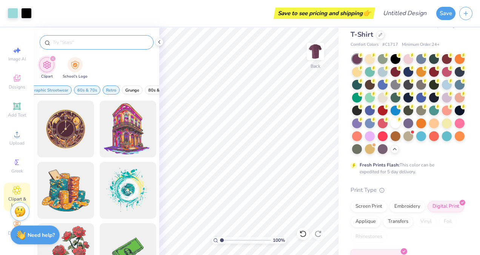
click at [131, 40] on input "text" at bounding box center [100, 43] width 97 height 8
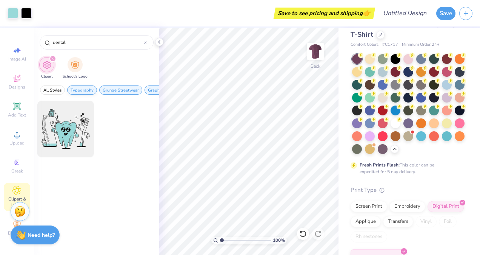
type input "dental"
click at [74, 88] on span "Typography" at bounding box center [82, 90] width 23 height 6
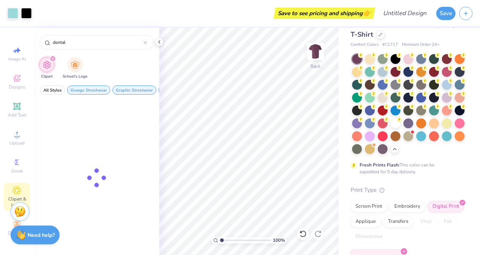
scroll to position [0, 0]
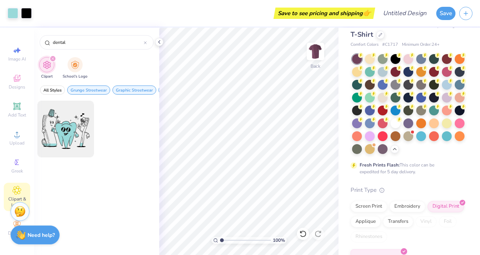
click at [110, 83] on div "All Styles Grunge Streetwear Graphic Streetwear 60s & 70s Retro Typography Grun…" at bounding box center [96, 91] width 125 height 17
click at [99, 88] on span "Grunge Streetwear" at bounding box center [89, 90] width 36 height 6
drag, startPoint x: 99, startPoint y: 88, endPoint x: 83, endPoint y: 88, distance: 16.6
click at [83, 88] on span "Graphic Streetwear" at bounding box center [89, 90] width 37 height 6
click at [83, 88] on span "60s & 70s" at bounding box center [81, 90] width 20 height 6
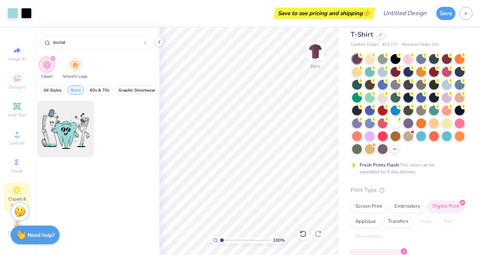
click at [83, 88] on button "Retro" at bounding box center [75, 89] width 17 height 9
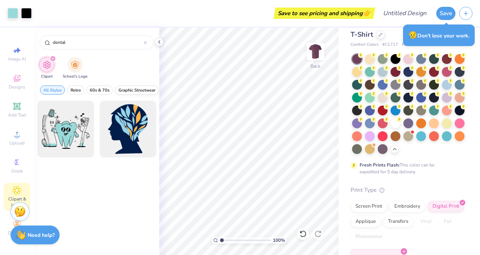
click at [126, 87] on span "Graphic Streetwear" at bounding box center [137, 90] width 37 height 6
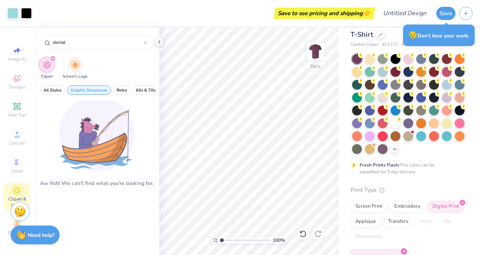
drag, startPoint x: 126, startPoint y: 87, endPoint x: 98, endPoint y: 92, distance: 28.4
click at [98, 92] on span "Graphic Streetwear" at bounding box center [89, 90] width 37 height 6
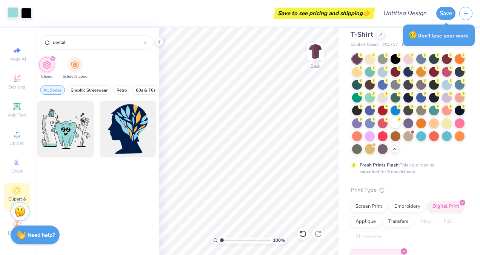
click at [15, 15] on div at bounding box center [13, 12] width 11 height 11
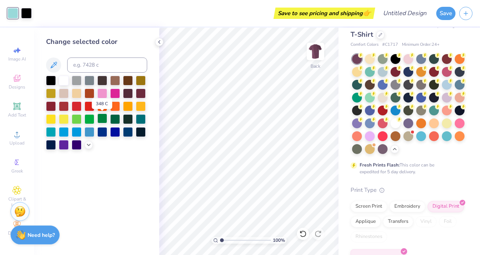
click at [105, 121] on div at bounding box center [102, 118] width 10 height 10
click at [102, 117] on div at bounding box center [102, 118] width 10 height 10
click at [94, 117] on div at bounding box center [90, 119] width 10 height 10
click at [89, 116] on div at bounding box center [90, 119] width 10 height 10
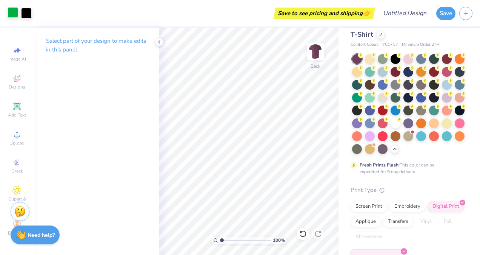
click at [9, 10] on div at bounding box center [13, 12] width 11 height 11
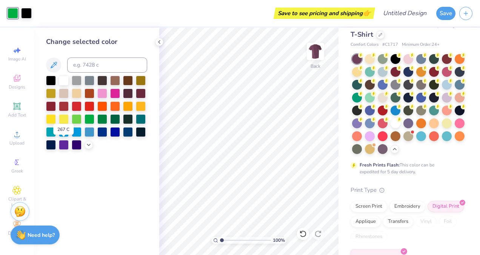
drag, startPoint x: 64, startPoint y: 141, endPoint x: 79, endPoint y: 168, distance: 30.1
drag, startPoint x: 79, startPoint y: 168, endPoint x: 107, endPoint y: 198, distance: 41.9
click at [107, 198] on div "Change selected color" at bounding box center [96, 141] width 125 height 227
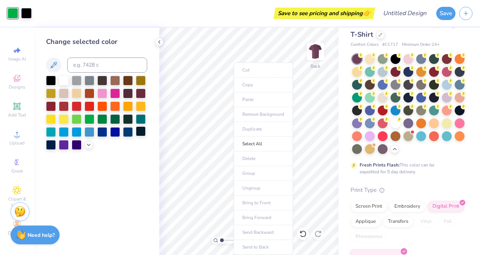
click at [144, 135] on div at bounding box center [141, 131] width 10 height 10
click at [125, 184] on div "Change selected color" at bounding box center [96, 141] width 125 height 227
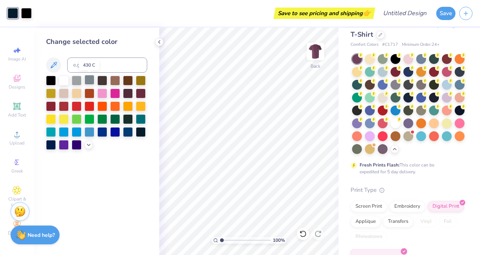
click at [88, 76] on div at bounding box center [90, 80] width 10 height 10
click at [65, 80] on div at bounding box center [64, 80] width 10 height 10
click at [455, 76] on div at bounding box center [460, 71] width 10 height 10
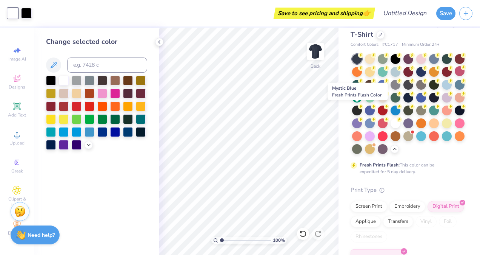
click at [417, 102] on div at bounding box center [422, 98] width 10 height 10
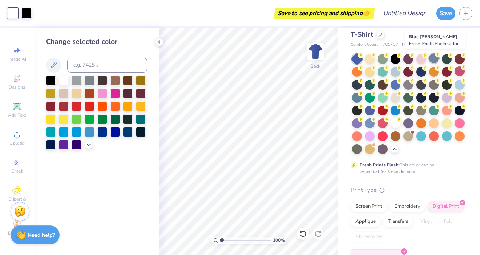
click at [435, 58] on div at bounding box center [434, 58] width 10 height 10
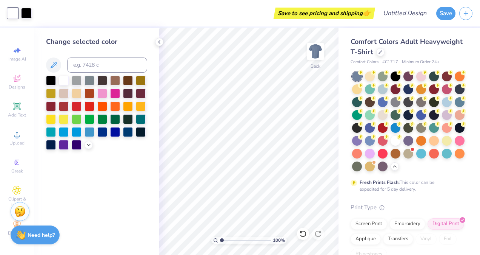
scroll to position [17, 0]
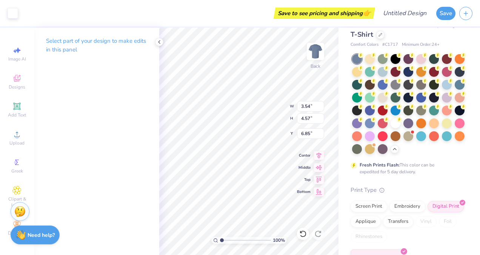
type input "3.54"
type input "4.57"
type input "6.85"
type input "3.54"
type input "4.57"
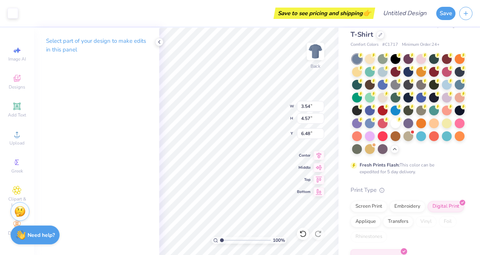
type input "3.33"
click at [304, 234] on icon at bounding box center [303, 234] width 8 height 8
drag, startPoint x: 304, startPoint y: 234, endPoint x: 357, endPoint y: 251, distance: 55.4
click at [304, 234] on icon at bounding box center [303, 234] width 8 height 8
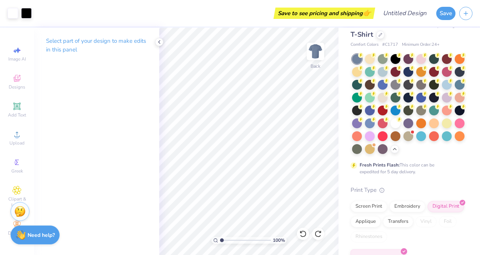
click at [304, 234] on icon at bounding box center [303, 234] width 8 height 8
click at [162, 40] on div at bounding box center [159, 42] width 8 height 8
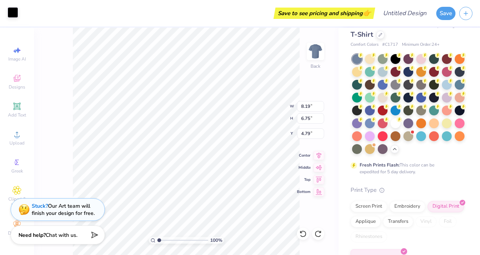
click at [11, 11] on div at bounding box center [13, 12] width 11 height 11
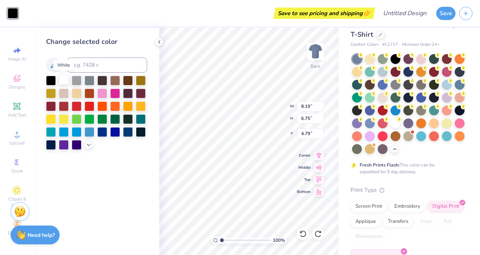
click at [67, 82] on div at bounding box center [64, 80] width 10 height 10
type input "3.54"
type input "4.57"
type input "6.85"
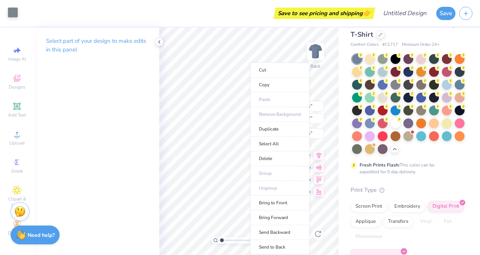
click at [9, 14] on div at bounding box center [13, 12] width 11 height 11
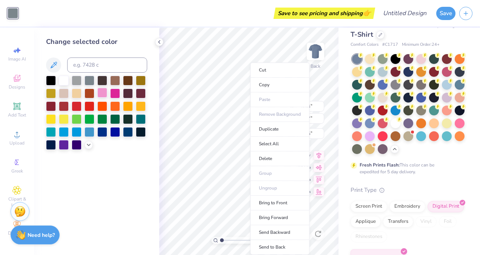
click at [104, 91] on div at bounding box center [102, 93] width 10 height 10
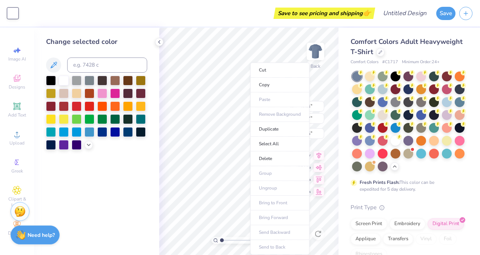
scroll to position [17, 0]
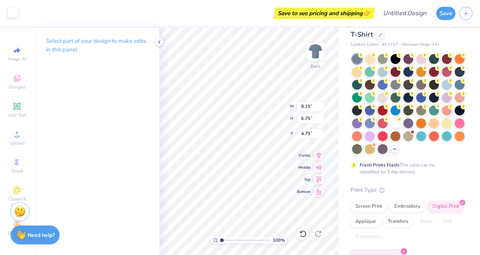
click at [11, 11] on div at bounding box center [13, 12] width 11 height 11
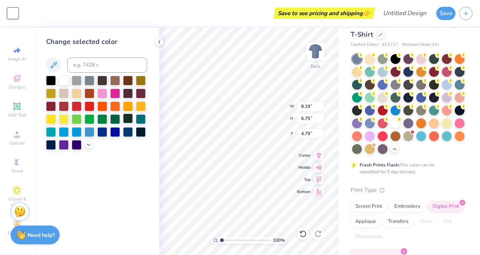
click at [130, 116] on div at bounding box center [128, 118] width 10 height 10
type input "3.54"
type input "4.57"
type input "6.85"
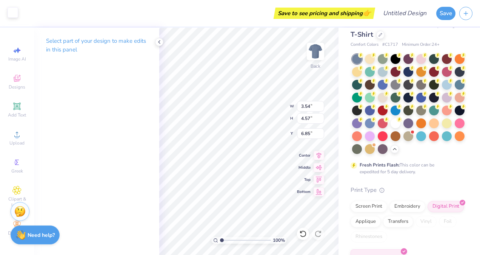
click at [13, 13] on div at bounding box center [13, 12] width 11 height 11
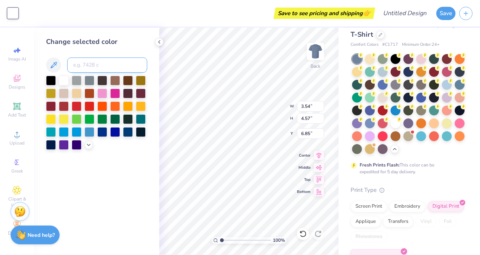
click at [101, 63] on input at bounding box center [107, 64] width 80 height 15
click at [55, 66] on icon at bounding box center [53, 64] width 9 height 9
click at [76, 91] on div at bounding box center [77, 93] width 10 height 10
click at [65, 92] on div at bounding box center [64, 93] width 10 height 10
type input "8.19"
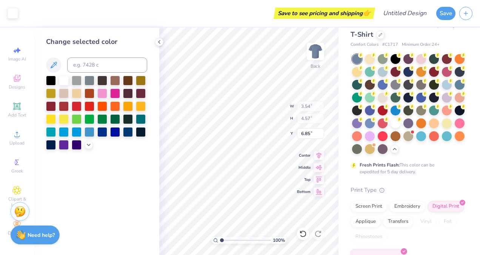
type input "6.75"
type input "4.79"
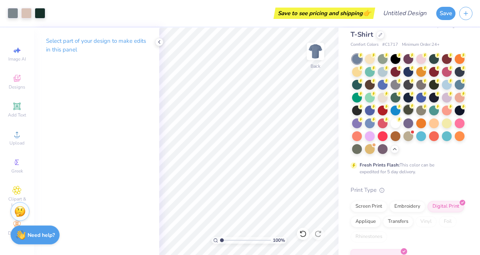
click at [404, 114] on div at bounding box center [409, 110] width 10 height 10
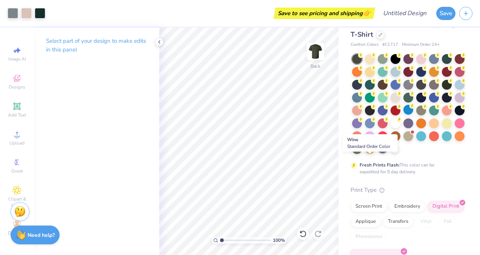
click at [378, 153] on div at bounding box center [383, 148] width 10 height 10
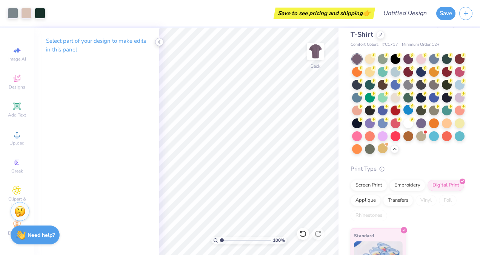
click at [159, 38] on div at bounding box center [159, 42] width 8 height 8
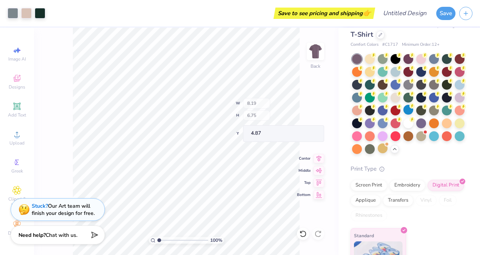
type input "8.19"
type input "6.75"
type input "4.87"
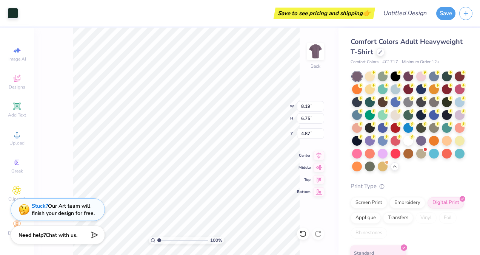
scroll to position [17, 0]
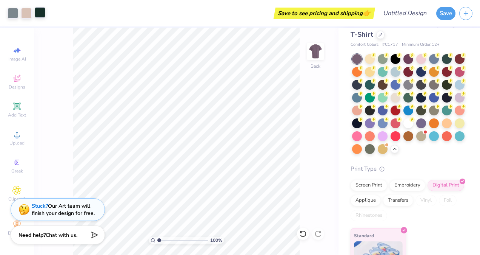
click at [40, 12] on div at bounding box center [40, 12] width 11 height 11
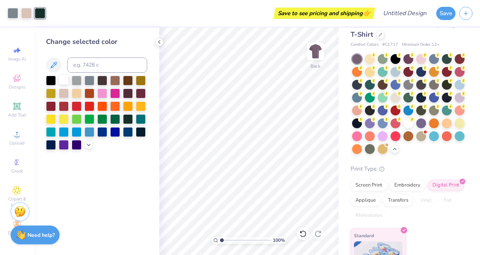
click at [62, 75] on div at bounding box center [64, 80] width 10 height 10
click at [91, 79] on div at bounding box center [90, 80] width 10 height 10
click at [126, 114] on div at bounding box center [128, 118] width 10 height 10
click at [66, 103] on div at bounding box center [64, 105] width 10 height 10
click at [56, 106] on div at bounding box center [51, 105] width 10 height 10
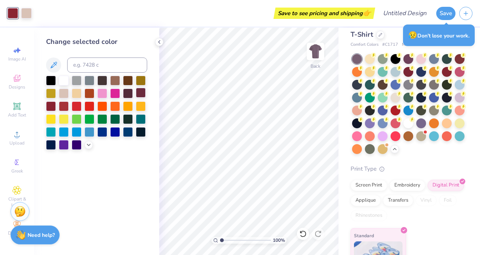
click at [141, 91] on div at bounding box center [141, 93] width 10 height 10
click at [81, 107] on div at bounding box center [77, 105] width 10 height 10
click at [65, 103] on div at bounding box center [64, 105] width 10 height 10
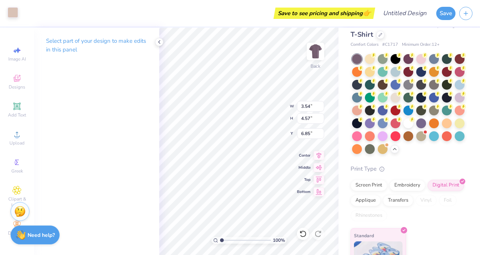
click at [13, 14] on div at bounding box center [13, 12] width 11 height 11
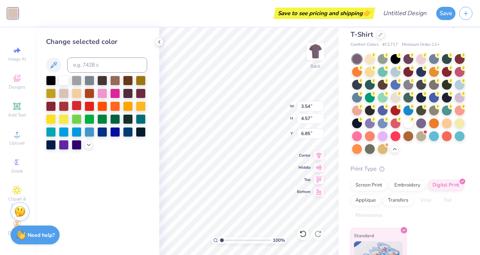
click at [77, 107] on div at bounding box center [77, 105] width 10 height 10
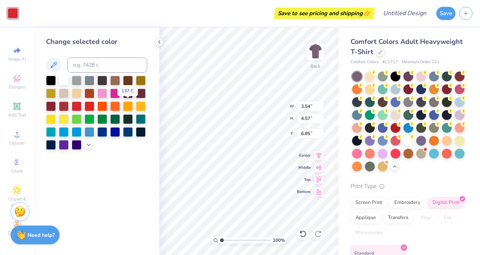
scroll to position [17, 0]
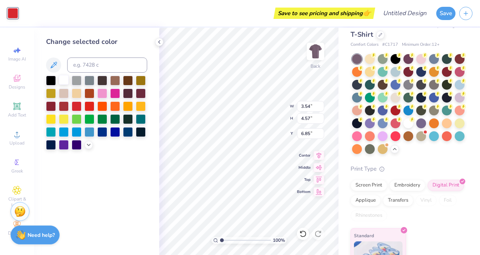
click at [64, 80] on div at bounding box center [64, 80] width 10 height 10
type input "2.46"
type input "0.47"
type input "10.64"
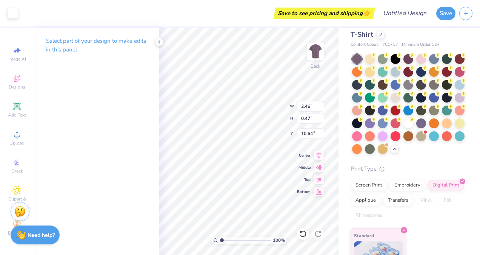
type input "3.54"
type input "4.57"
type input "6.85"
click at [13, 14] on div at bounding box center [13, 12] width 11 height 11
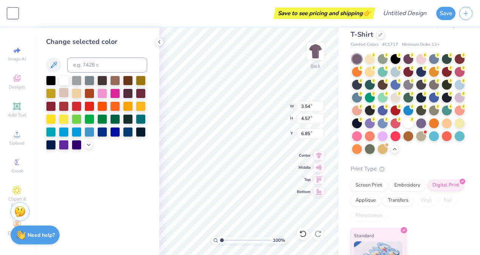
click at [68, 94] on div at bounding box center [64, 93] width 10 height 10
click at [86, 145] on icon at bounding box center [89, 144] width 6 height 6
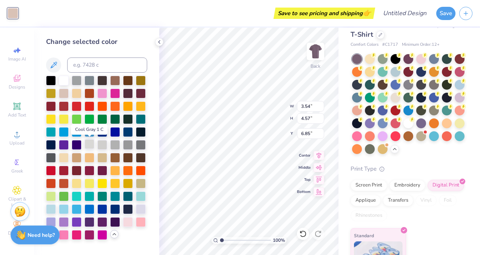
drag, startPoint x: 90, startPoint y: 140, endPoint x: 89, endPoint y: 145, distance: 4.7
click at [89, 145] on div at bounding box center [90, 144] width 10 height 10
type input "8.23"
type input "6.78"
type input "4.85"
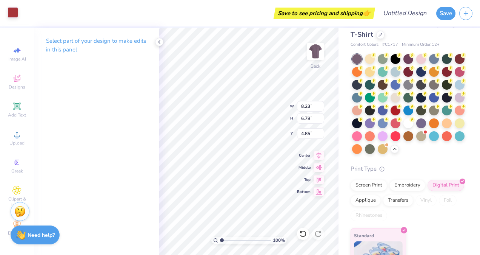
click at [13, 11] on div at bounding box center [13, 12] width 11 height 11
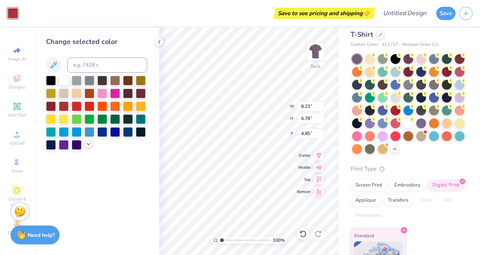
click at [86, 144] on icon at bounding box center [89, 144] width 6 height 6
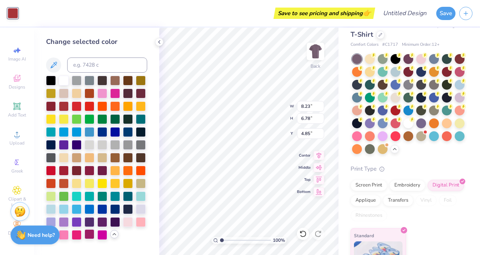
click at [89, 235] on div at bounding box center [90, 234] width 10 height 10
click at [104, 221] on div at bounding box center [102, 221] width 10 height 10
click at [101, 170] on div at bounding box center [102, 170] width 10 height 10
click at [79, 105] on div at bounding box center [77, 105] width 10 height 10
click at [85, 104] on div at bounding box center [90, 105] width 10 height 10
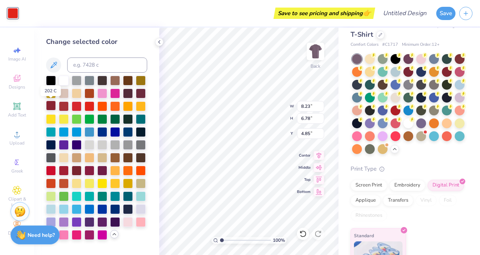
click at [56, 105] on div at bounding box center [51, 105] width 10 height 10
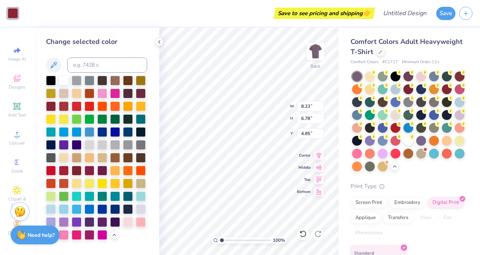
scroll to position [17, 0]
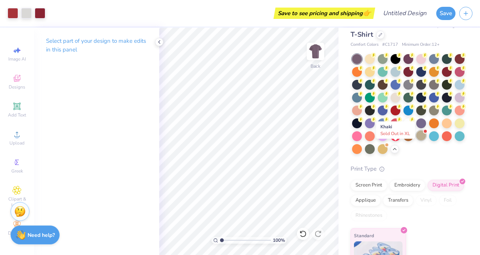
click at [417, 140] on div at bounding box center [422, 135] width 10 height 10
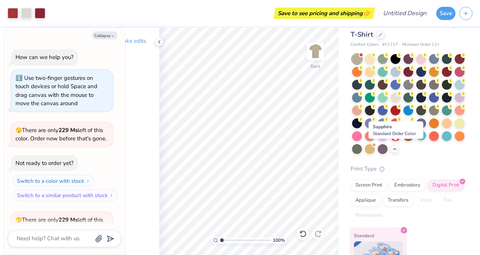
scroll to position [267, 0]
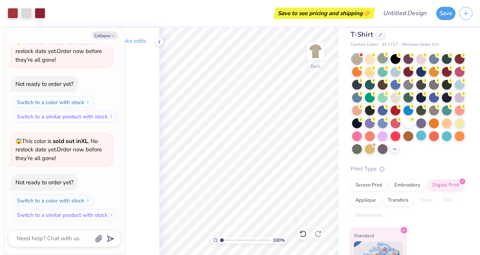
click at [388, 56] on circle at bounding box center [386, 54] width 5 height 5
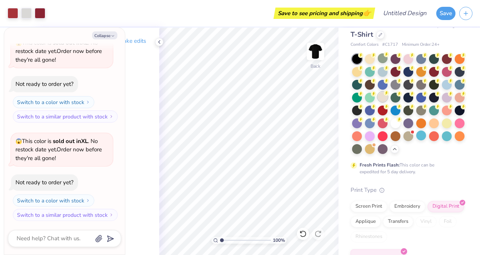
click at [388, 98] on div at bounding box center [383, 97] width 10 height 10
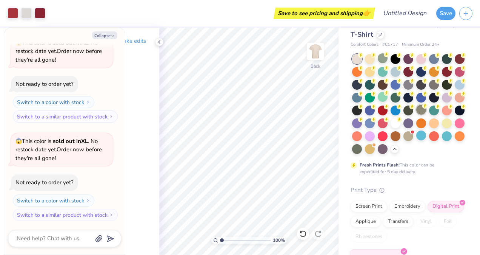
click at [417, 114] on div at bounding box center [422, 110] width 10 height 10
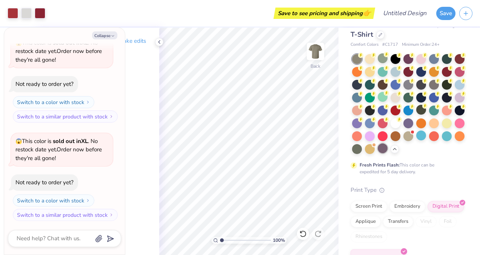
click at [378, 153] on div at bounding box center [383, 148] width 10 height 10
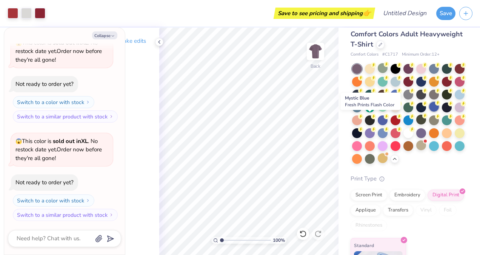
scroll to position [8, 0]
click at [401, 80] on div at bounding box center [396, 82] width 10 height 10
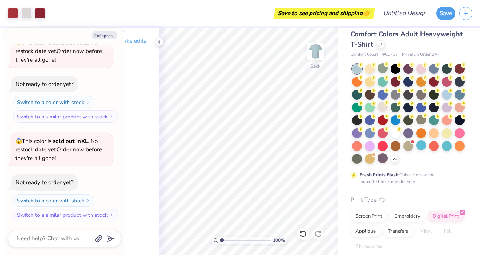
click at [388, 107] on div at bounding box center [383, 107] width 10 height 10
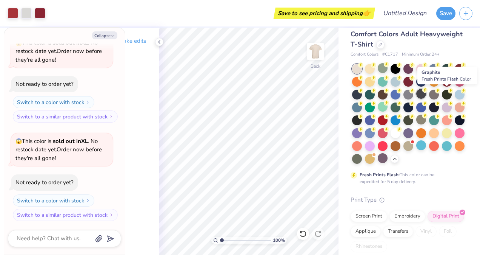
drag, startPoint x: 429, startPoint y: 103, endPoint x: 445, endPoint y: 90, distance: 20.6
click at [426, 90] on div at bounding box center [422, 94] width 10 height 10
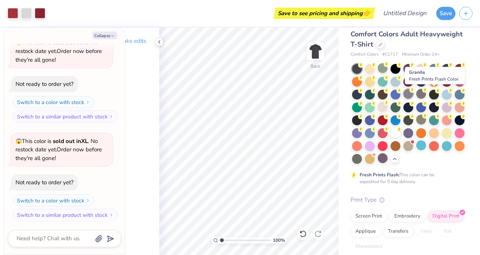
click at [414, 91] on div at bounding box center [409, 94] width 10 height 10
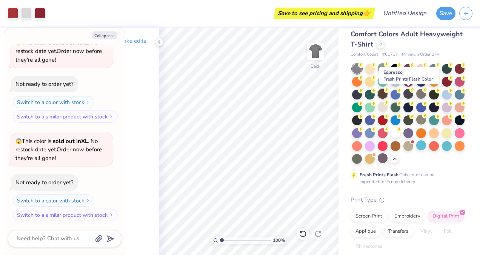
click at [388, 94] on div at bounding box center [383, 94] width 10 height 10
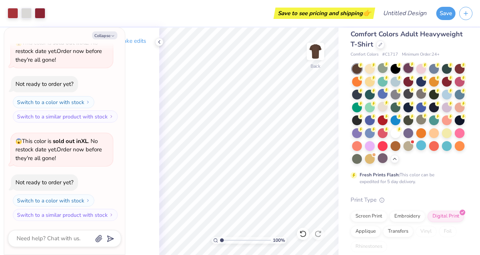
click at [411, 69] on div at bounding box center [409, 68] width 10 height 10
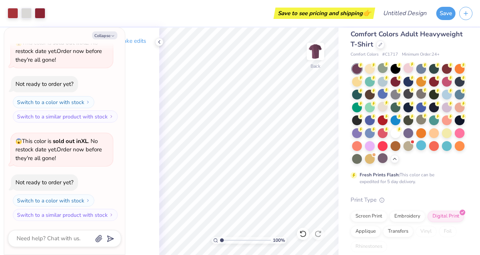
type textarea "x"
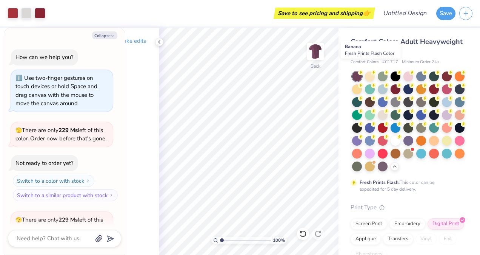
scroll to position [267, 0]
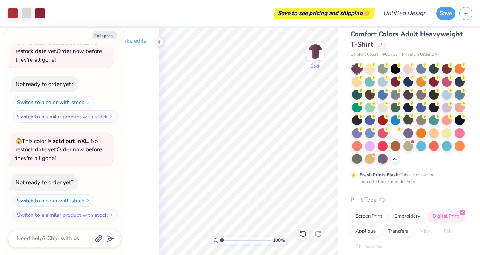
click at [404, 124] on div at bounding box center [409, 119] width 10 height 10
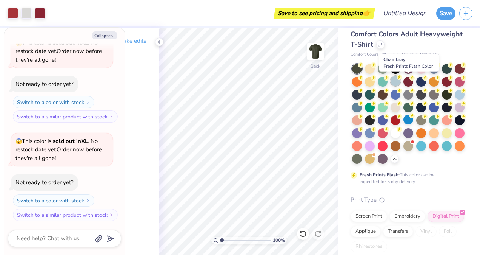
click at [401, 83] on div at bounding box center [396, 81] width 10 height 10
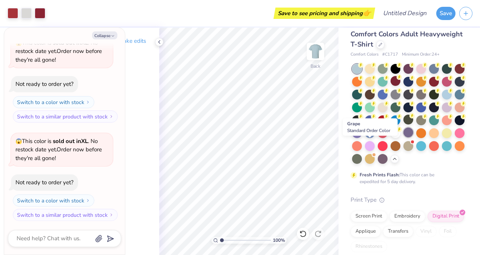
click at [404, 137] on div at bounding box center [409, 132] width 10 height 10
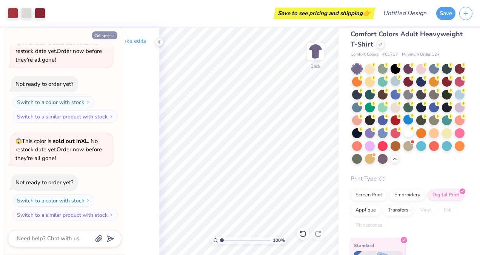
click at [112, 34] on icon "button" at bounding box center [113, 36] width 5 height 5
type textarea "x"
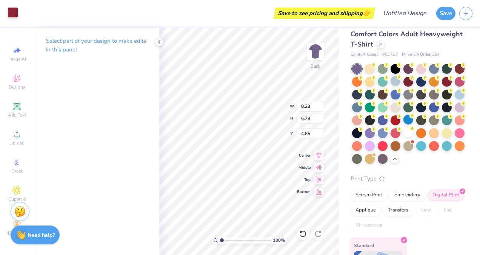
click at [11, 14] on div at bounding box center [13, 12] width 11 height 11
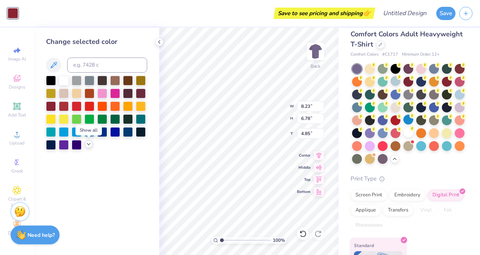
click at [88, 144] on icon at bounding box center [89, 144] width 6 height 6
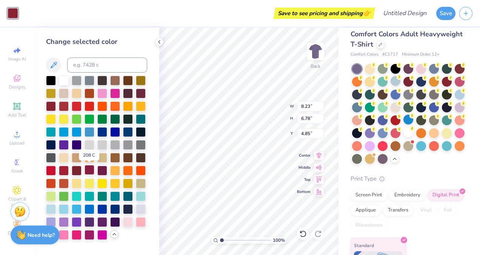
click at [92, 170] on div at bounding box center [90, 170] width 10 height 10
click at [77, 79] on div at bounding box center [77, 80] width 10 height 10
click at [63, 106] on div at bounding box center [64, 105] width 10 height 10
click at [126, 119] on div at bounding box center [128, 118] width 10 height 10
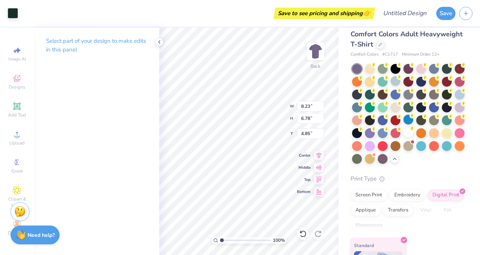
type input "2.46"
type input "0.47"
type input "10.64"
click at [12, 14] on div at bounding box center [13, 12] width 11 height 11
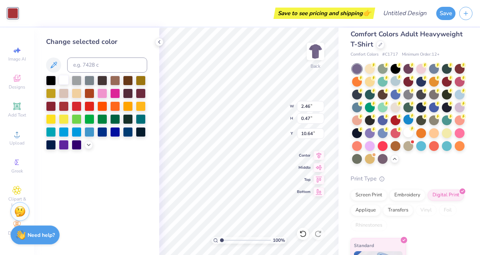
click at [62, 77] on div at bounding box center [64, 80] width 10 height 10
type input "8.23"
type input "6.78"
type input "4.85"
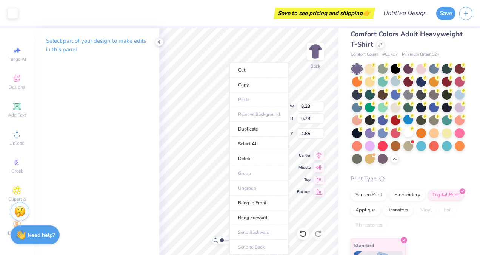
type input "2.46"
type input "0.47"
type input "10.64"
drag, startPoint x: 151, startPoint y: 105, endPoint x: 111, endPoint y: 87, distance: 44.4
click at [111, 87] on div "Select part of your design to make edits in this panel" at bounding box center [96, 141] width 125 height 227
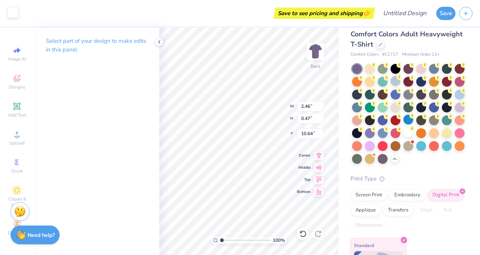
click at [14, 15] on div at bounding box center [13, 12] width 11 height 11
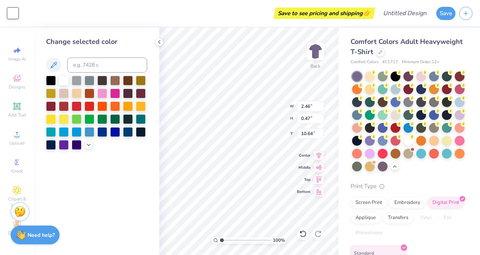
scroll to position [8, 0]
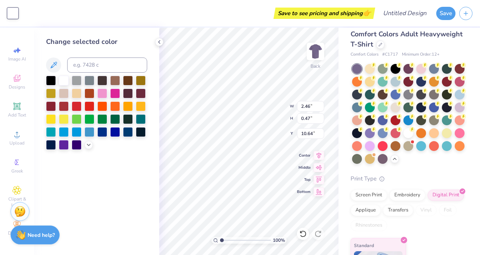
click at [84, 144] on div at bounding box center [96, 113] width 101 height 74
click at [78, 102] on div at bounding box center [77, 105] width 10 height 10
click at [63, 105] on div at bounding box center [64, 105] width 10 height 10
click at [94, 187] on div "Change selected color" at bounding box center [96, 141] width 125 height 227
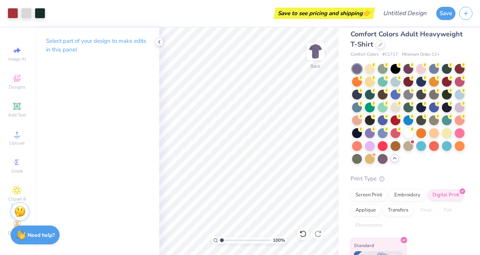
click at [392, 161] on icon at bounding box center [395, 158] width 6 height 6
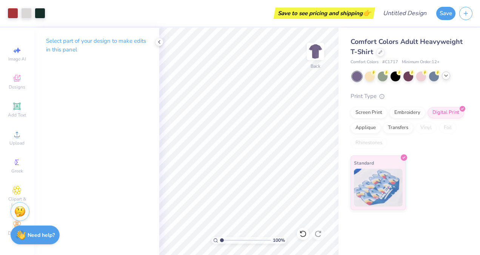
scroll to position [0, 0]
click at [447, 77] on icon at bounding box center [446, 76] width 6 height 6
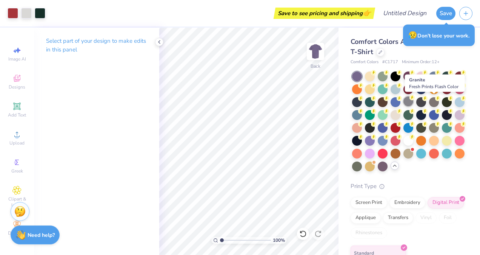
click at [414, 102] on div at bounding box center [409, 101] width 10 height 10
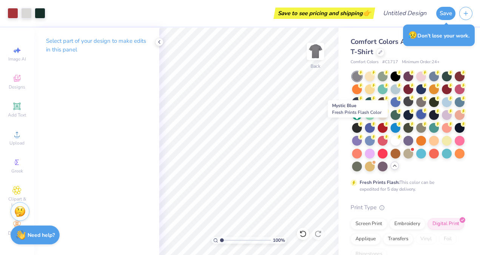
click at [417, 119] on div at bounding box center [422, 114] width 10 height 10
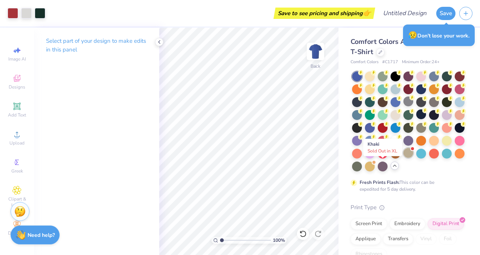
click at [404, 157] on div at bounding box center [409, 153] width 10 height 10
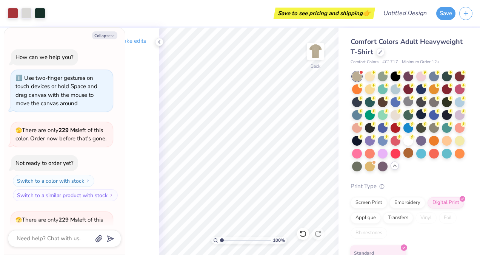
scroll to position [365, 0]
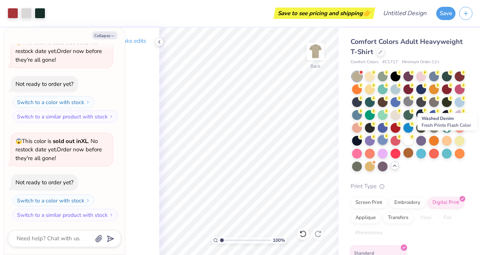
click at [388, 141] on div at bounding box center [383, 140] width 10 height 10
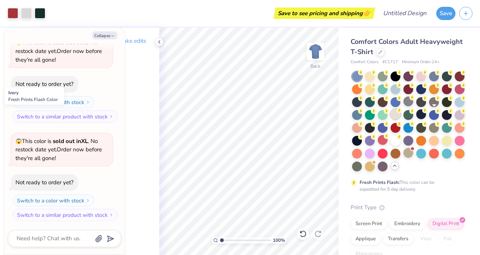
click at [401, 114] on div at bounding box center [396, 114] width 10 height 10
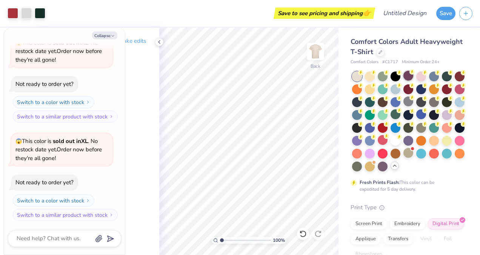
click at [411, 73] on circle at bounding box center [412, 71] width 5 height 5
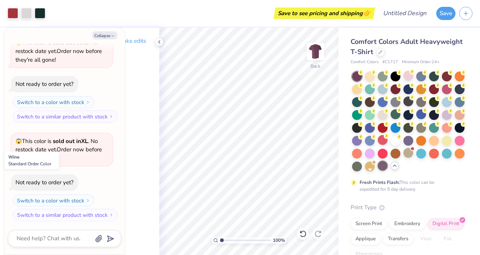
click at [378, 170] on div at bounding box center [383, 166] width 10 height 10
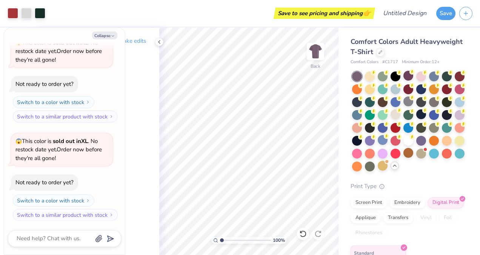
type textarea "x"
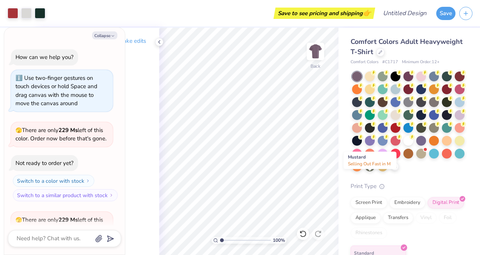
scroll to position [365, 0]
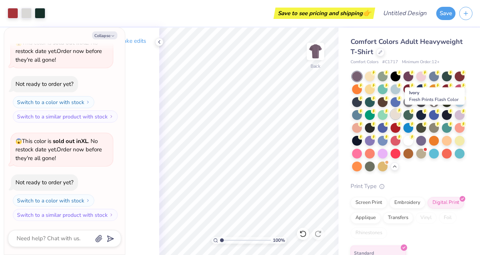
click at [401, 111] on div at bounding box center [396, 114] width 10 height 10
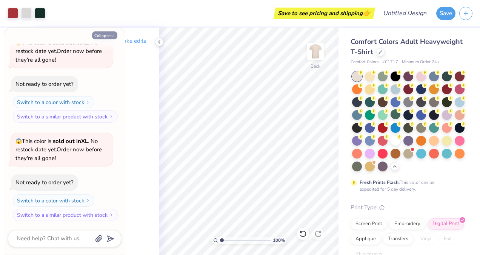
click at [114, 37] on icon "button" at bounding box center [113, 36] width 5 height 5
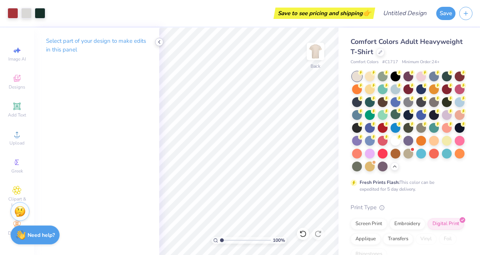
click at [159, 40] on icon at bounding box center [159, 42] width 6 height 6
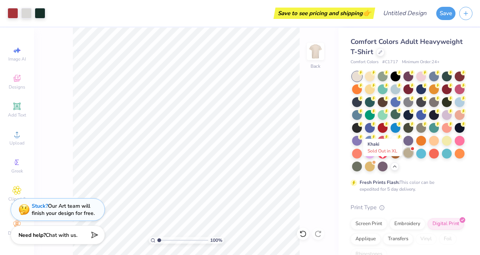
click at [404, 157] on div at bounding box center [409, 153] width 10 height 10
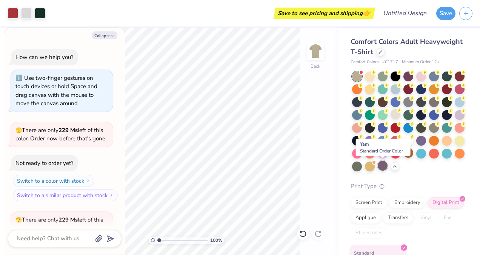
scroll to position [463, 0]
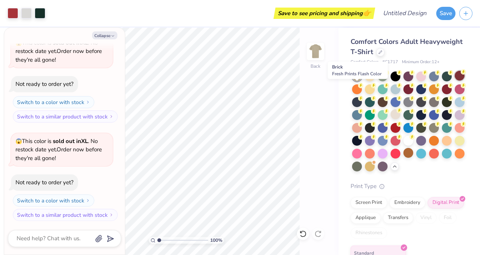
click at [455, 80] on div at bounding box center [460, 76] width 10 height 10
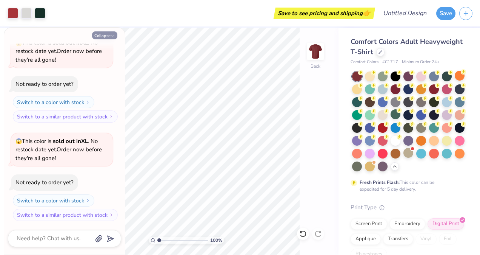
click at [110, 36] on button "Collapse" at bounding box center [104, 35] width 25 height 8
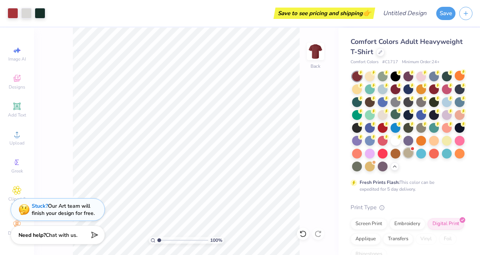
click at [404, 157] on div at bounding box center [409, 153] width 10 height 10
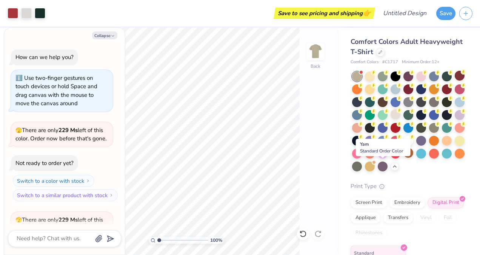
scroll to position [561, 0]
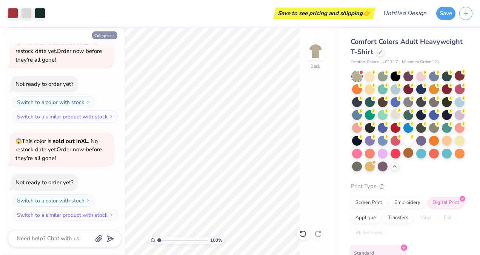
click at [111, 36] on icon "button" at bounding box center [113, 36] width 5 height 5
type textarea "x"
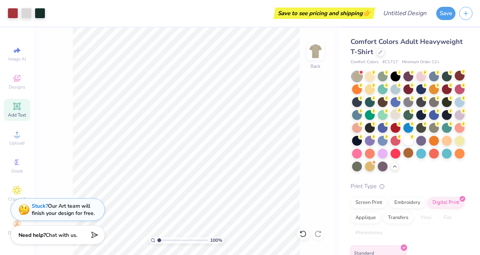
click at [16, 106] on icon at bounding box center [16, 105] width 7 height 7
click at [17, 107] on icon at bounding box center [17, 106] width 6 height 6
click at [17, 109] on icon at bounding box center [16, 106] width 9 height 9
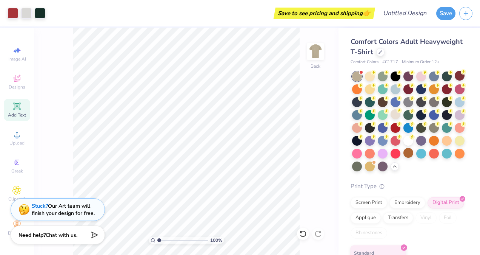
click at [20, 99] on div "Add Text" at bounding box center [17, 110] width 26 height 22
click at [15, 107] on icon at bounding box center [17, 106] width 6 height 6
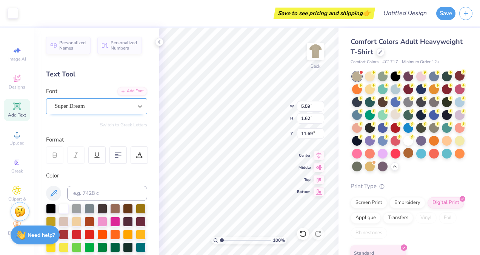
click at [136, 105] on icon at bounding box center [140, 106] width 8 height 8
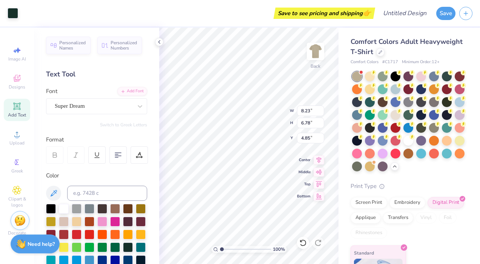
type input "8.23"
type input "6.78"
type input "4.85"
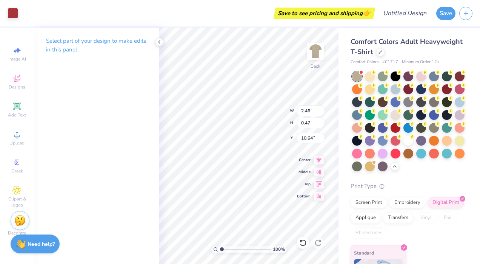
click at [9, 11] on div at bounding box center [13, 13] width 11 height 11
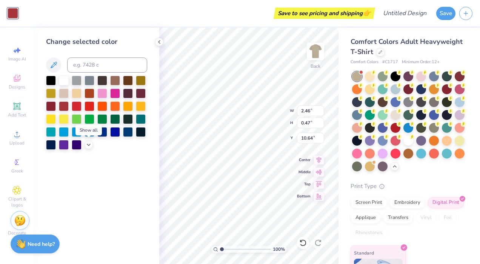
click at [88, 142] on icon at bounding box center [89, 145] width 6 height 6
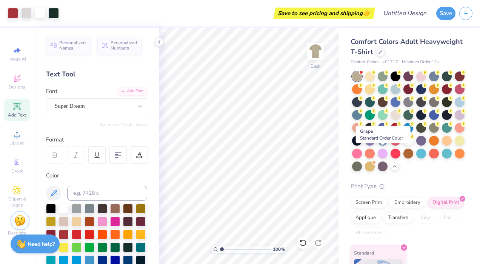
click at [417, 145] on div at bounding box center [422, 141] width 10 height 10
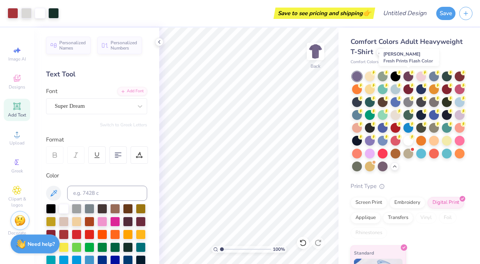
click at [405, 78] on div at bounding box center [409, 76] width 10 height 10
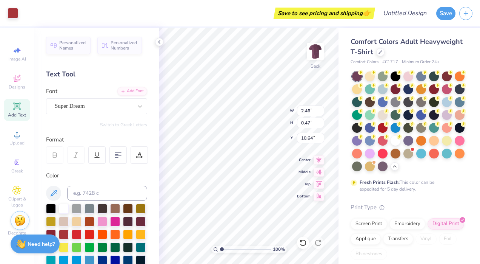
click at [8, 11] on div at bounding box center [13, 13] width 11 height 11
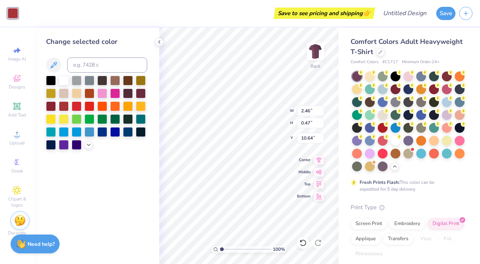
click at [90, 145] on icon at bounding box center [89, 145] width 6 height 6
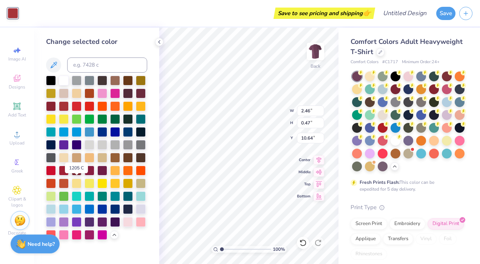
click at [76, 184] on div at bounding box center [77, 183] width 10 height 10
click at [77, 91] on div at bounding box center [77, 93] width 10 height 10
type input "8.23"
type input "6.78"
type input "4.85"
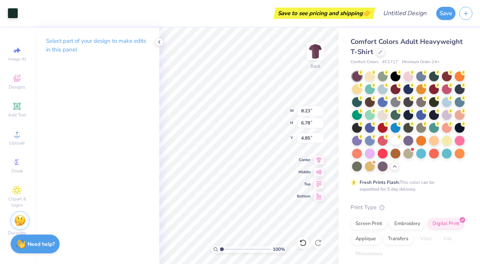
type input "2.46"
type input "0.47"
type input "10.64"
click at [16, 15] on div at bounding box center [13, 13] width 11 height 11
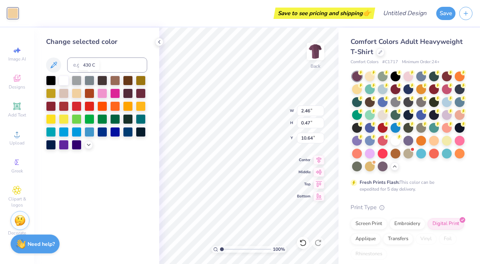
click at [90, 77] on div at bounding box center [90, 81] width 10 height 10
click at [140, 133] on div at bounding box center [141, 132] width 10 height 10
type input "8.23"
type input "6.78"
type input "4.85"
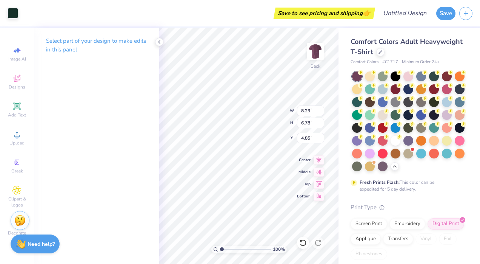
type input "0.99"
type input "1.16"
type input "4.83"
click at [10, 14] on div at bounding box center [13, 13] width 11 height 11
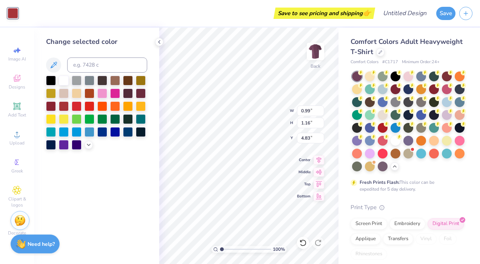
click at [138, 127] on div at bounding box center [141, 132] width 10 height 10
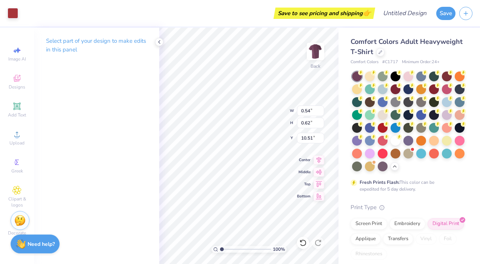
click at [14, 14] on div at bounding box center [13, 13] width 11 height 11
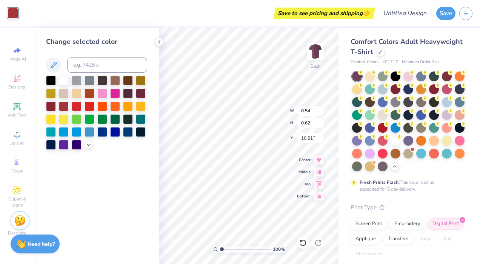
click at [143, 128] on div at bounding box center [141, 132] width 10 height 10
type input "8.23"
type input "6.78"
type input "4.85"
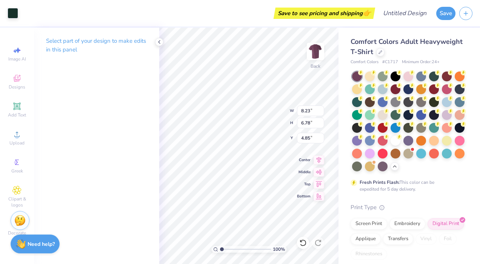
type input "4.65"
type input "1.65"
type input "7.94"
click at [12, 12] on div at bounding box center [13, 13] width 11 height 11
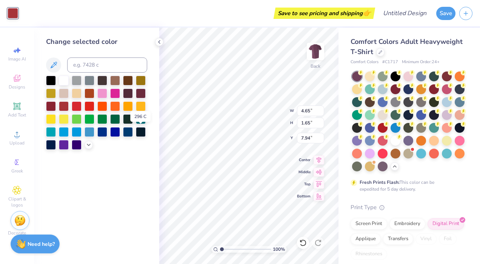
click at [137, 130] on div at bounding box center [141, 132] width 10 height 10
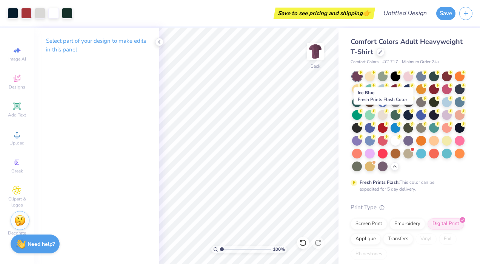
click at [455, 107] on div at bounding box center [460, 102] width 10 height 10
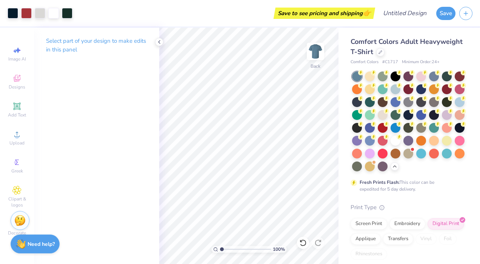
click at [404, 145] on div at bounding box center [409, 141] width 10 height 10
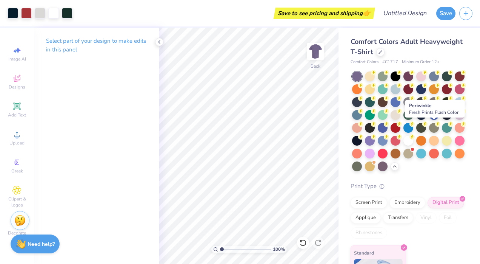
click at [388, 128] on div at bounding box center [383, 128] width 10 height 10
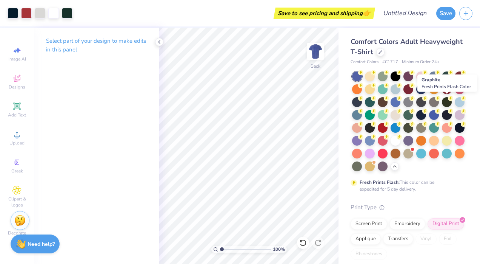
click at [428, 99] on icon at bounding box center [425, 98] width 5 height 5
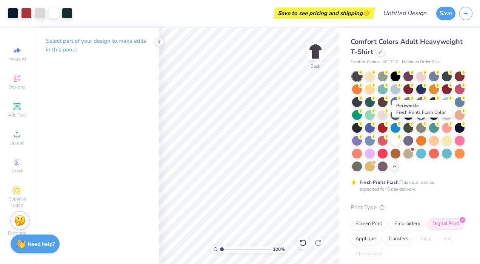
click at [375, 123] on div at bounding box center [370, 128] width 10 height 10
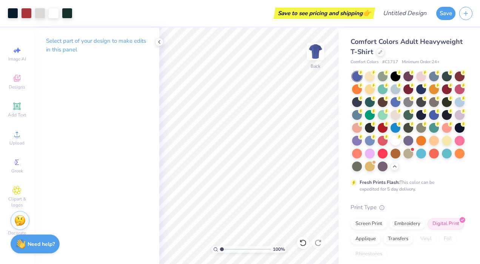
click at [162, 41] on icon at bounding box center [159, 42] width 6 height 6
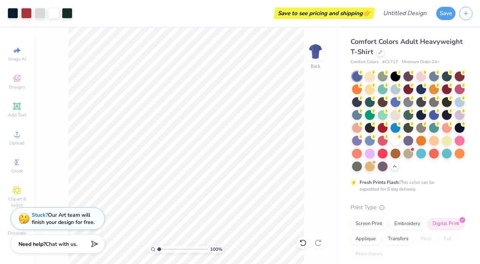
click at [19, 105] on icon at bounding box center [17, 106] width 6 height 6
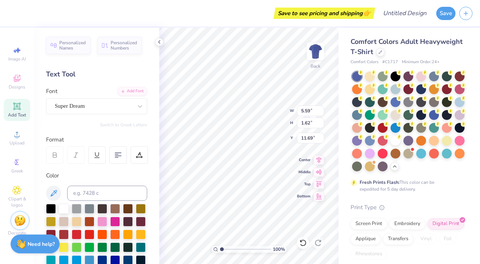
click at [133, 100] on div at bounding box center [140, 106] width 14 height 14
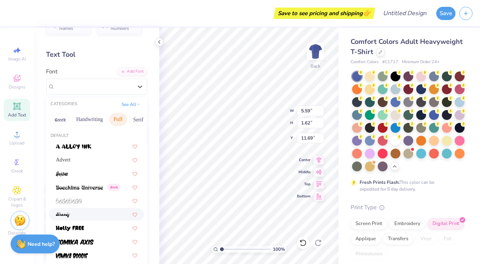
scroll to position [58, 0]
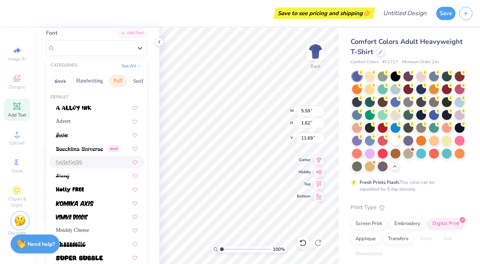
click at [76, 160] on img at bounding box center [69, 162] width 26 height 5
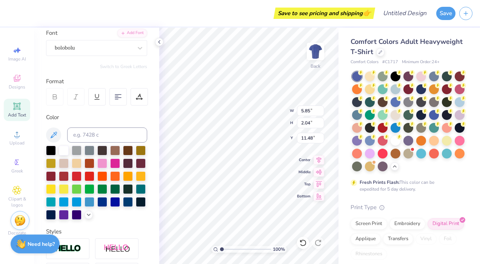
type input "5.85"
type input "2.04"
type input "11.48"
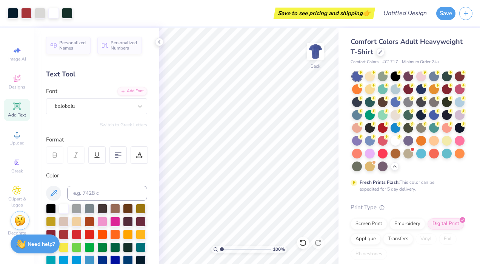
click at [117, 103] on div "bolobolu" at bounding box center [93, 106] width 79 height 12
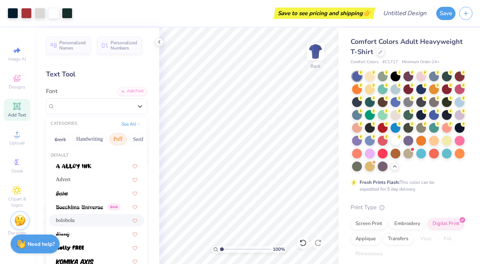
click at [17, 108] on icon at bounding box center [17, 106] width 6 height 6
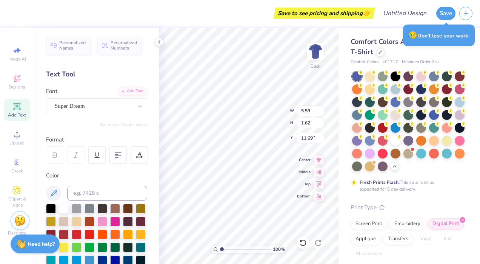
scroll to position [6, 3]
type textarea "Tooth be told"
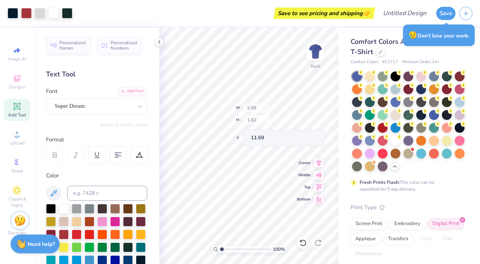
type input "14.12"
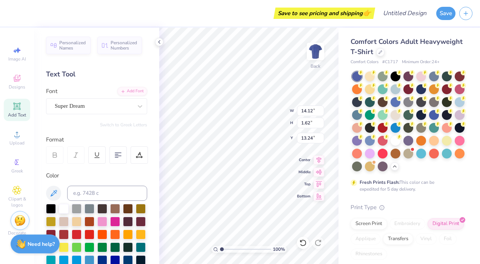
type input "13.24"
type input "4.44"
type input "13.75"
type input "7.10"
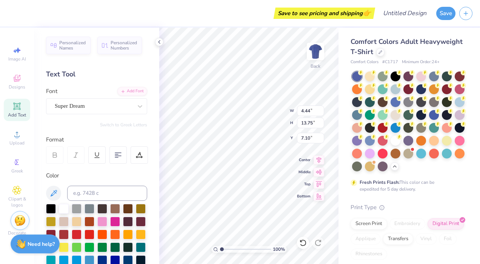
type input "3.85"
type input "13.82"
type input "7.07"
type input "1.82"
type input "14.06"
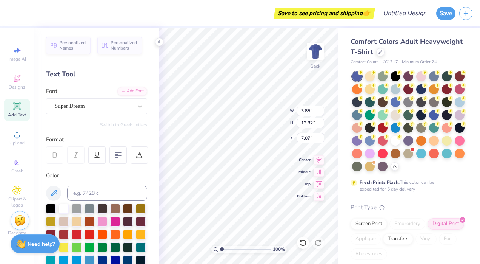
type input "7.01"
type input "1.56"
click at [136, 103] on icon at bounding box center [140, 106] width 8 height 8
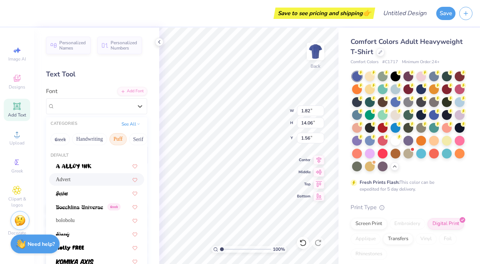
click at [78, 183] on div "Advert" at bounding box center [97, 179] width 82 height 8
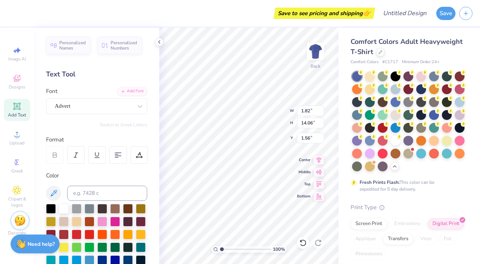
type input "1.88"
type input "13.30"
type input "1.93"
click at [136, 107] on icon at bounding box center [140, 106] width 8 height 8
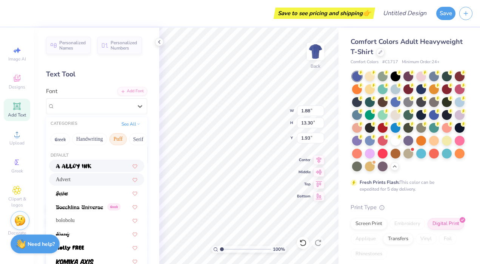
click at [90, 134] on button "Handwriting" at bounding box center [89, 139] width 35 height 12
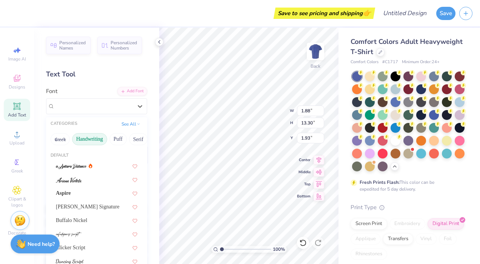
click at [122, 125] on button "See All" at bounding box center [130, 124] width 23 height 8
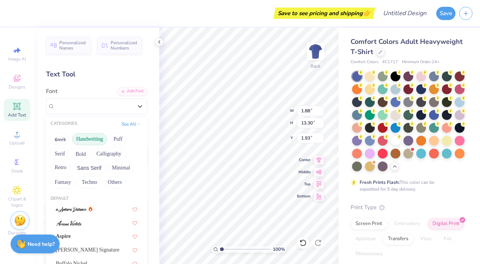
click at [63, 170] on button "Retro" at bounding box center [61, 168] width 20 height 12
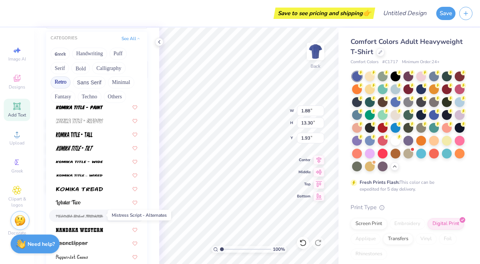
scroll to position [818, 0]
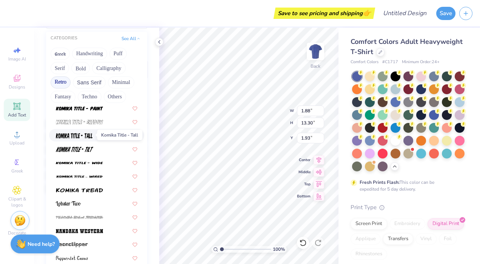
click at [74, 134] on img at bounding box center [74, 135] width 37 height 5
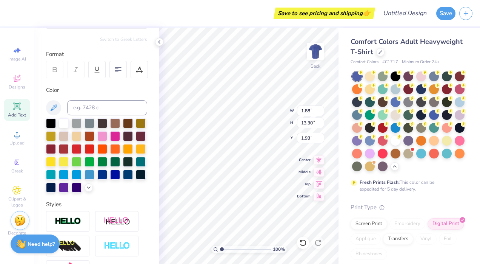
type input "2.54"
type input "12.16"
type input "2.50"
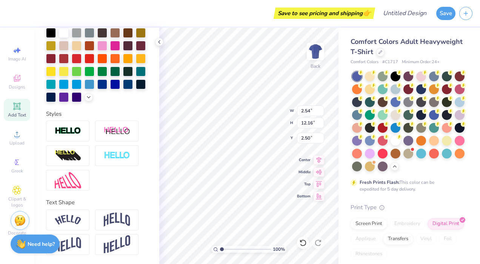
click at [114, 224] on img at bounding box center [117, 219] width 26 height 14
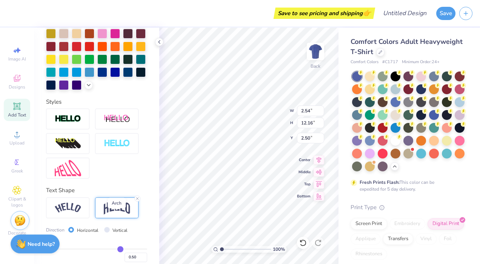
type input "4.46"
type input "2.52"
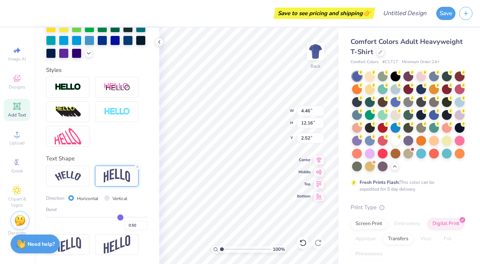
scroll to position [232, 0]
click at [73, 242] on img at bounding box center [68, 244] width 26 height 15
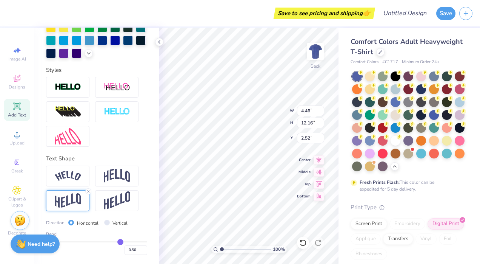
type input "3.45"
type input "2.50"
drag, startPoint x: 107, startPoint y: 203, endPoint x: 98, endPoint y: 151, distance: 52.0
click at [98, 151] on div "Personalized Names Personalized Numbers Text Tool Add Font Font Komika Title - …" at bounding box center [96, 146] width 125 height 236
click at [119, 200] on img at bounding box center [117, 200] width 26 height 19
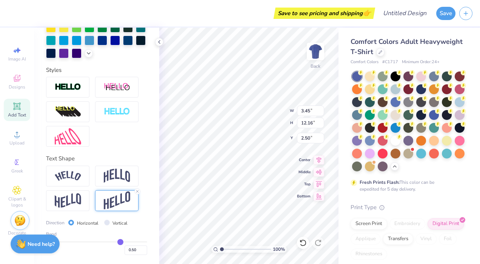
type input "4.55"
type input "12.20"
type input "2.48"
click at [114, 173] on img at bounding box center [117, 175] width 26 height 14
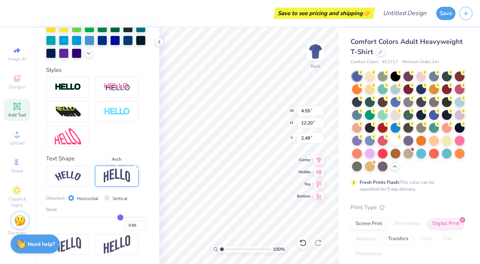
type input "4.46"
type input "12.16"
type input "2.52"
drag, startPoint x: 116, startPoint y: 217, endPoint x: 110, endPoint y: 212, distance: 7.6
type input "0.45"
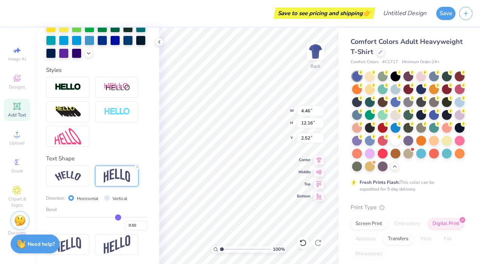
type input "0.45"
type input "0.43"
type input "0.41"
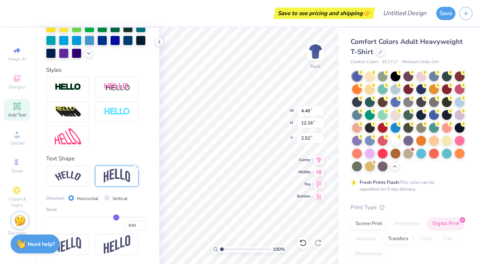
type input "0.39"
type input "0.37"
type input "0.35"
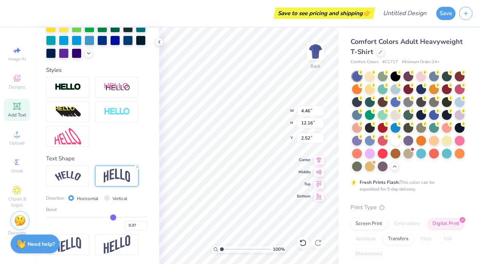
type input "0.35"
type input "0.34"
type input "0.33"
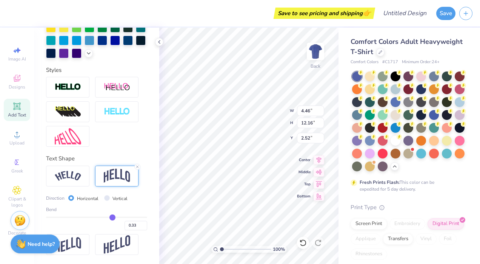
type input "0.32"
type input "0.31"
drag, startPoint x: 115, startPoint y: 217, endPoint x: 108, endPoint y: 217, distance: 7.2
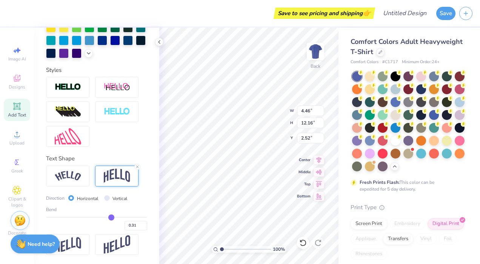
type input "0.31"
click at [108, 217] on input "range" at bounding box center [96, 216] width 101 height 1
type input "3.62"
type input "2.51"
type input "3.54"
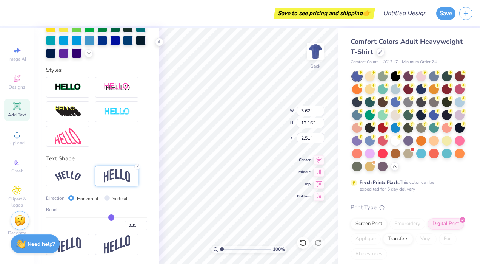
type input "4.57"
type input "6.30"
type input "3.62"
type input "12.16"
type input "2.51"
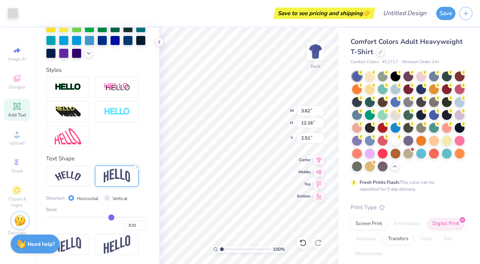
type input "3.54"
type input "4.57"
type input "6.48"
type input "3.38"
type input "8.29"
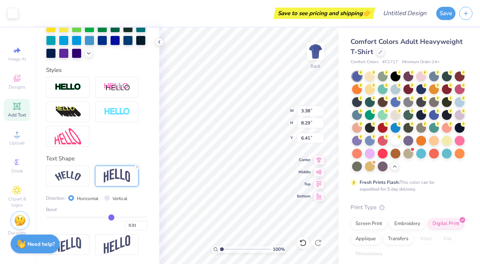
type input "6.41"
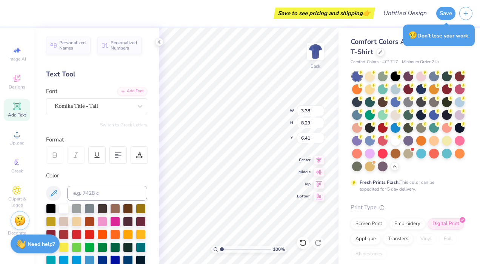
scroll to position [232, 0]
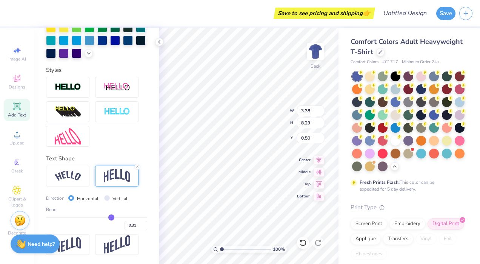
type input "0.50"
click at [76, 175] on img at bounding box center [68, 176] width 26 height 10
type input "3.20"
type input "9.47"
type input "0.53"
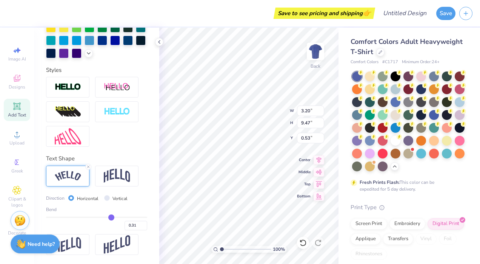
type input "0.32"
type input "0.33"
type input "0.35"
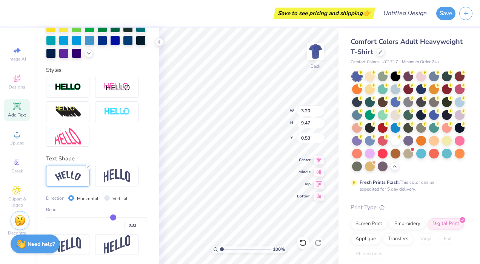
type input "0.35"
type input "0.36"
type input "0.37"
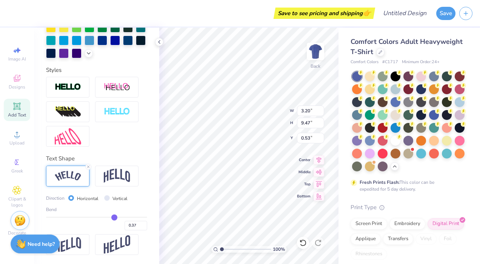
type input "0.38"
type input "0.39"
type input "0.4"
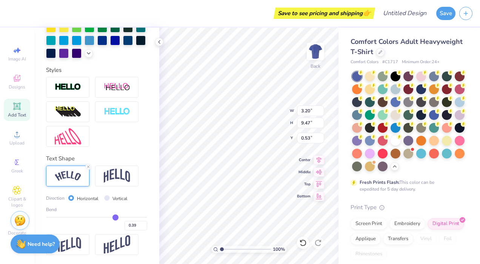
type input "0.40"
type input "0.41"
type input "0.42"
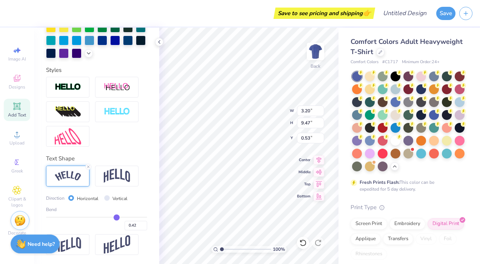
type input "0.43"
type input "0.44"
type input "0.45"
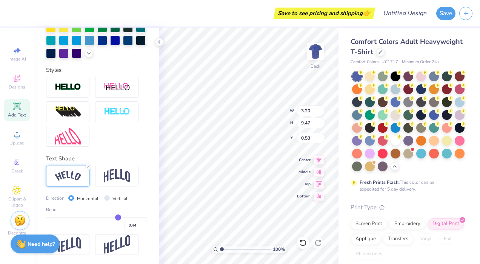
type input "0.45"
type input "0.46"
type input "0.47"
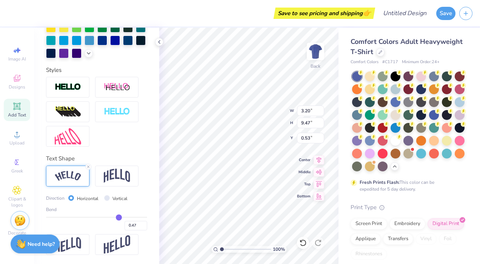
type input "0.48"
type input "0.49"
type input "0.5"
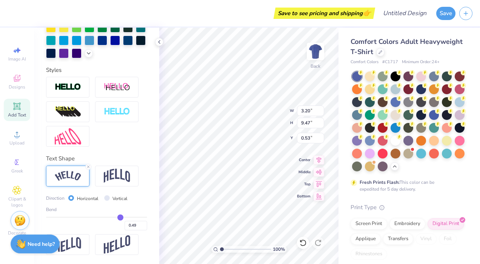
type input "0.50"
type input "0.51"
type input "0.52"
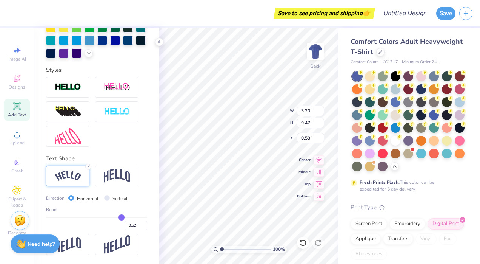
type input "0.53"
type input "0.54"
type input "0.55"
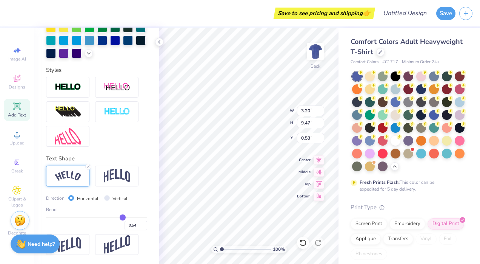
type input "0.55"
type input "0.56"
type input "0.55"
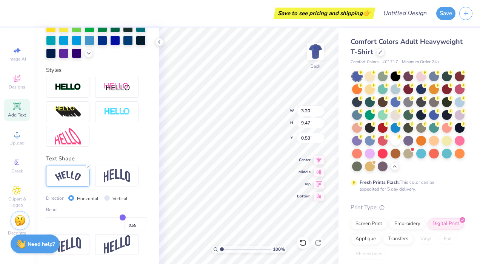
drag, startPoint x: 107, startPoint y: 217, endPoint x: 118, endPoint y: 215, distance: 11.5
type input "0.54"
click at [118, 216] on input "range" at bounding box center [96, 216] width 101 height 1
type input "0.54"
type input "3.80"
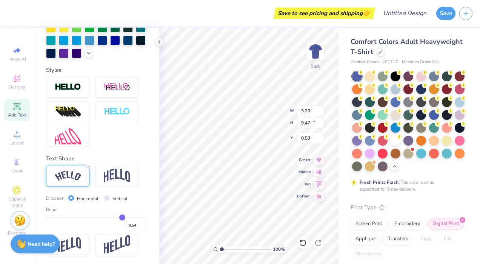
type input "10.35"
type input "1.29"
type textarea "Tooth be told"
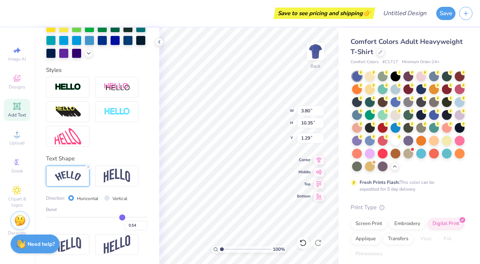
type input "2.61"
type input "7.10"
type input "4.60"
type input "5.65"
type input "4.73"
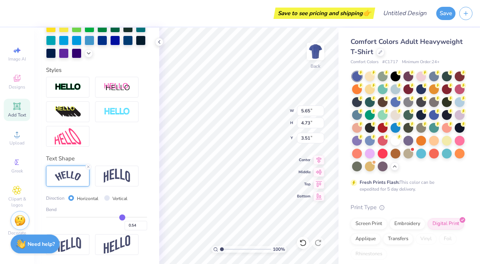
type input "3.00"
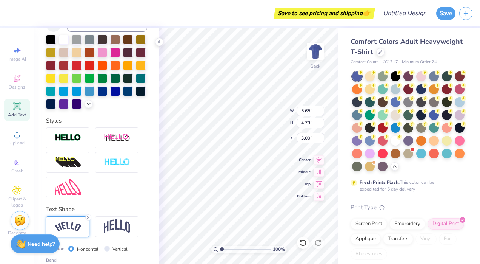
scroll to position [167, 0]
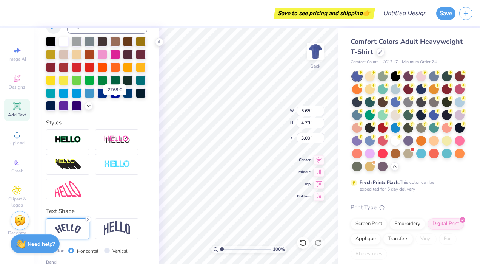
click at [56, 106] on div at bounding box center [51, 106] width 10 height 10
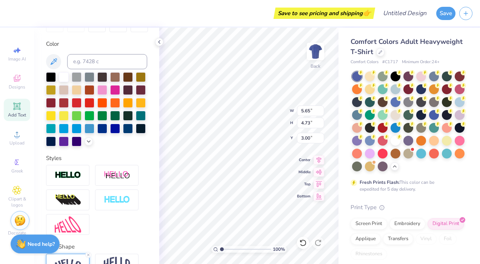
scroll to position [134, 0]
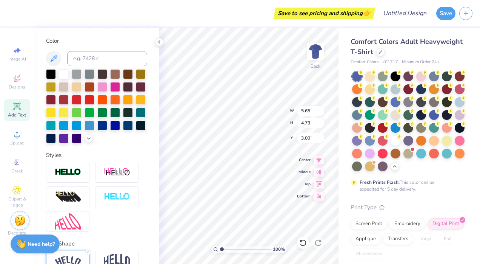
click at [86, 141] on icon at bounding box center [89, 138] width 6 height 6
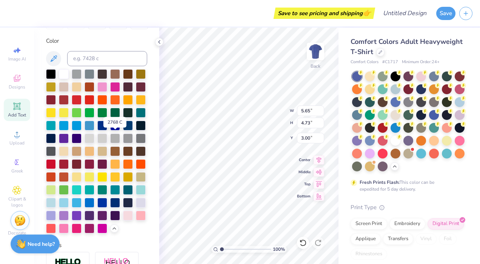
drag, startPoint x: 116, startPoint y: 138, endPoint x: 76, endPoint y: 206, distance: 79.0
click at [56, 139] on div at bounding box center [51, 138] width 10 height 10
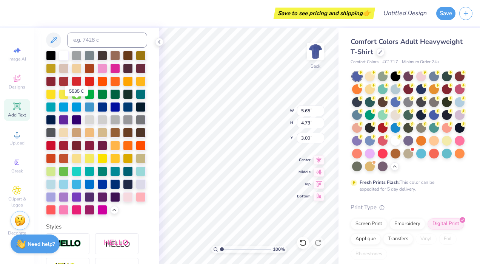
click at [123, 99] on div at bounding box center [128, 94] width 10 height 10
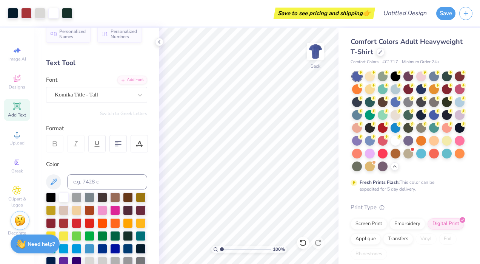
scroll to position [5, 0]
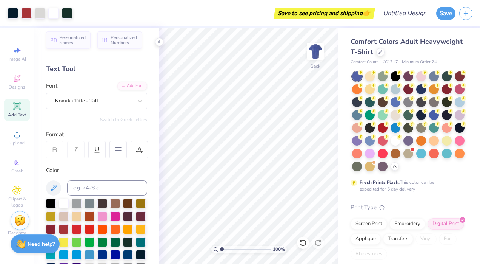
click at [15, 105] on icon at bounding box center [17, 106] width 6 height 6
click at [24, 107] on div "Add Text" at bounding box center [17, 110] width 26 height 22
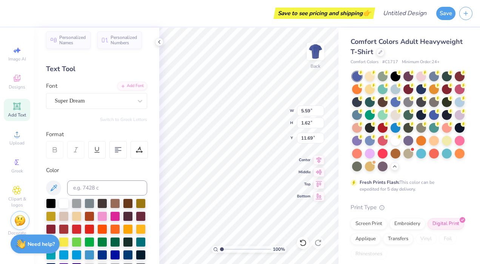
scroll to position [6, 2]
type textarea "T"
type textarea "W"
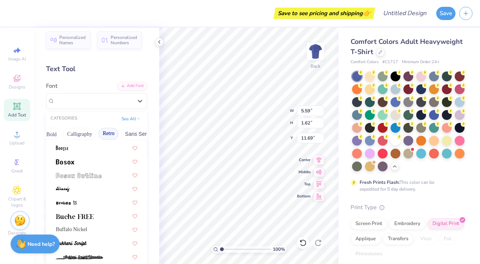
scroll to position [0, 114]
click at [99, 136] on button "Retro" at bounding box center [102, 134] width 20 height 12
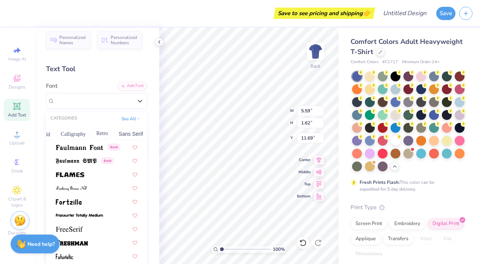
scroll to position [1638, 0]
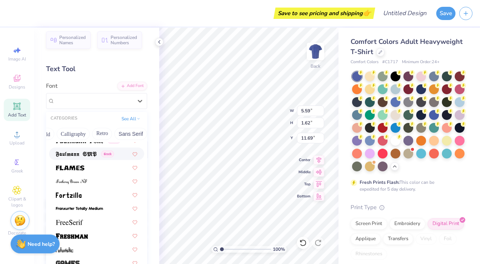
click at [102, 133] on button "Retro" at bounding box center [102, 134] width 20 height 12
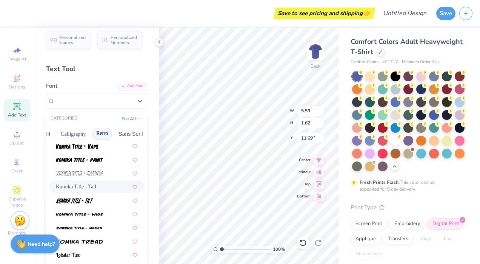
scroll to position [804, 0]
click at [79, 184] on span "Komika Title - Tall" at bounding box center [76, 186] width 40 height 8
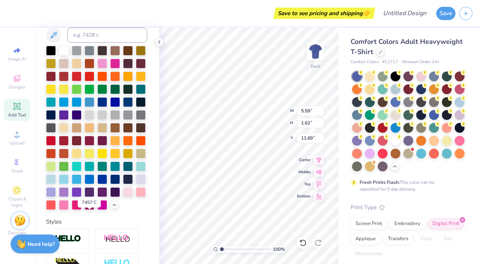
scroll to position [171, 0]
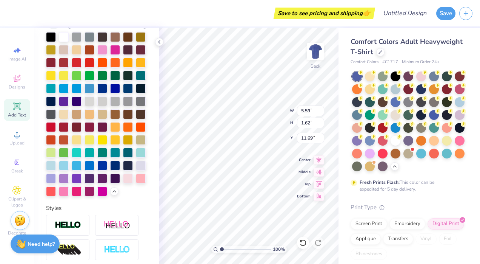
type textarea "WE're the best!"
click at [123, 170] on div at bounding box center [128, 166] width 10 height 10
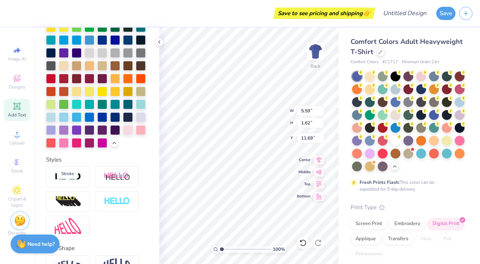
scroll to position [290, 0]
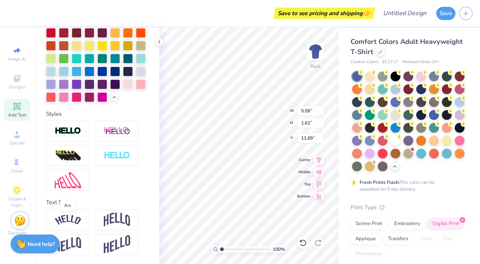
click at [78, 222] on img at bounding box center [68, 220] width 26 height 10
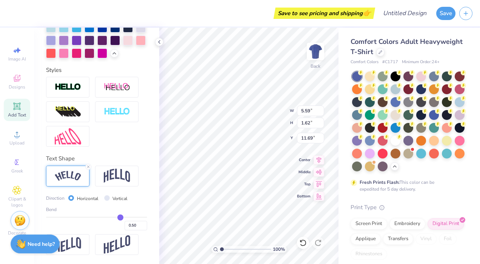
scroll to position [6, 1]
click at [119, 180] on img at bounding box center [117, 175] width 26 height 14
click at [72, 170] on div at bounding box center [67, 175] width 43 height 21
type input "16.65"
type input "4.23"
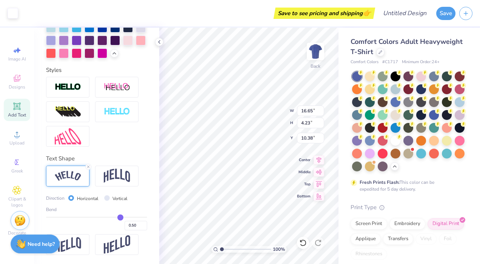
type input "10.38"
type input "5.59"
type input "1.62"
type input "11.69"
type input "9.78"
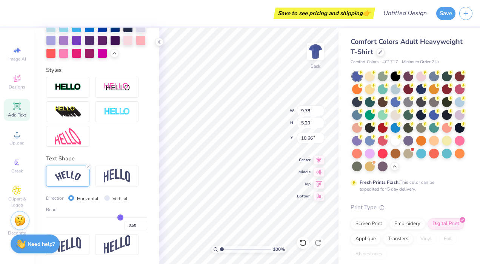
type input "5.20"
type input "10.66"
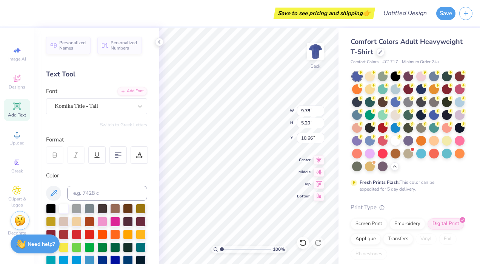
scroll to position [334, 0]
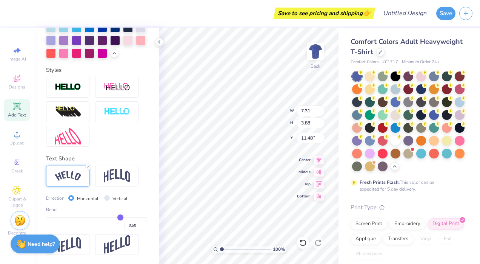
type input "7.31"
type input "3.88"
type input "11.48"
type input "0.51"
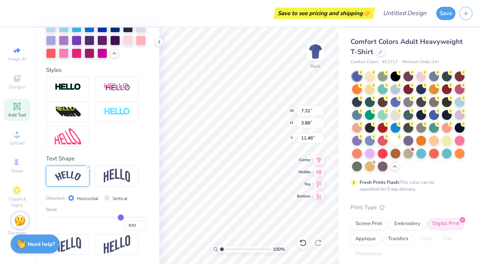
type input "0.53"
type input "0.54"
type input "0.55"
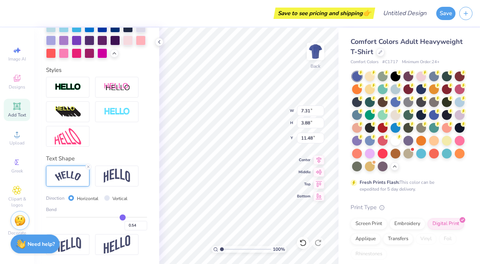
type input "0.55"
type input "0.56"
type input "0.57"
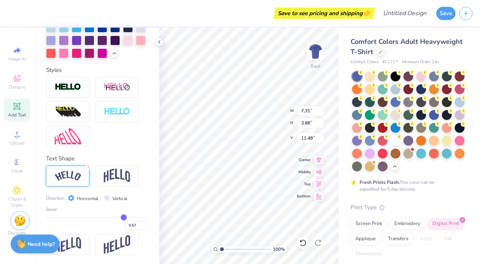
type input "0.58"
type input "0.59"
type input "0.6"
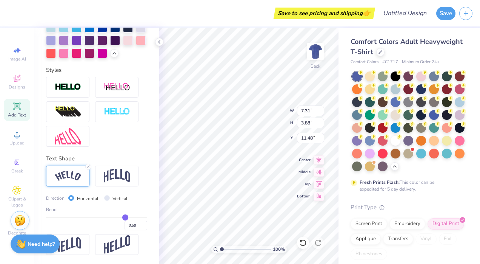
type input "0.60"
type input "0.61"
drag, startPoint x: 116, startPoint y: 216, endPoint x: 120, endPoint y: 216, distance: 4.2
type input "0.59"
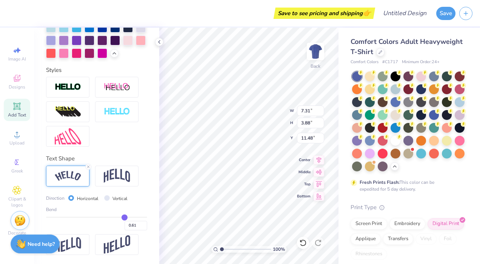
click at [120, 216] on input "range" at bounding box center [96, 216] width 101 height 1
type input "0.59"
type input "0.61"
type input "7.56"
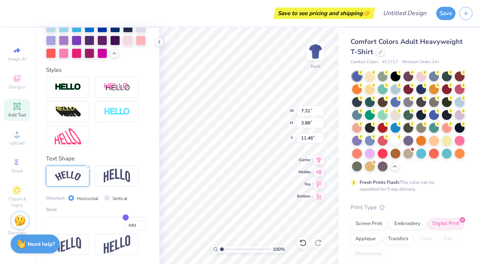
type input "4.12"
type input "11.42"
type input "6.00"
type input "4.75"
type input "11.22"
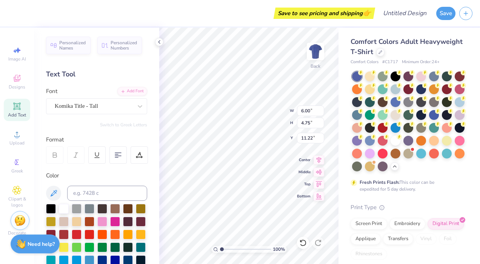
scroll to position [334, 0]
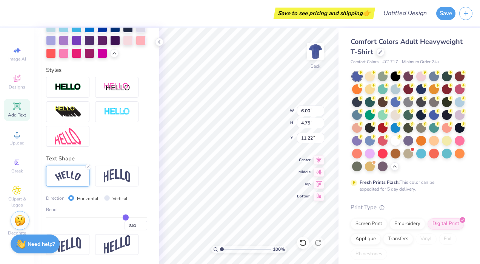
type input "5.96"
type input "4.78"
type input "11.21"
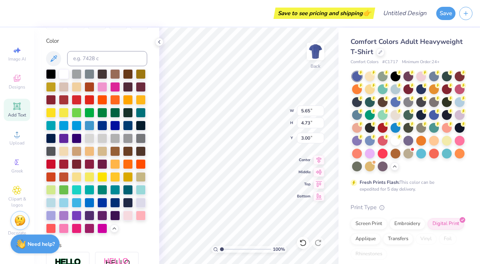
scroll to position [6, 1]
type input "5.96"
type input "4.78"
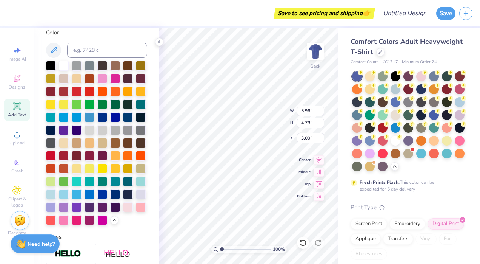
scroll to position [144, 0]
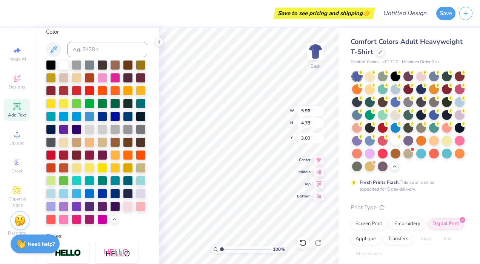
click at [123, 198] on div at bounding box center [128, 193] width 10 height 10
click at [56, 128] on div at bounding box center [51, 129] width 10 height 10
click at [136, 121] on div at bounding box center [141, 116] width 10 height 10
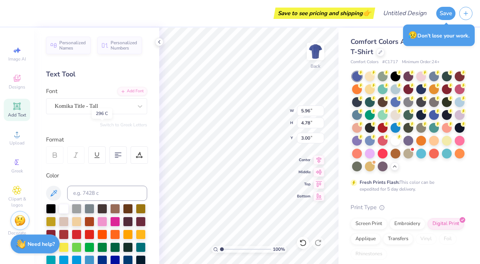
scroll to position [144, 0]
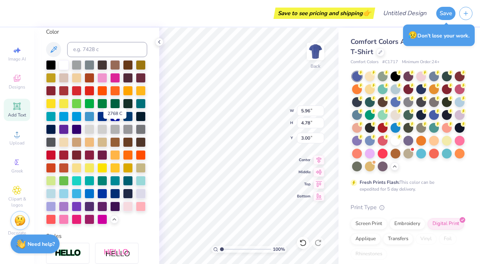
click at [56, 128] on div at bounding box center [51, 129] width 10 height 10
click at [123, 198] on div at bounding box center [128, 193] width 10 height 10
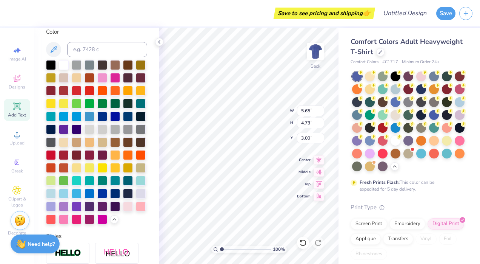
scroll to position [6, 3]
type textarea "Tooth be told,"
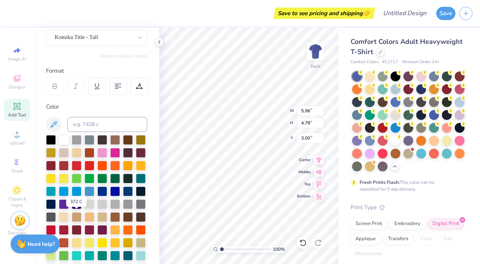
scroll to position [120, 0]
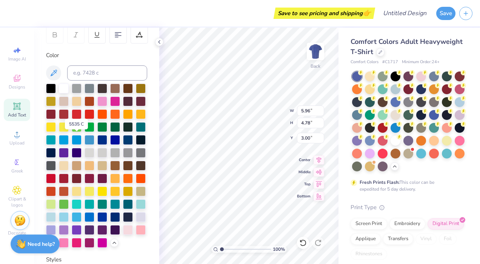
click at [123, 132] on div at bounding box center [128, 127] width 10 height 10
type input "2.46"
type input "5.89"
type input "5.01"
type input "2.78"
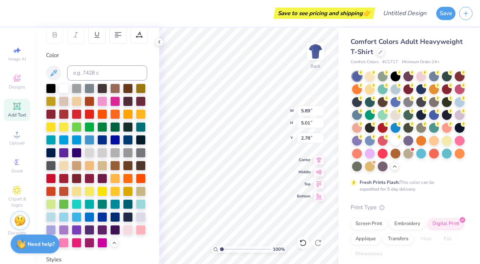
type input "5.96"
type input "4.78"
type input "3.00"
type input "5.96"
type input "4.78"
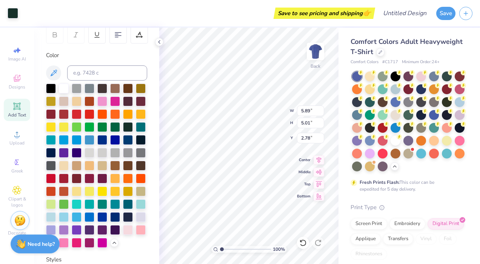
type input "3.00"
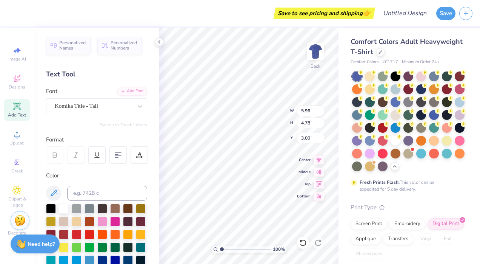
scroll to position [120, 0]
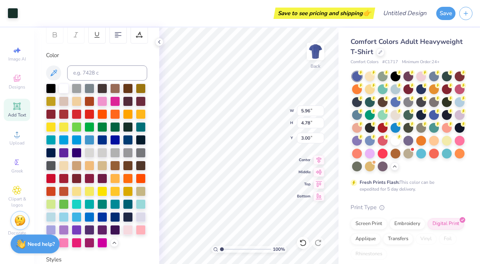
type input "5.67"
type input "4.82"
type input "2.99"
type input "5.64"
type input "5.07"
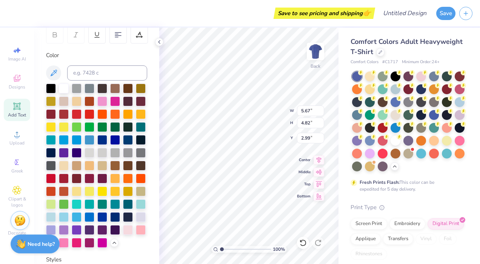
type input "2.89"
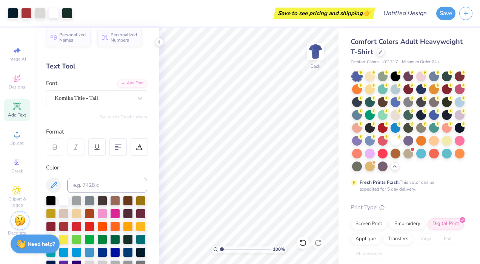
scroll to position [7, 0]
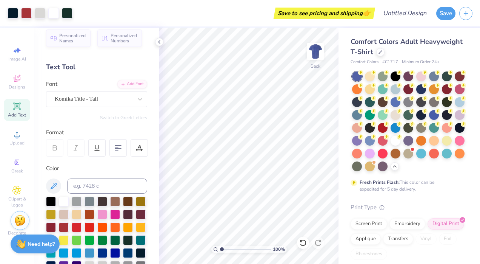
click at [24, 102] on div "Add Text" at bounding box center [17, 110] width 26 height 22
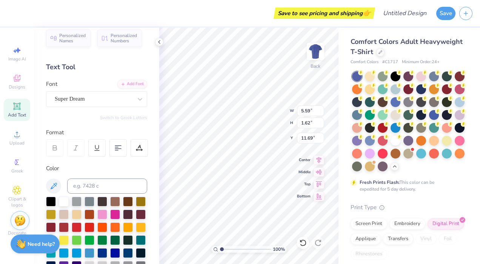
scroll to position [6, 1]
type textarea "T"
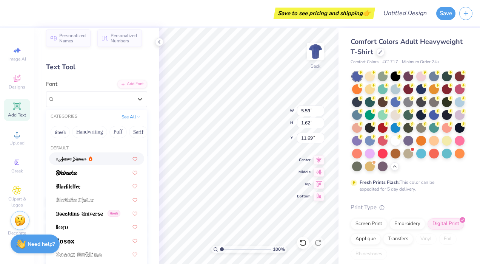
click at [137, 96] on icon at bounding box center [140, 99] width 8 height 8
click at [120, 131] on button "Retro" at bounding box center [121, 132] width 20 height 12
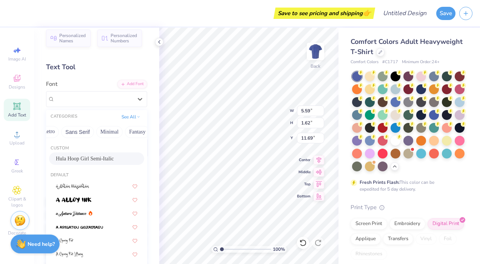
scroll to position [0, 157]
click at [59, 129] on button "Retro" at bounding box center [59, 132] width 20 height 12
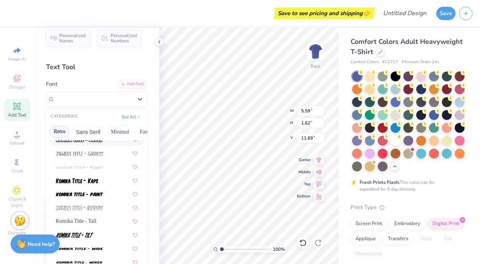
scroll to position [769, 0]
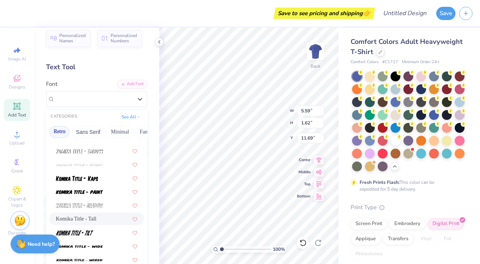
click at [74, 215] on span "Komika Title - Tall" at bounding box center [76, 219] width 40 height 8
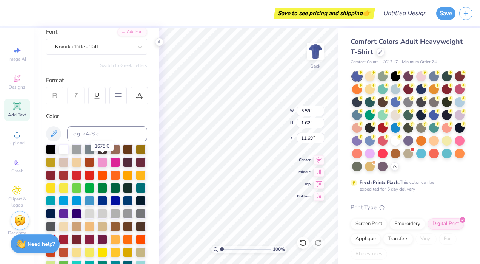
scroll to position [60, 0]
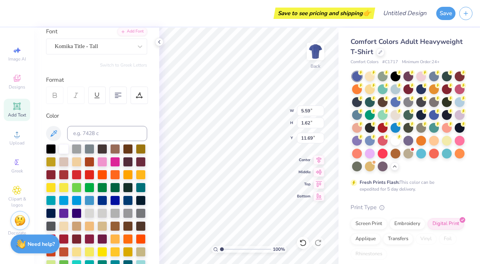
type textarea "[GEOGRAPHIC_DATA]"
click at [123, 192] on div at bounding box center [128, 187] width 10 height 10
click at [110, 218] on div at bounding box center [115, 213] width 10 height 10
click at [97, 218] on div at bounding box center [102, 213] width 10 height 10
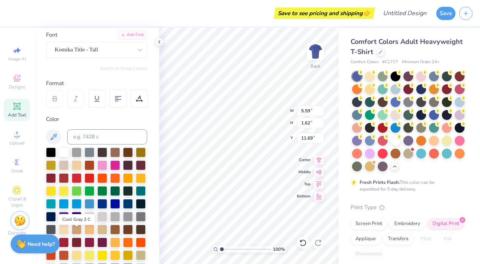
scroll to position [57, 0]
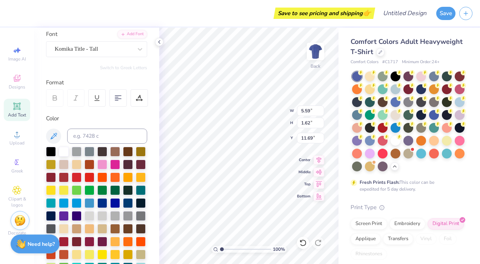
click at [123, 195] on div at bounding box center [128, 190] width 10 height 10
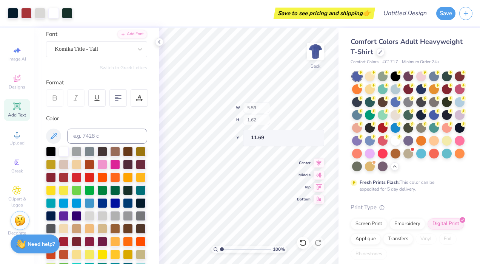
type input "24.68"
type input "2.43"
type input "11.29"
type input "14.17"
type input "1.39"
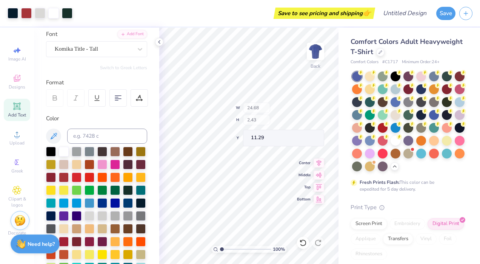
type input "11.80"
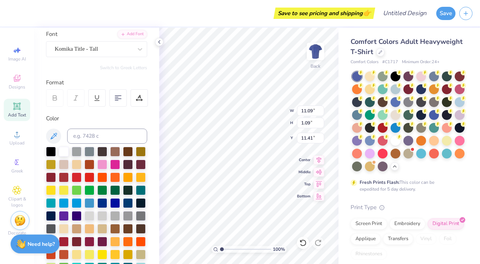
type input "11.09"
type input "1.09"
type input "11.95"
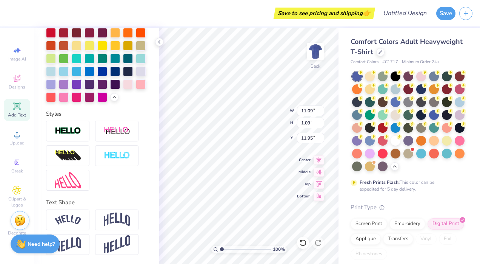
scroll to position [264, 0]
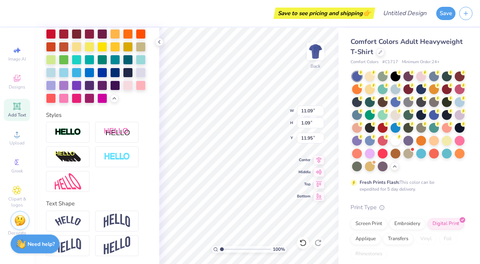
scroll to position [290, 0]
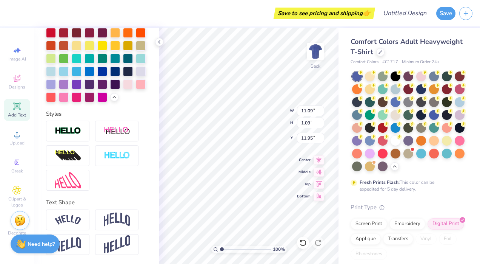
click at [81, 241] on div at bounding box center [67, 244] width 43 height 21
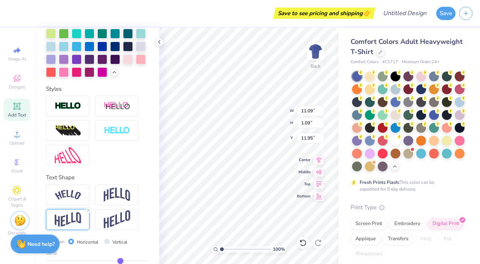
type input "1.61"
type input "11.70"
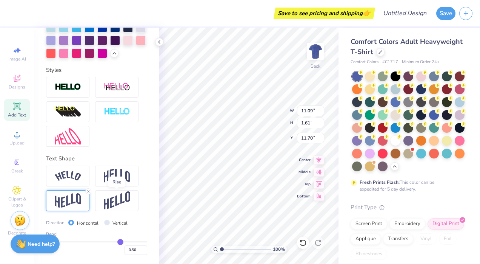
click at [125, 203] on img at bounding box center [117, 200] width 26 height 19
type input "2.15"
type input "11.42"
click at [107, 223] on input "Vertical" at bounding box center [107, 222] width 6 height 6
radio input "true"
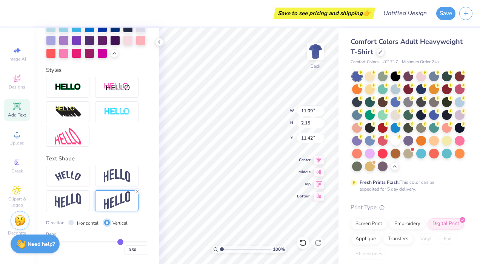
type input "14.17"
type input "0.70"
type input "12.15"
click at [71, 221] on input "Horizontal" at bounding box center [71, 222] width 6 height 6
radio input "true"
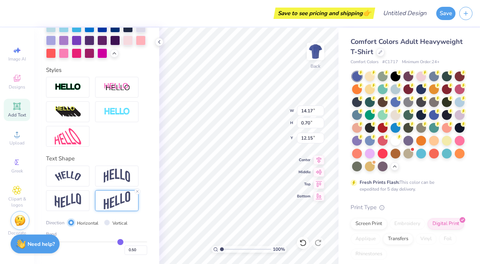
type input "7.16"
type input "1.39"
type input "11.81"
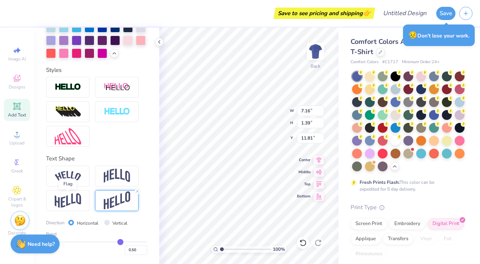
click at [73, 196] on img at bounding box center [68, 200] width 26 height 15
type input "1.04"
type input "11.98"
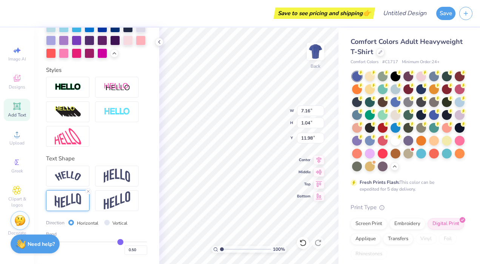
type input "8.27"
type input "1.20"
type input "11.82"
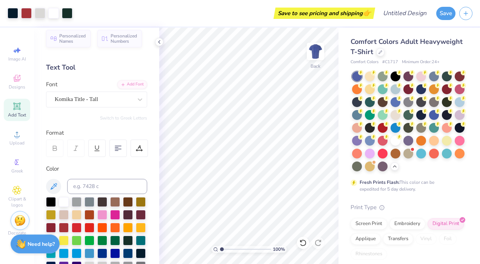
scroll to position [0, 0]
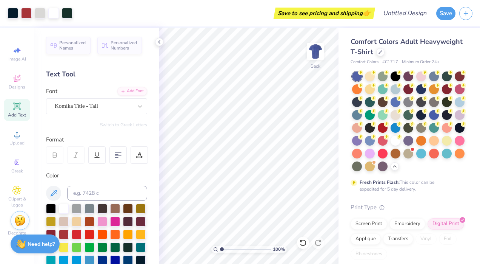
click at [15, 106] on icon at bounding box center [17, 106] width 6 height 6
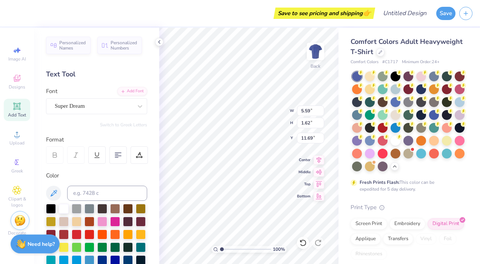
scroll to position [6, 2]
type textarea "T"
click at [133, 104] on div at bounding box center [140, 106] width 14 height 14
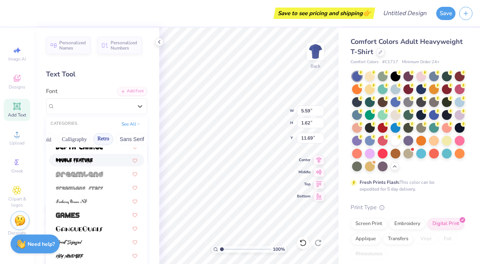
scroll to position [0, 115]
click at [100, 139] on button "Retro" at bounding box center [101, 139] width 20 height 12
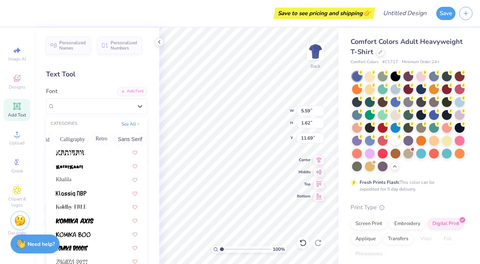
scroll to position [2149, 0]
click at [103, 139] on button "Retro" at bounding box center [101, 139] width 20 height 12
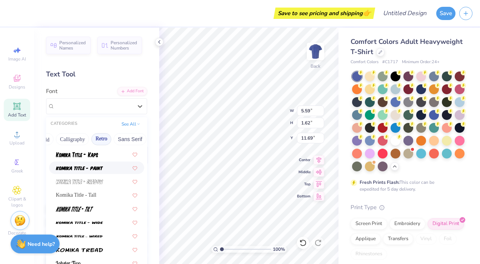
scroll to position [808, 0]
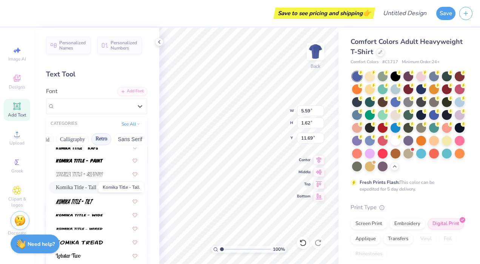
click at [89, 183] on span "Komika Title - Tall" at bounding box center [76, 187] width 40 height 8
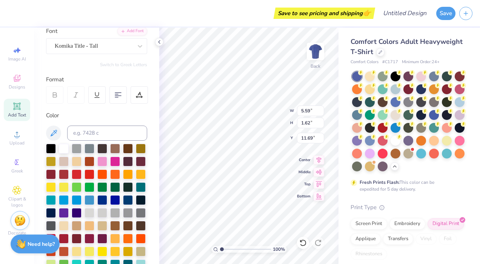
scroll to position [61, 0]
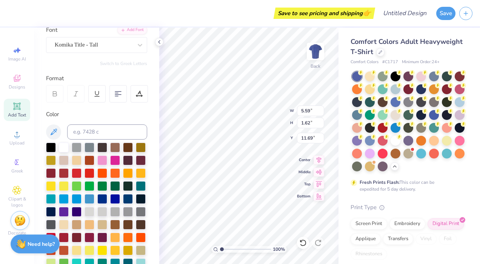
type textarea "Dental Hygiene"
click at [123, 191] on div at bounding box center [128, 186] width 10 height 10
type input "8.48"
type input "1.57"
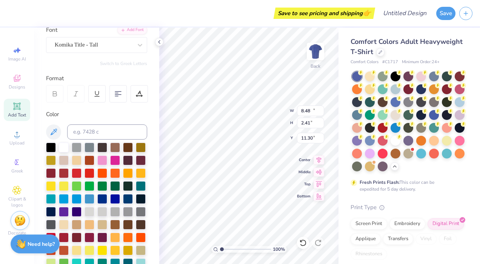
type input "12.14"
type input "5.28"
type input "0.97"
type input "13.18"
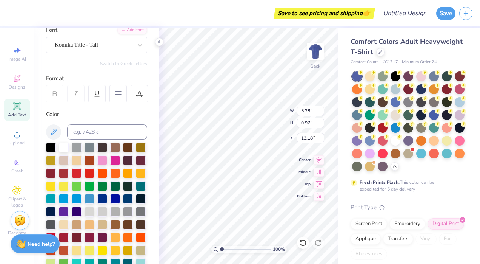
type input "1.44"
type input "12.95"
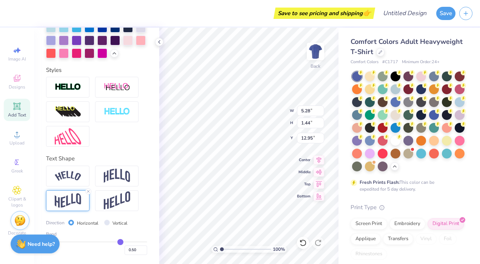
type input "4.80"
type input "1.31"
type input "13.18"
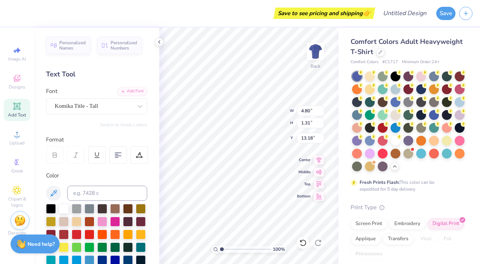
scroll to position [334, 0]
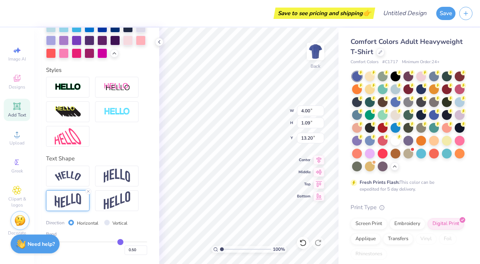
type input "4.00"
type input "1.09"
type input "13.20"
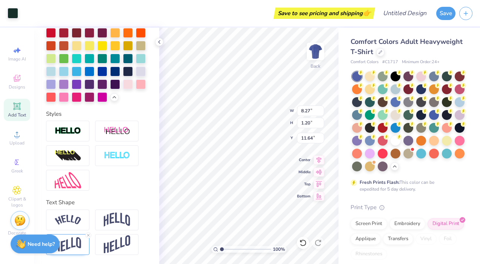
scroll to position [290, 0]
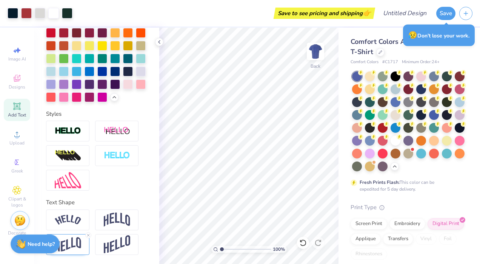
click at [447, 16] on button "Save" at bounding box center [446, 13] width 19 height 13
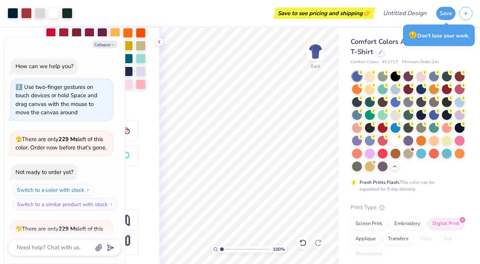
scroll to position [582, 0]
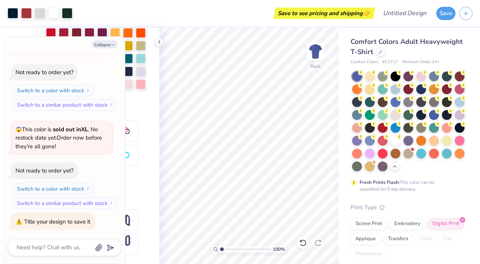
click at [114, 43] on icon "button" at bounding box center [113, 45] width 5 height 5
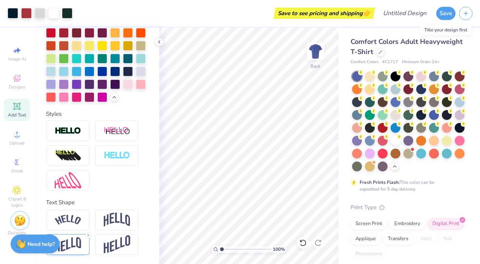
click at [448, 12] on button "Save" at bounding box center [446, 13] width 19 height 13
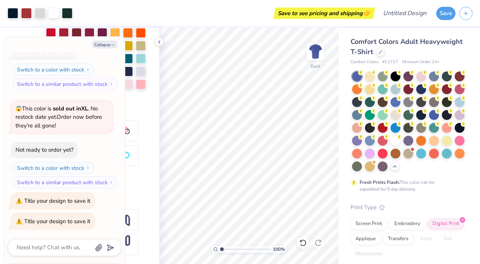
scroll to position [602, 0]
click at [104, 46] on button "Collapse" at bounding box center [104, 44] width 25 height 8
type textarea "x"
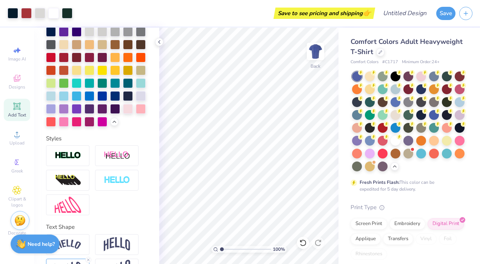
scroll to position [241, 0]
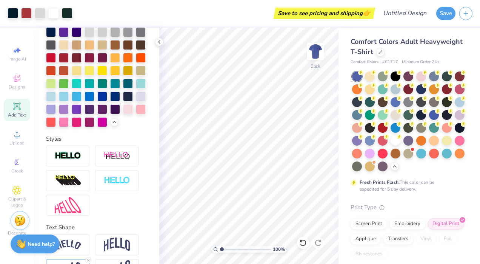
click at [161, 41] on icon at bounding box center [159, 42] width 6 height 6
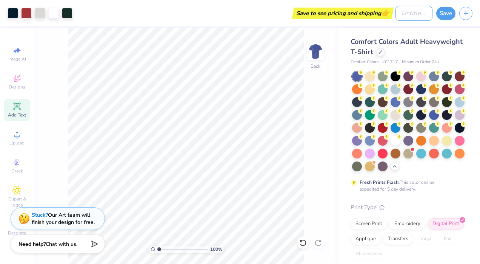
click at [396, 9] on input "Design Title" at bounding box center [414, 13] width 37 height 15
type input "D"
type input "hygiene t shirt"
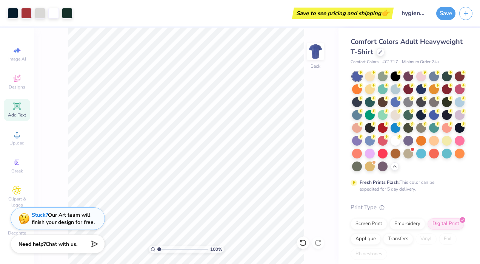
click at [443, 11] on button "Save" at bounding box center [446, 13] width 19 height 13
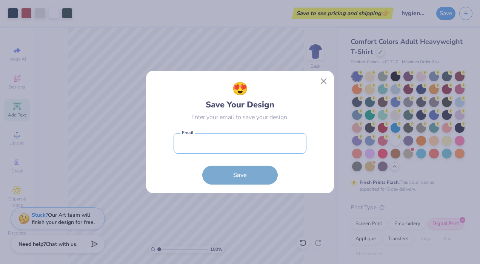
click at [269, 144] on input "email" at bounding box center [240, 143] width 133 height 21
type input "[EMAIL_ADDRESS][DOMAIN_NAME]"
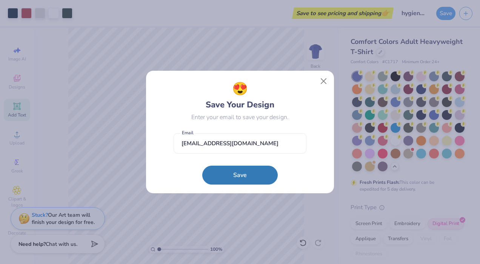
click at [236, 173] on button "Save" at bounding box center [240, 174] width 76 height 19
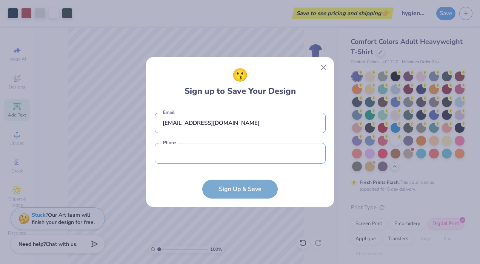
click at [247, 151] on input "tel" at bounding box center [240, 153] width 171 height 21
type input "[PHONE_NUMBER]"
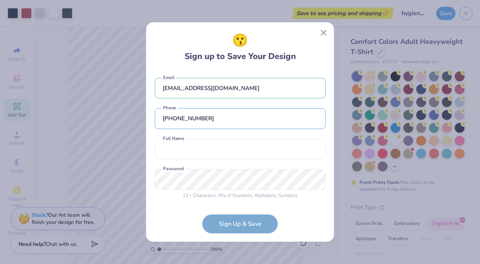
scroll to position [1, 0]
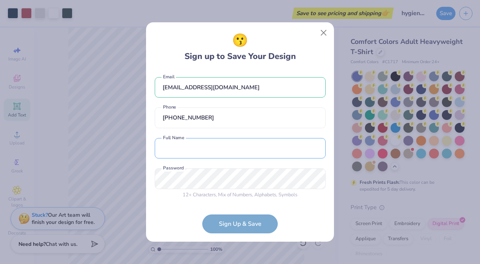
click at [199, 145] on input "text" at bounding box center [240, 148] width 171 height 21
type input "[PERSON_NAME]"
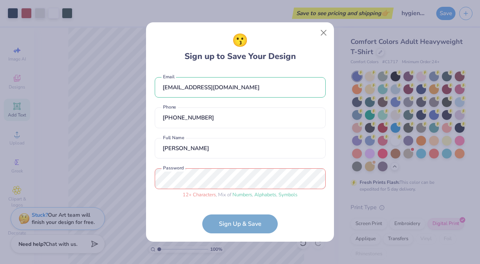
click at [236, 224] on form "[EMAIL_ADDRESS][DOMAIN_NAME] Email [PHONE_NUMBER] Phone [PERSON_NAME] Full Name…" at bounding box center [240, 151] width 171 height 163
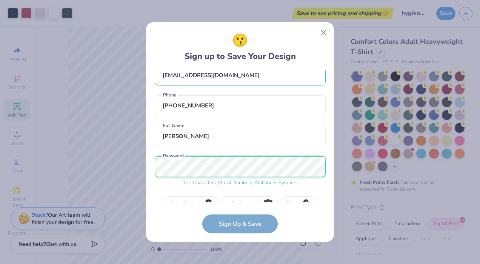
scroll to position [29, 0]
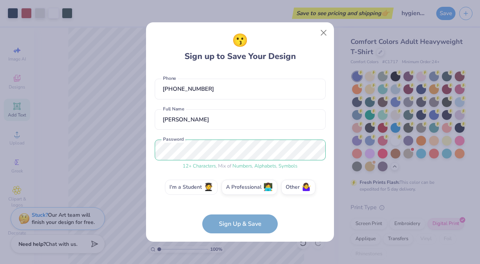
click at [214, 190] on label "I'm a Student 🧑‍🎓" at bounding box center [191, 186] width 53 height 15
click at [238, 216] on input "I'm a Student 🧑‍🎓" at bounding box center [240, 218] width 5 height 5
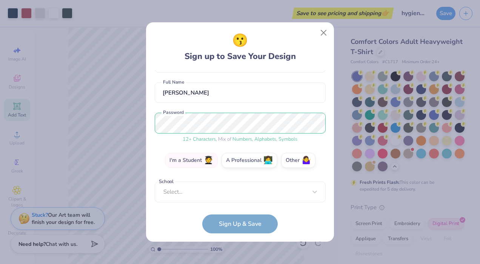
click at [199, 162] on label "I'm a Student 🧑‍🎓" at bounding box center [191, 160] width 53 height 15
click at [238, 216] on input "I'm a Student 🧑‍🎓" at bounding box center [240, 218] width 5 height 5
click at [245, 229] on form "[EMAIL_ADDRESS][DOMAIN_NAME] Email [PHONE_NUMBER] Phone [PERSON_NAME] Full Name…" at bounding box center [240, 151] width 171 height 163
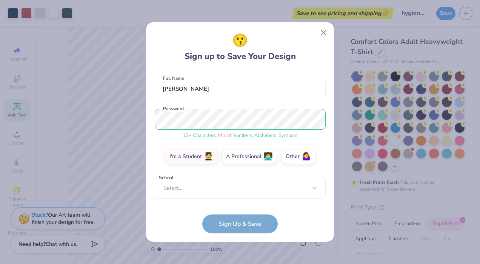
click at [225, 196] on div "Select..." at bounding box center [240, 188] width 171 height 21
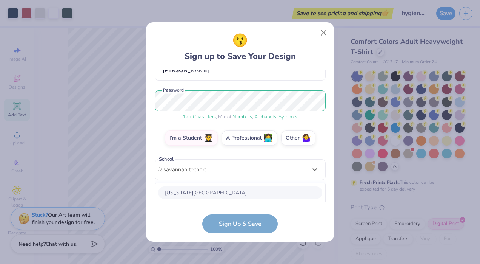
scroll to position [173, 0]
type input "[GEOGRAPHIC_DATA]"
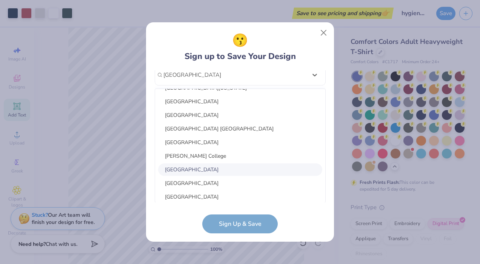
scroll to position [336, 0]
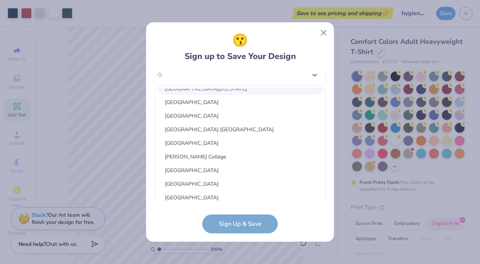
click at [318, 71] on div "[EMAIL_ADDRESS][DOMAIN_NAME] Email [PHONE_NUMBER] Phone [PERSON_NAME] Full Name…" at bounding box center [240, 136] width 171 height 132
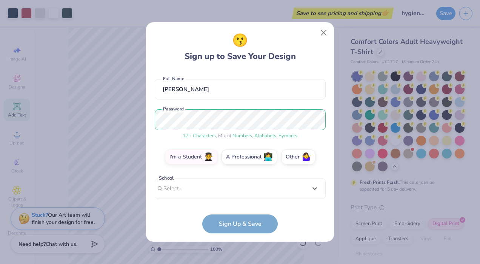
click at [228, 226] on form "[EMAIL_ADDRESS][DOMAIN_NAME] Email [PHONE_NUMBER] Phone [PERSON_NAME] Full Name…" at bounding box center [240, 151] width 171 height 163
click at [295, 156] on label "Other 🤷‍♀️" at bounding box center [298, 156] width 34 height 15
click at [243, 216] on input "Other 🤷‍♀️" at bounding box center [240, 218] width 5 height 5
click at [201, 155] on label "I'm a Student 🧑‍🎓" at bounding box center [191, 156] width 53 height 15
click at [238, 216] on input "I'm a Student 🧑‍🎓" at bounding box center [240, 218] width 5 height 5
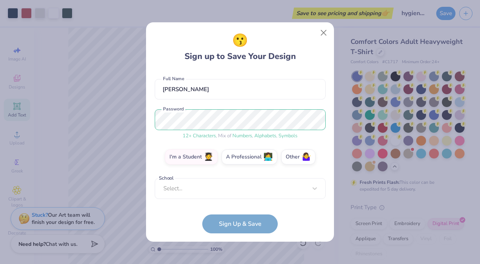
click at [196, 184] on div "Select..." at bounding box center [240, 188] width 171 height 21
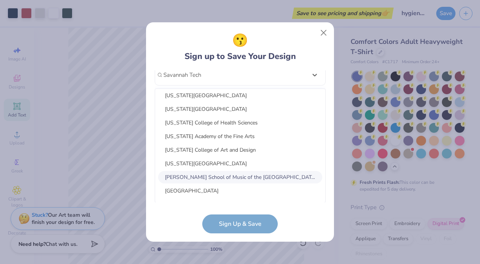
scroll to position [381, 0]
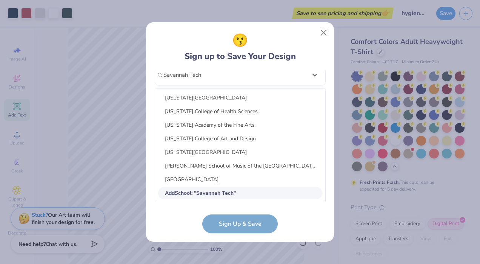
click at [187, 193] on span "Add School : " Savannah Tech "" at bounding box center [200, 192] width 71 height 7
type input "Savannah Tech"
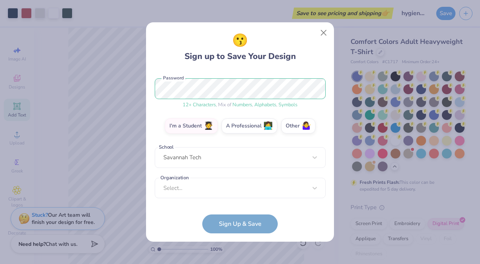
scroll to position [90, 0]
click at [230, 228] on form "[EMAIL_ADDRESS][DOMAIN_NAME] Email [PHONE_NUMBER] Phone [PERSON_NAME] Full Name…" at bounding box center [240, 151] width 171 height 163
click at [217, 181] on div "option focused, 8 of 15. 15 results available. Use Up and Down to choose option…" at bounding box center [240, 247] width 171 height 138
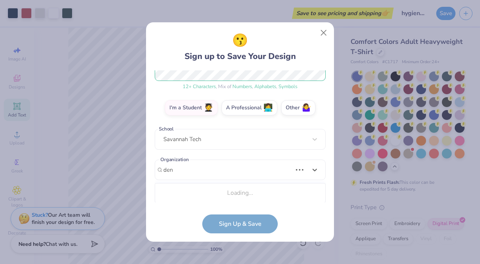
scroll to position [203, 0]
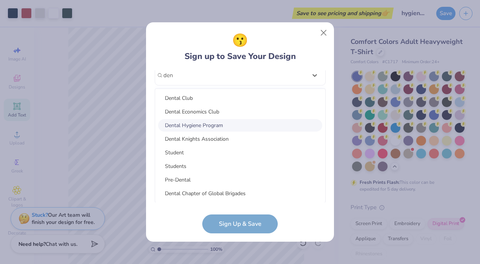
click at [211, 127] on div "Dental Hygiene Program" at bounding box center [240, 125] width 164 height 12
type input "den"
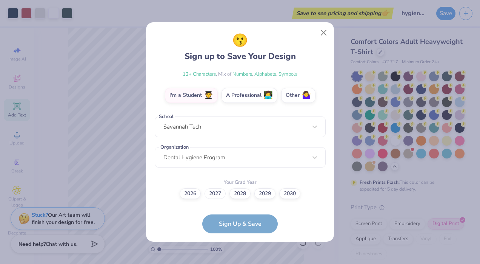
click at [221, 193] on label "2027" at bounding box center [215, 193] width 21 height 11
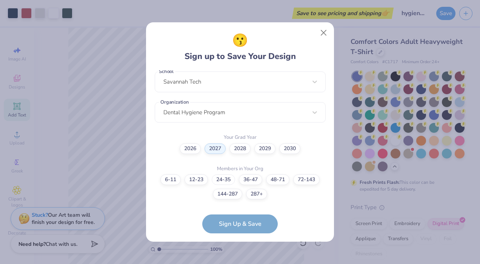
click at [217, 179] on label "24-35" at bounding box center [223, 179] width 23 height 11
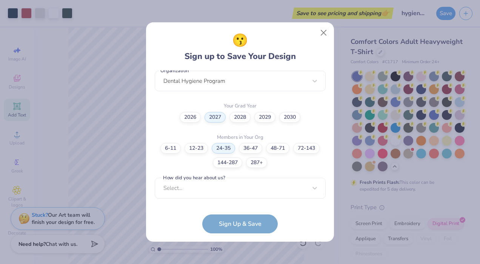
click at [222, 194] on div "Select..." at bounding box center [240, 188] width 171 height 21
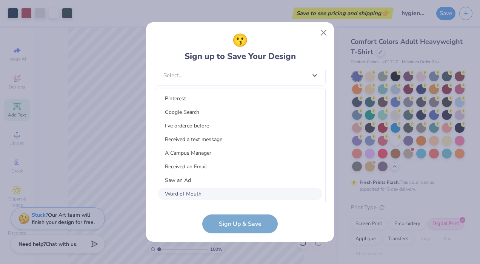
click at [217, 196] on div "Word of Mouth" at bounding box center [240, 193] width 164 height 12
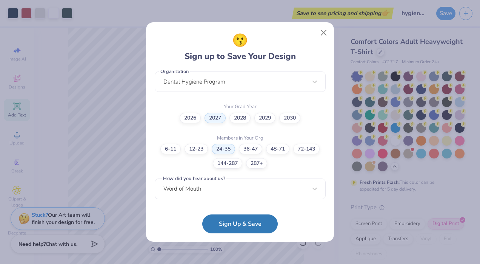
click at [224, 216] on button "Sign Up & Save" at bounding box center [240, 223] width 76 height 19
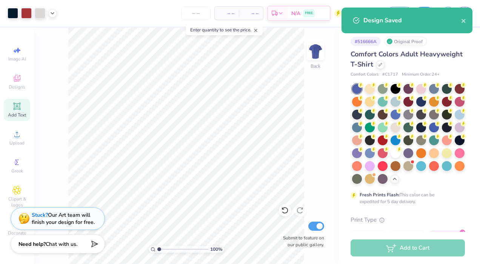
click at [333, 103] on div "100 % Back Submit to feature on our public gallery." at bounding box center [186, 146] width 305 height 236
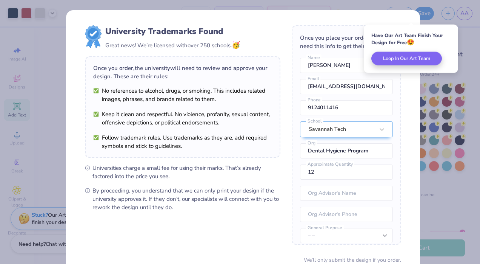
click at [432, 33] on div "Have Our Art Team Finish Your Design for Free 😍" at bounding box center [411, 39] width 79 height 14
click at [67, 55] on div "University Trademarks Found Great news! We’re licensed with over 250 schools. 🥳…" at bounding box center [243, 164] width 354 height 308
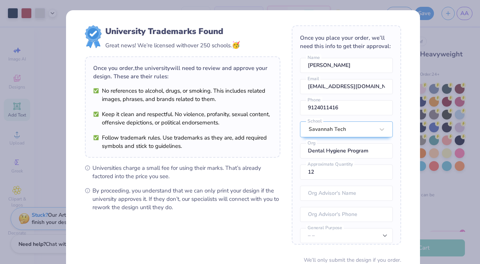
click at [54, 55] on div "University Trademarks Found Great news! We’re licensed with over 250 schools. 🥳…" at bounding box center [240, 132] width 480 height 264
click at [439, 41] on div "University Trademarks Found Great news! We’re licensed with over 250 schools. 🥳…" at bounding box center [240, 132] width 480 height 264
click at [429, 222] on div "University Trademarks Found Great news! We’re licensed with over 250 schools. 🥳…" at bounding box center [240, 132] width 480 height 264
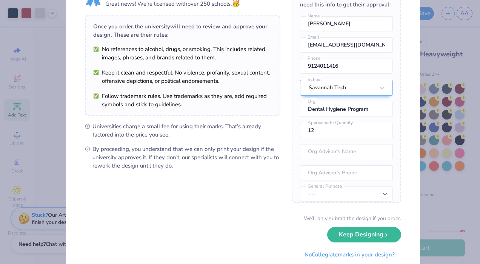
scroll to position [64, 0]
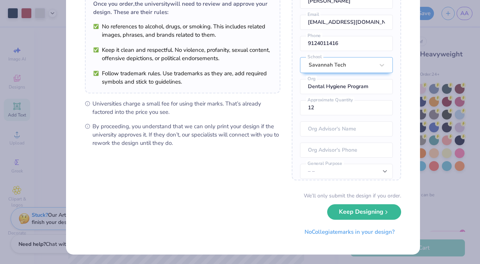
click at [330, 209] on button "Keep Designing" at bounding box center [364, 211] width 74 height 15
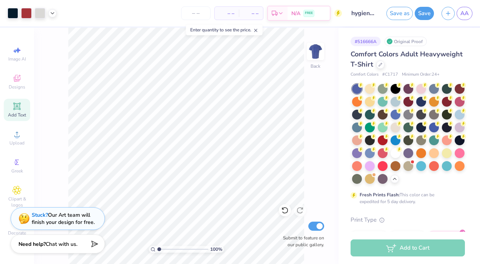
click at [411, 89] on div at bounding box center [409, 89] width 10 height 10
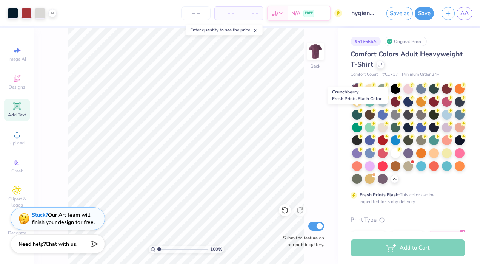
click at [442, 107] on div at bounding box center [447, 102] width 10 height 10
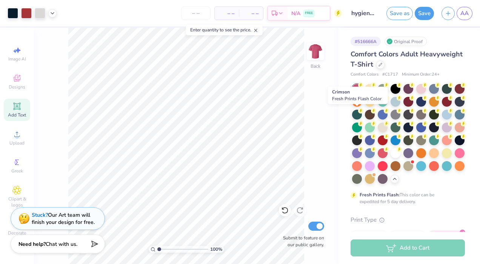
scroll to position [241, 0]
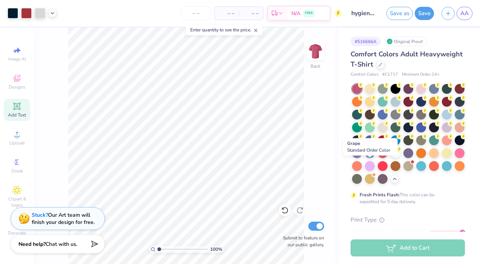
click at [404, 158] on div at bounding box center [409, 153] width 10 height 10
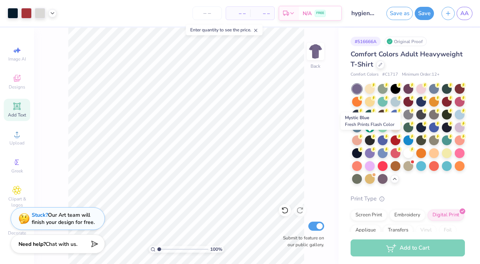
click at [429, 132] on div at bounding box center [434, 127] width 10 height 10
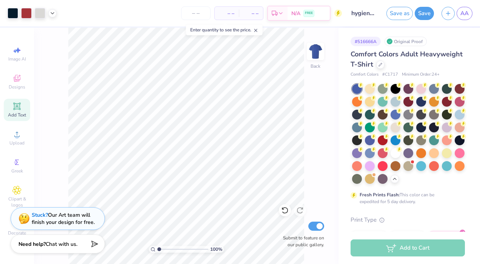
click at [375, 142] on div at bounding box center [370, 140] width 10 height 10
click at [315, 50] on img at bounding box center [315, 51] width 15 height 15
click at [17, 102] on icon at bounding box center [16, 106] width 9 height 9
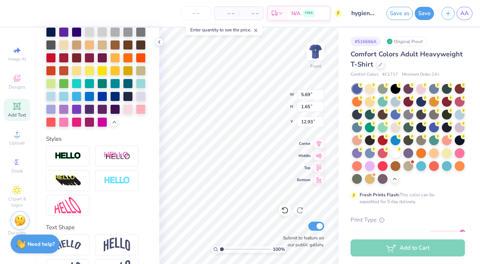
scroll to position [290, 0]
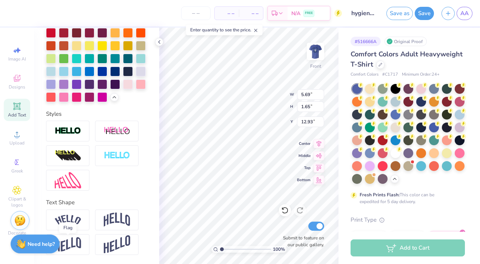
click at [80, 238] on img at bounding box center [68, 244] width 26 height 15
type input "2.40"
type input "12.55"
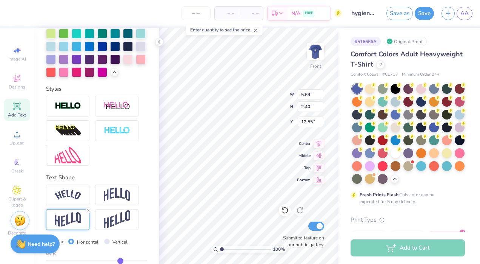
scroll to position [6, 1]
type textarea "P"
type textarea "The permanent dentition of 26'"
type input "13.18"
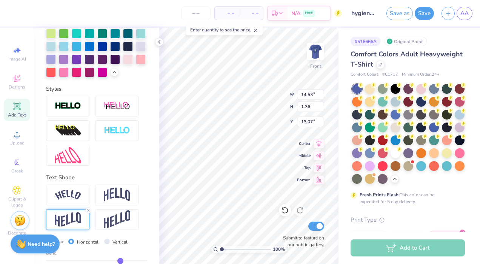
type input "1.24"
type input "13.20"
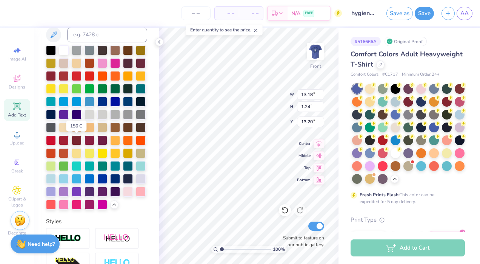
scroll to position [159, 0]
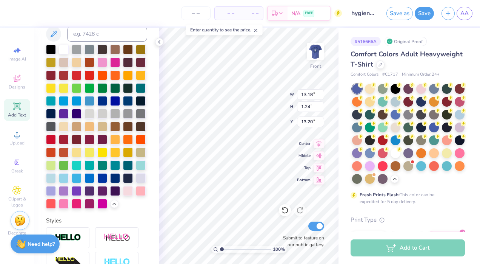
click at [123, 183] on div at bounding box center [128, 178] width 10 height 10
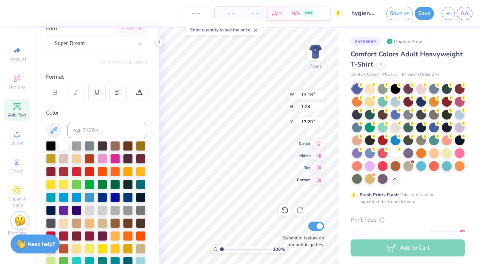
scroll to position [62, 0]
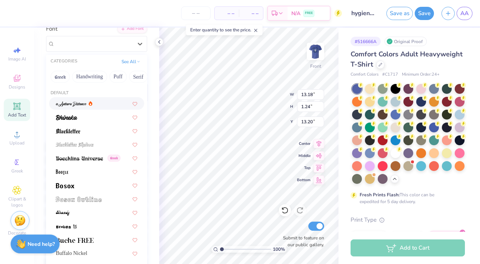
click at [104, 46] on div "Super Dream" at bounding box center [93, 44] width 79 height 12
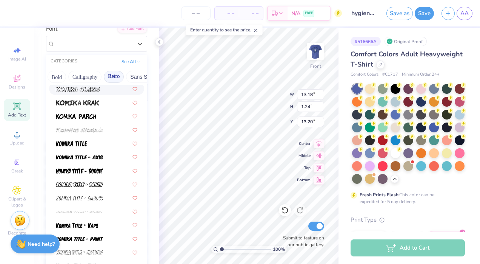
scroll to position [0, 103]
click at [114, 78] on button "Retro" at bounding box center [113, 77] width 20 height 12
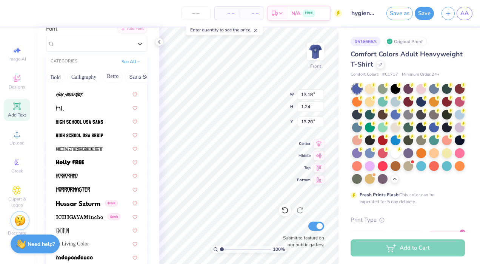
scroll to position [1916, 0]
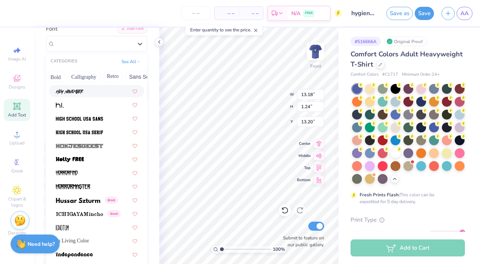
click at [119, 77] on button "Retro" at bounding box center [113, 77] width 20 height 12
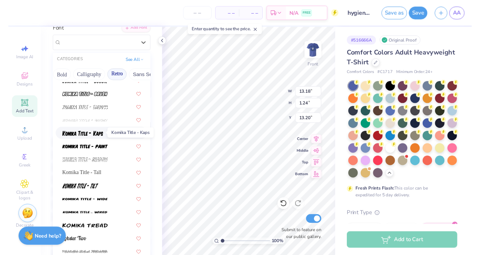
scroll to position [755, 0]
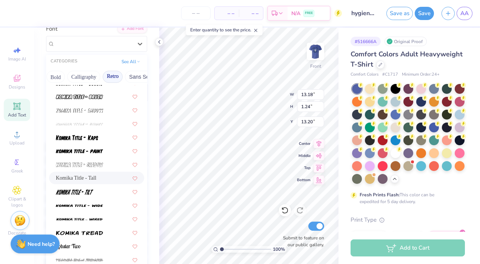
click at [88, 182] on div "Komika Title - Tall" at bounding box center [96, 177] width 95 height 12
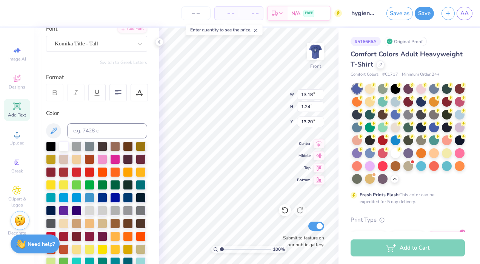
type input "10.98"
type input "1.47"
type input "3.00"
type input "3.43"
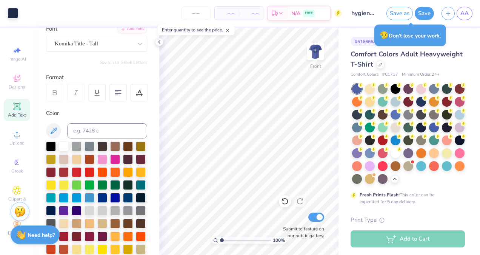
click at [313, 52] on img at bounding box center [315, 51] width 15 height 15
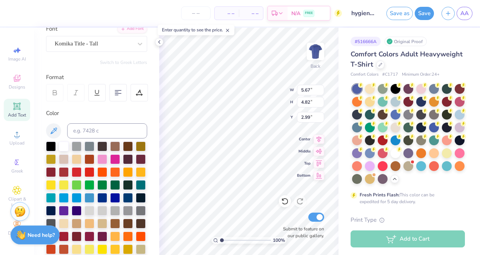
type input "5.81"
type input "4.63"
type input "3.09"
type input "6.34"
type input "5.05"
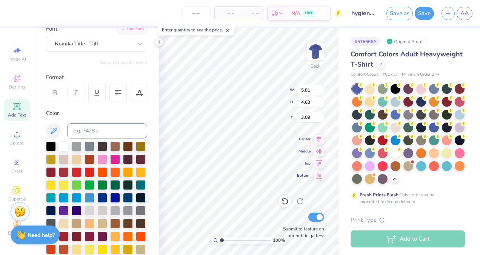
type input "2.77"
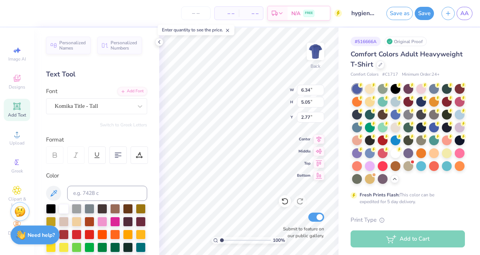
scroll to position [62, 0]
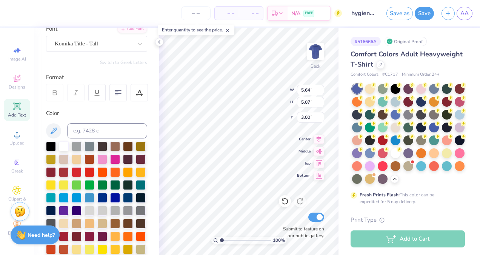
type input "6.09"
type input "5.48"
type input "3.09"
type input "6.09"
type input "5.48"
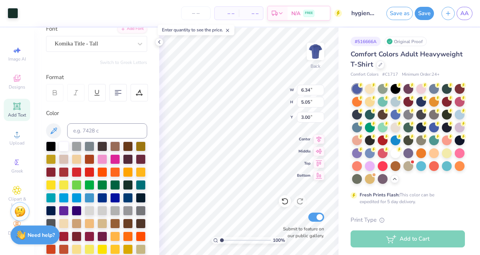
type input "6.37"
type input "5.07"
type input "3.00"
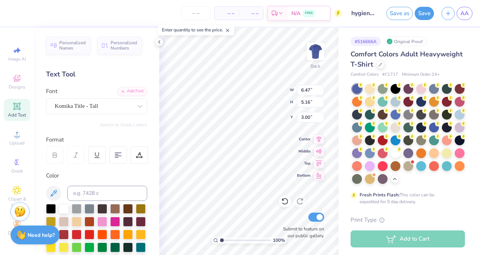
scroll to position [62, 0]
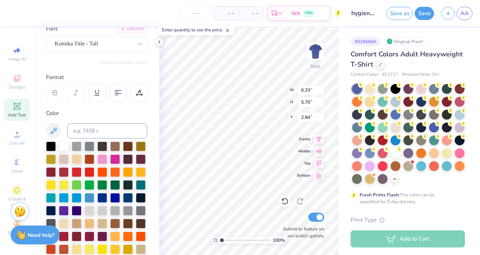
type input "6.33"
type input "5.70"
type input "3.65"
type input "6.47"
type input "5.82"
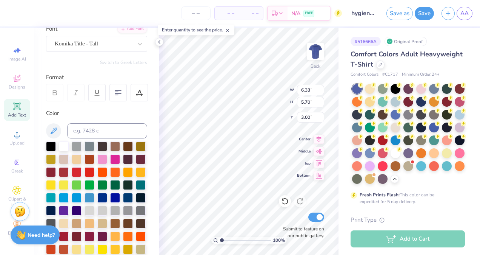
type input "2.91"
click at [313, 51] on img at bounding box center [315, 51] width 15 height 15
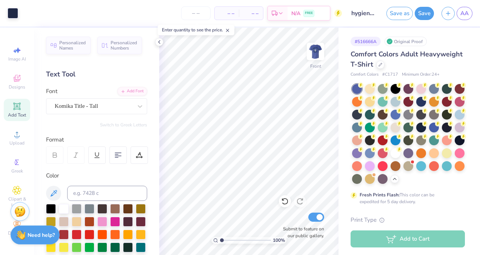
scroll to position [62, 0]
